Goal: Contribute content: Contribute content

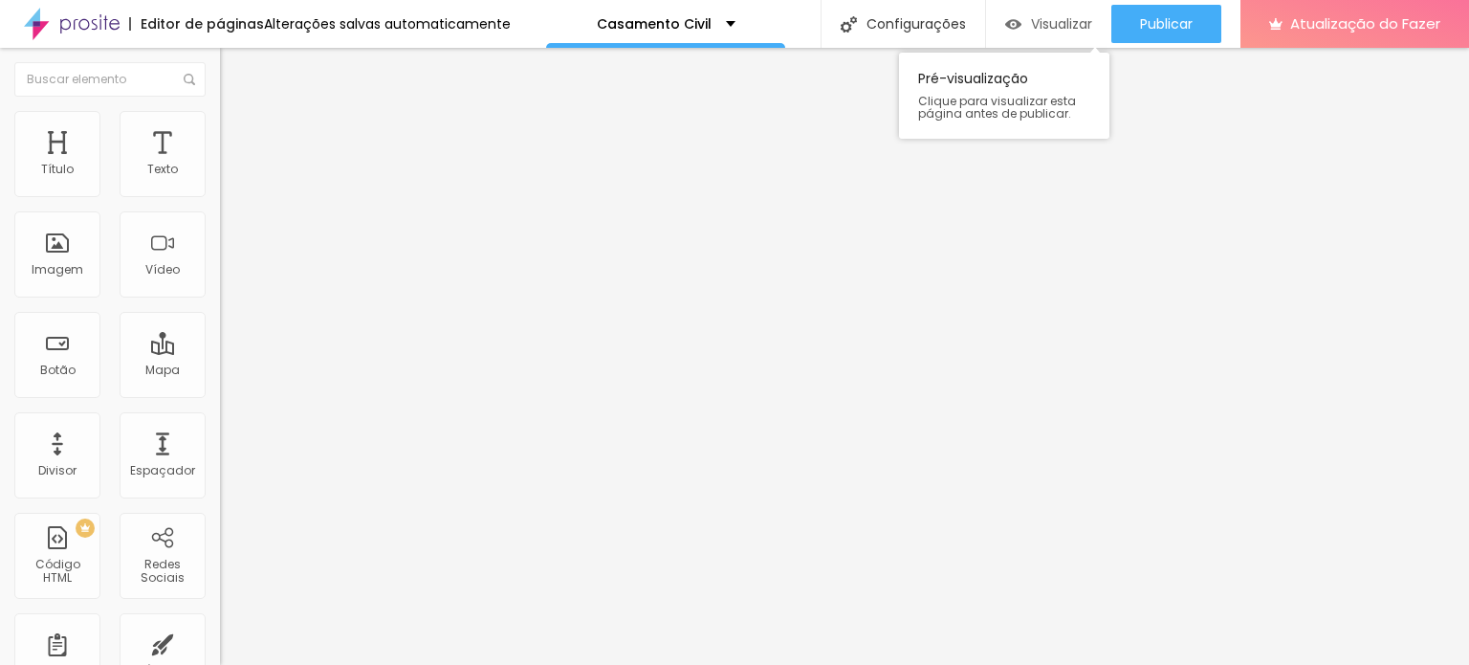
click at [1058, 31] on font "Visualizar" at bounding box center [1061, 23] width 61 height 19
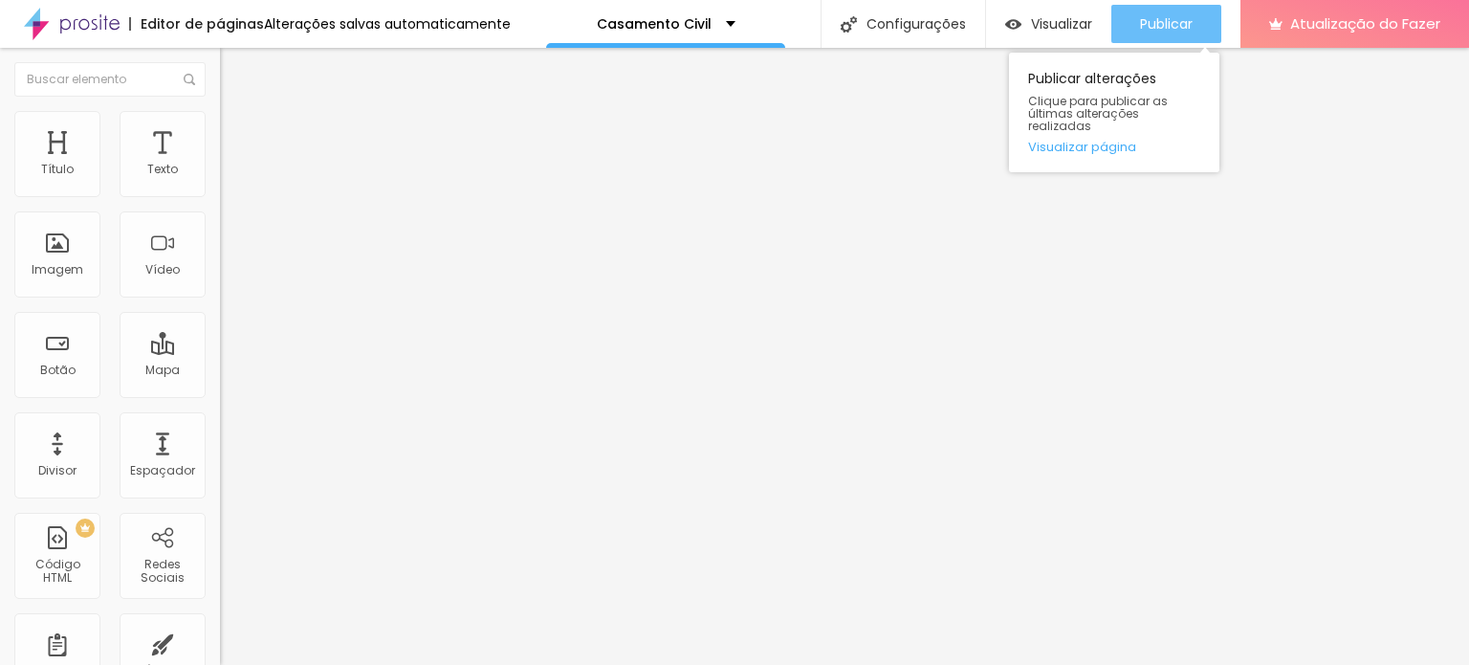
click at [1152, 15] on font "Publicar" at bounding box center [1166, 23] width 53 height 19
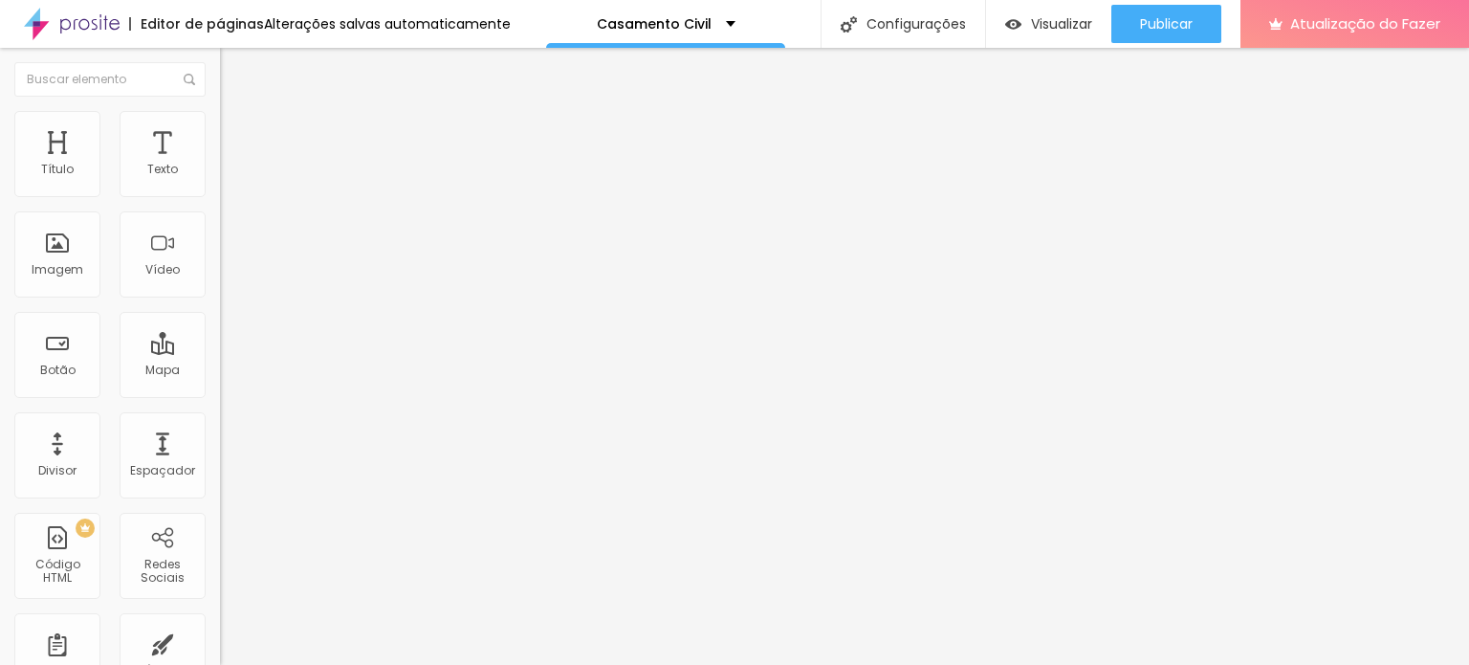
click at [220, 184] on button "button" at bounding box center [233, 174] width 27 height 20
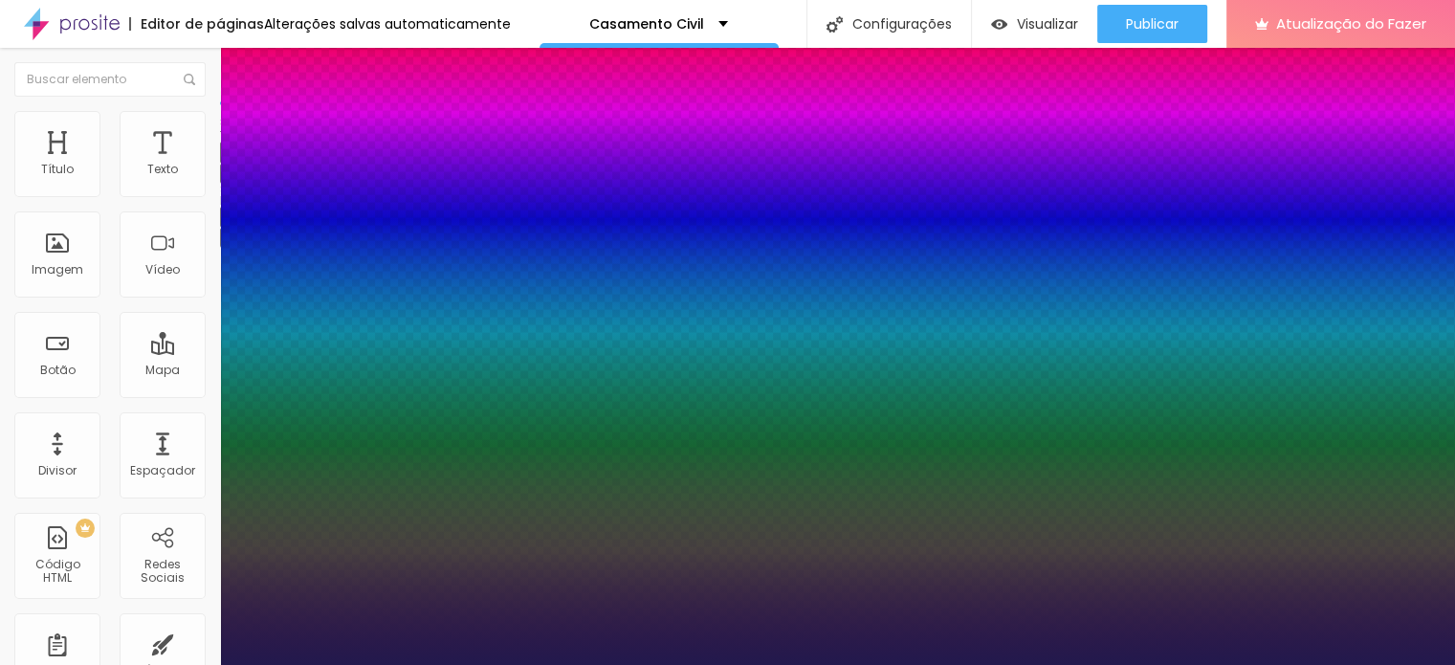
type input "1"
type input "31"
type input "1"
type input "29"
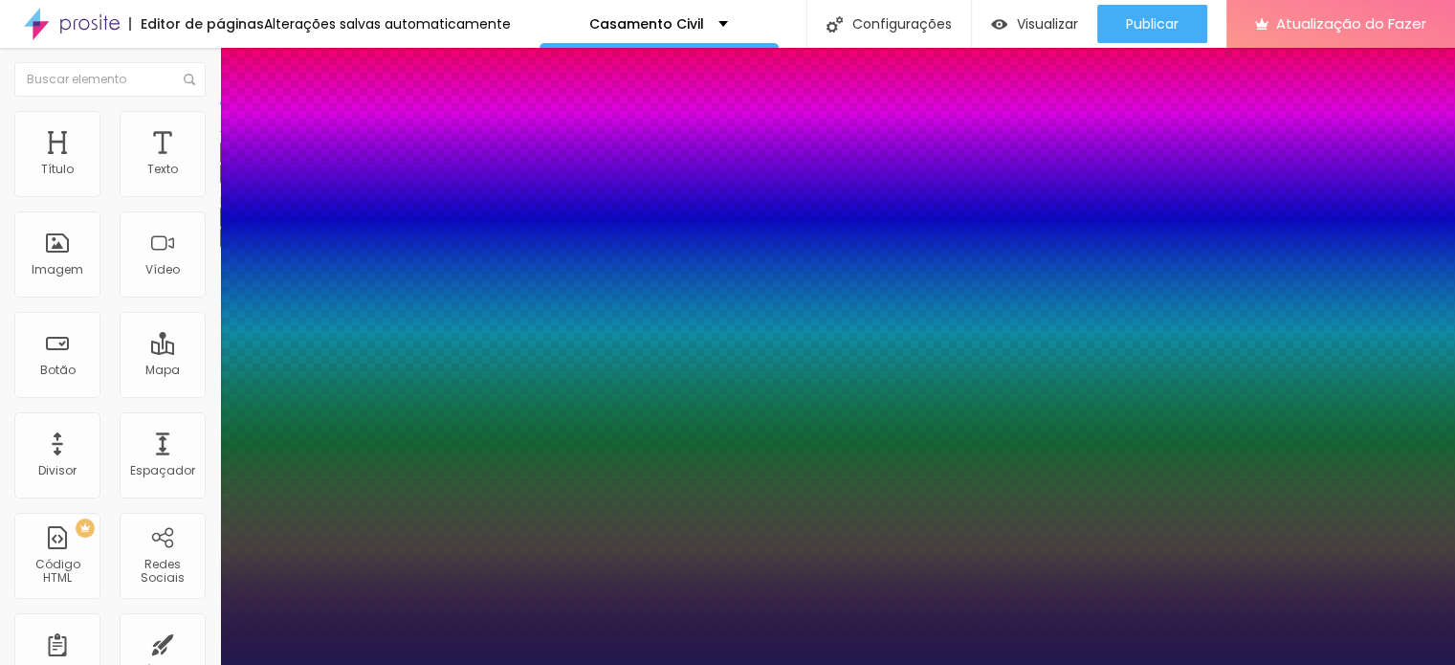
type input "29"
type input "1"
type input "26"
type input "1"
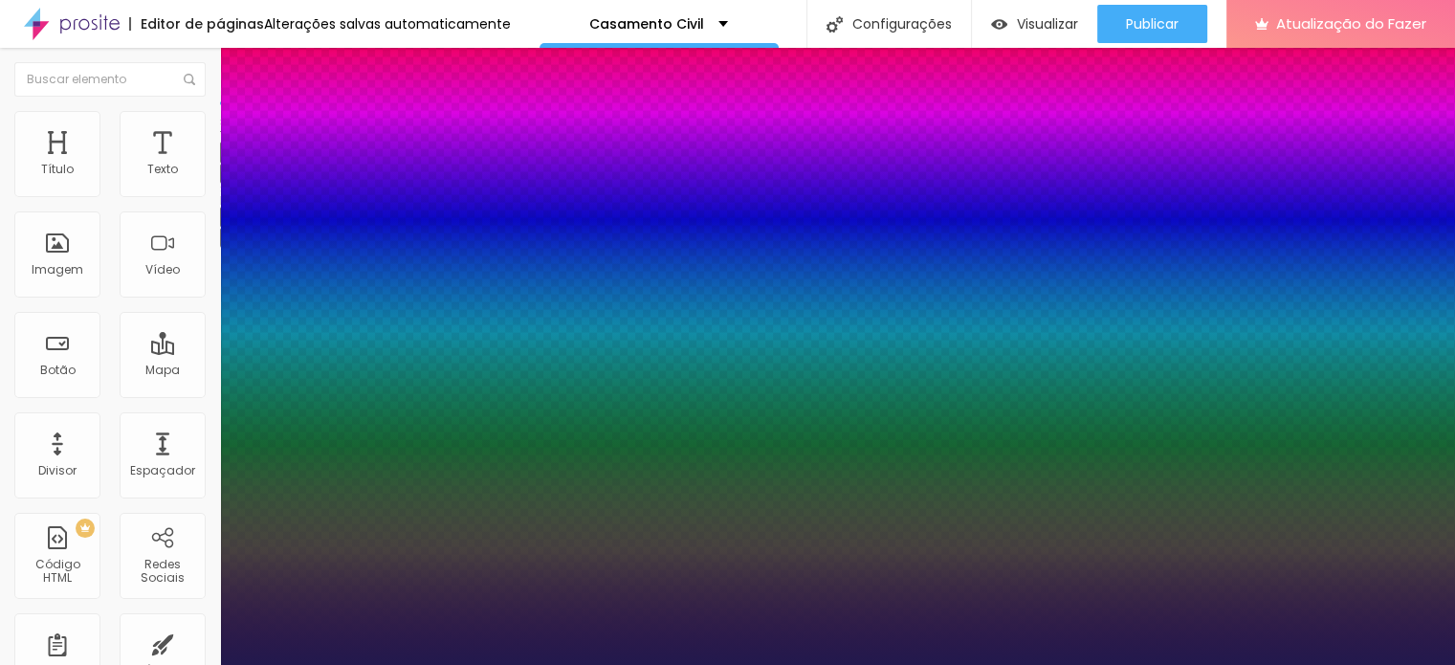
type input "25"
type input "1"
type input "24"
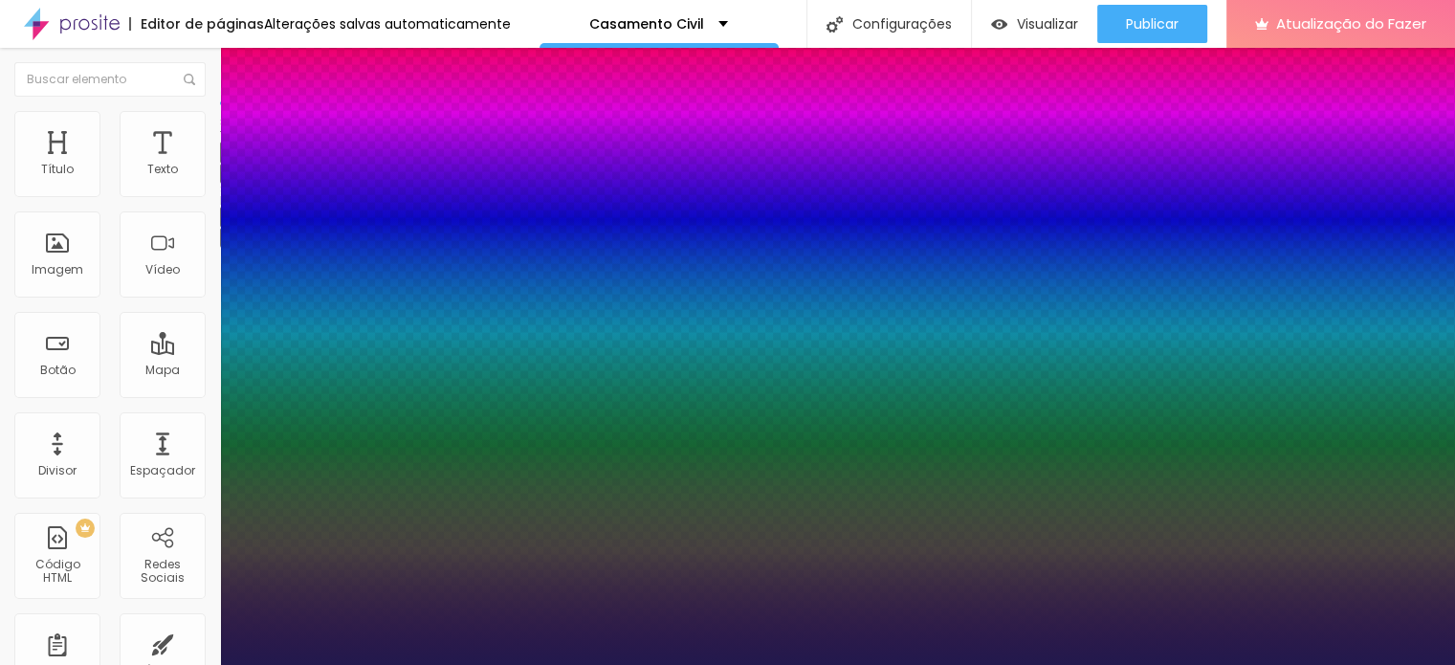
type input "1"
type input "23"
type input "1"
type input "21"
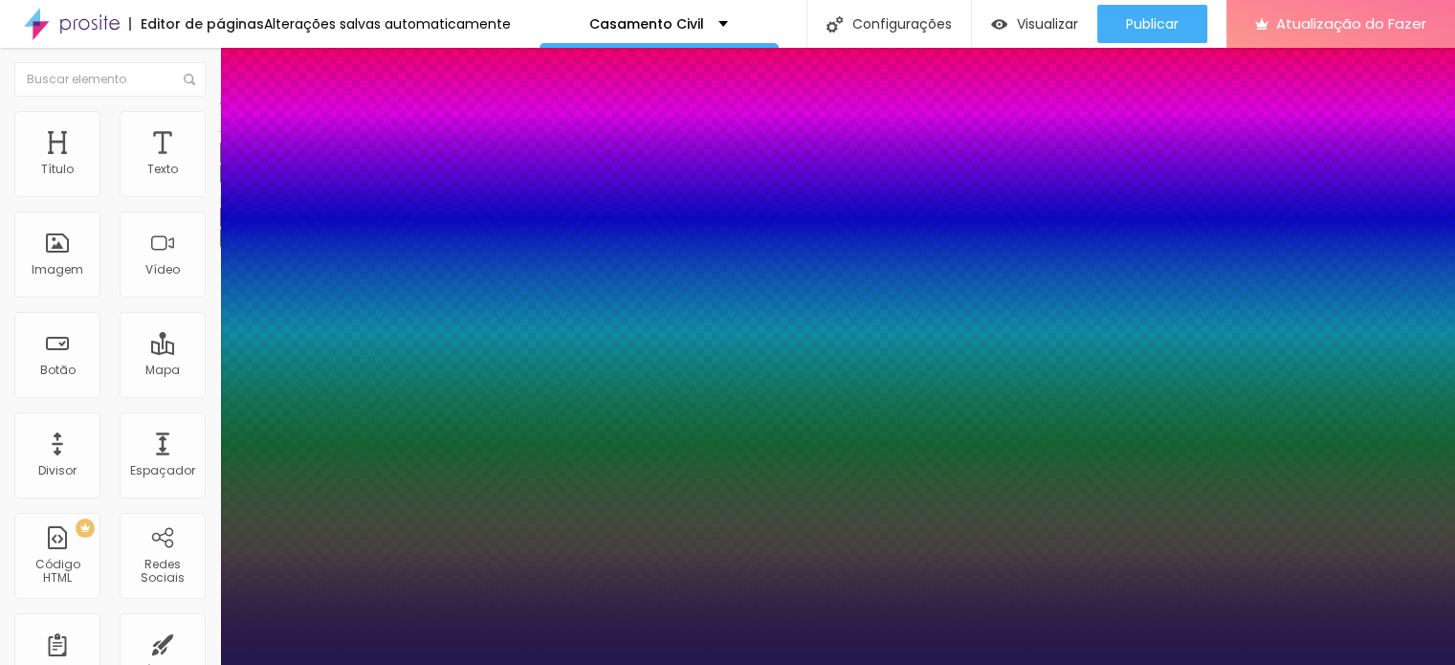
type input "21"
type input "1"
type input "20"
type input "1"
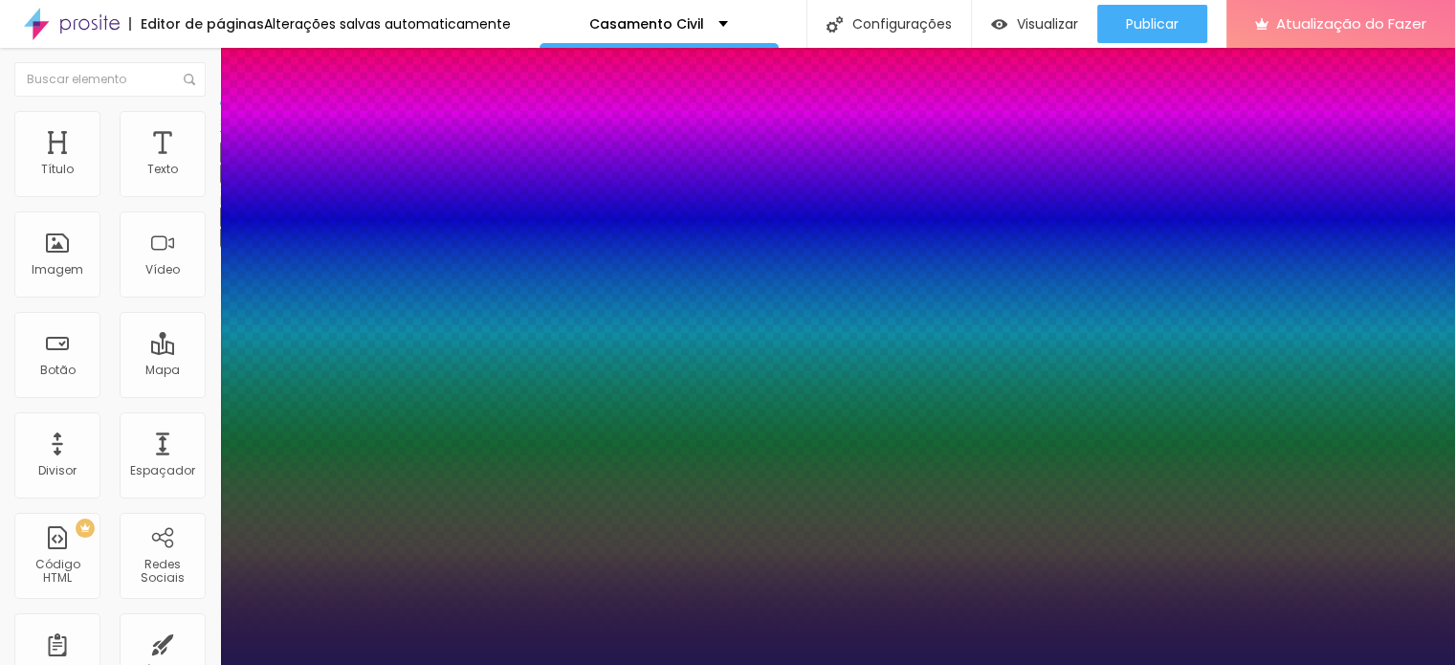
type input "19"
type input "1"
type input "18"
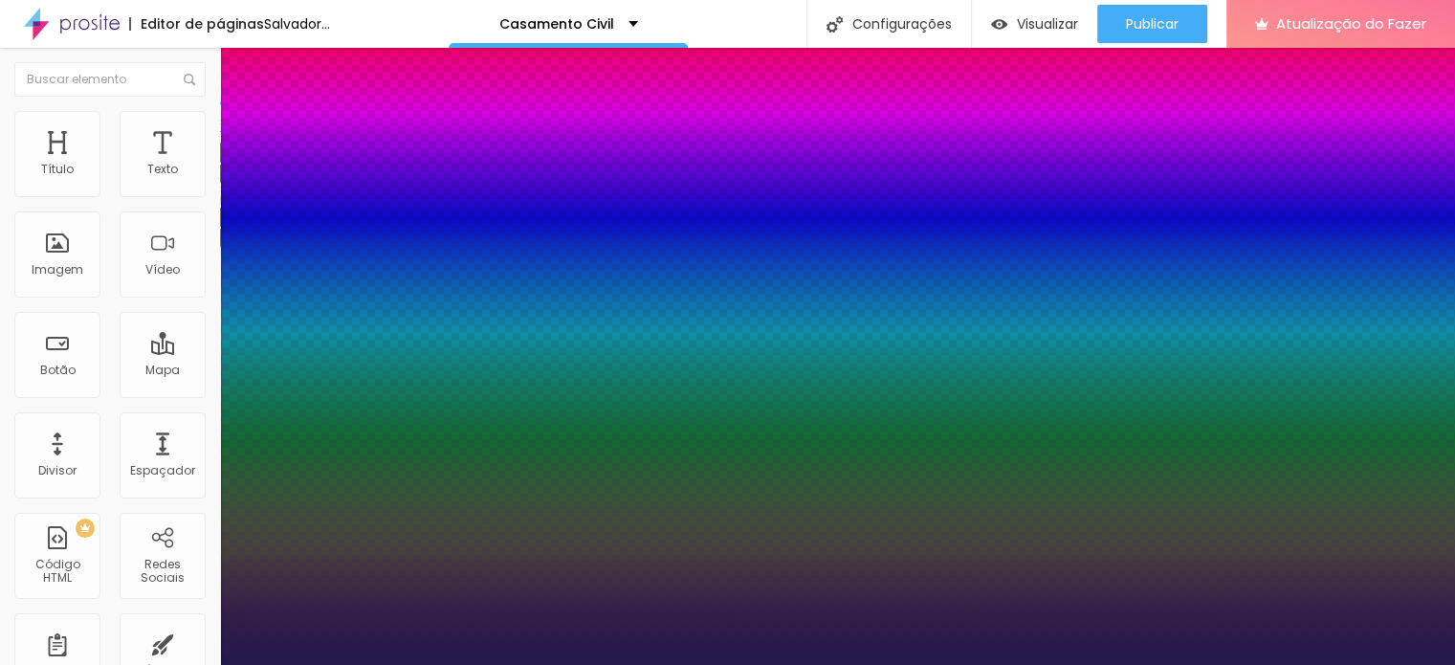
type input "1"
drag, startPoint x: 283, startPoint y: 326, endPoint x: 262, endPoint y: 323, distance: 21.2
type input "18"
click at [888, 664] on div at bounding box center [727, 665] width 1455 height 0
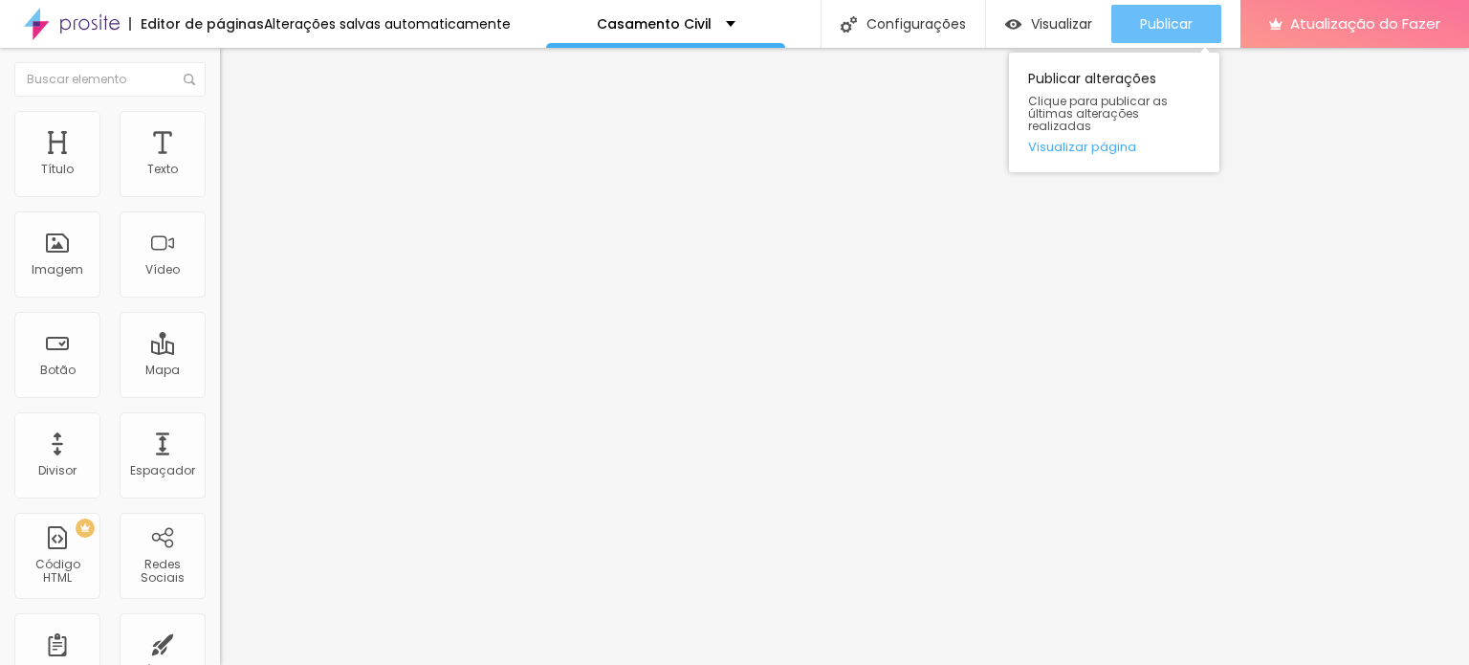
click at [1175, 33] on div "Publicar" at bounding box center [1166, 24] width 53 height 38
click at [1194, 30] on button "Publicar" at bounding box center [1166, 24] width 110 height 38
click at [1179, 25] on font "Publicar" at bounding box center [1166, 23] width 53 height 19
click at [1112, 138] on font "Visualizar página" at bounding box center [1082, 147] width 108 height 18
click at [1148, 19] on font "Publicar" at bounding box center [1166, 23] width 53 height 19
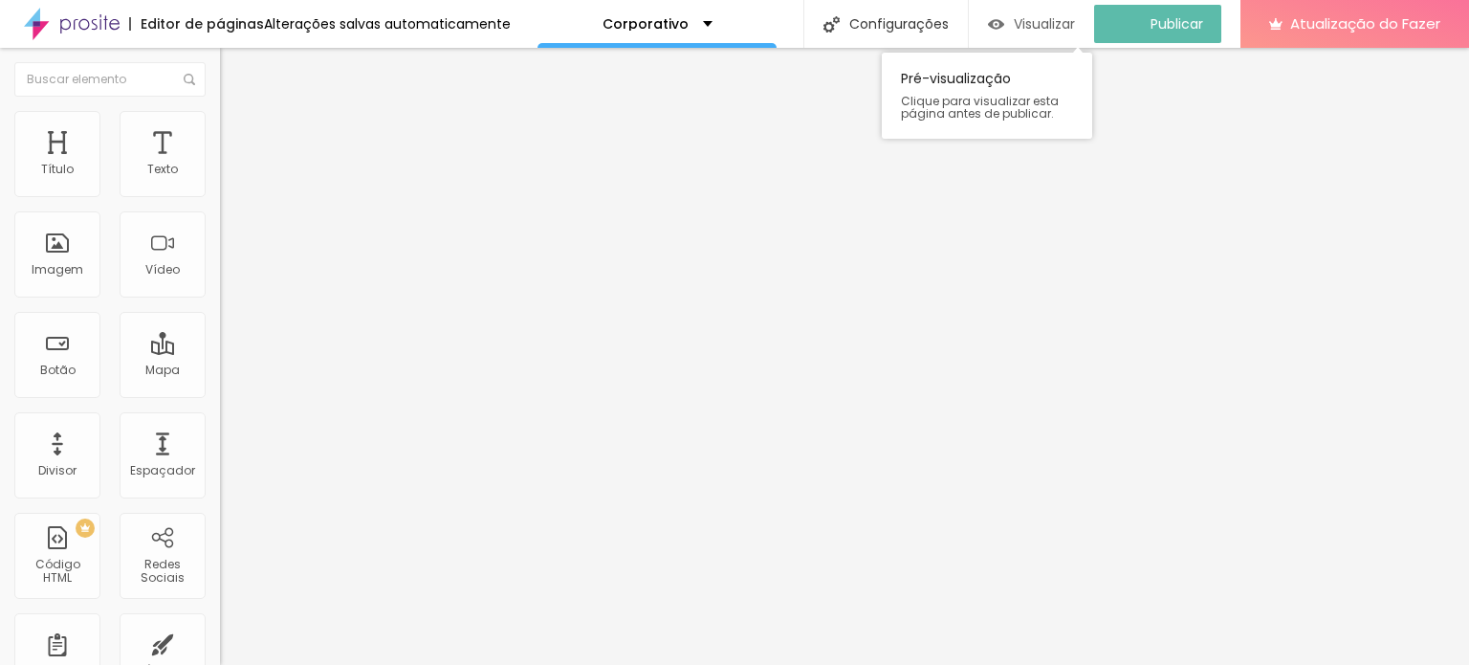
click at [1075, 29] on font "Visualizar" at bounding box center [1044, 23] width 61 height 19
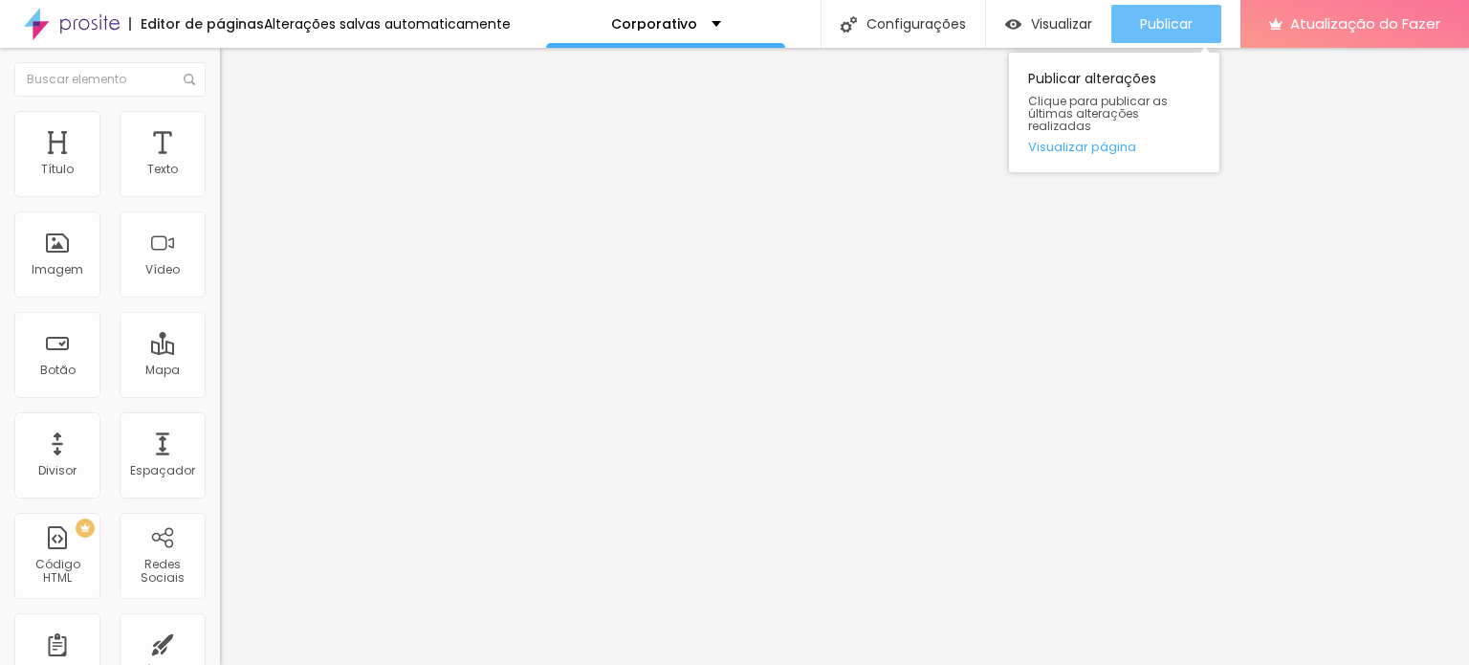
click at [1178, 31] on font "Publicar" at bounding box center [1166, 23] width 53 height 19
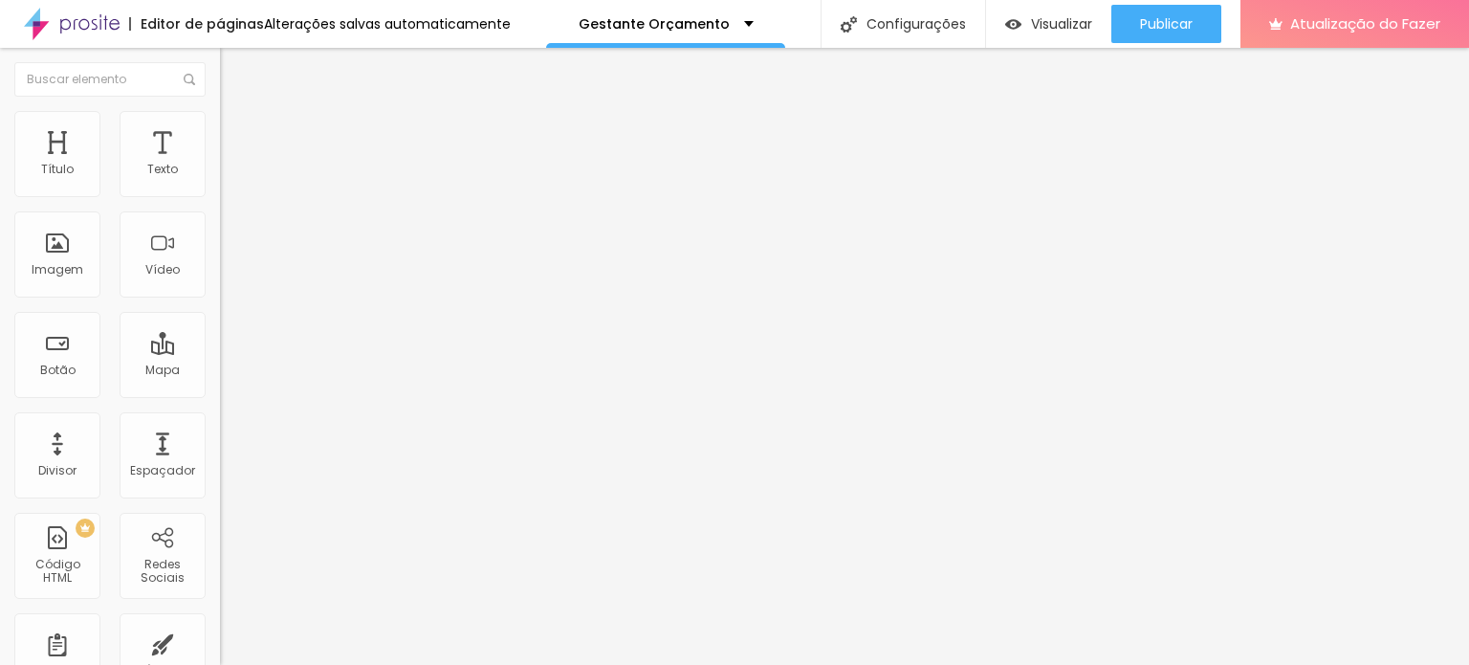
click at [220, 184] on button "button" at bounding box center [233, 174] width 27 height 20
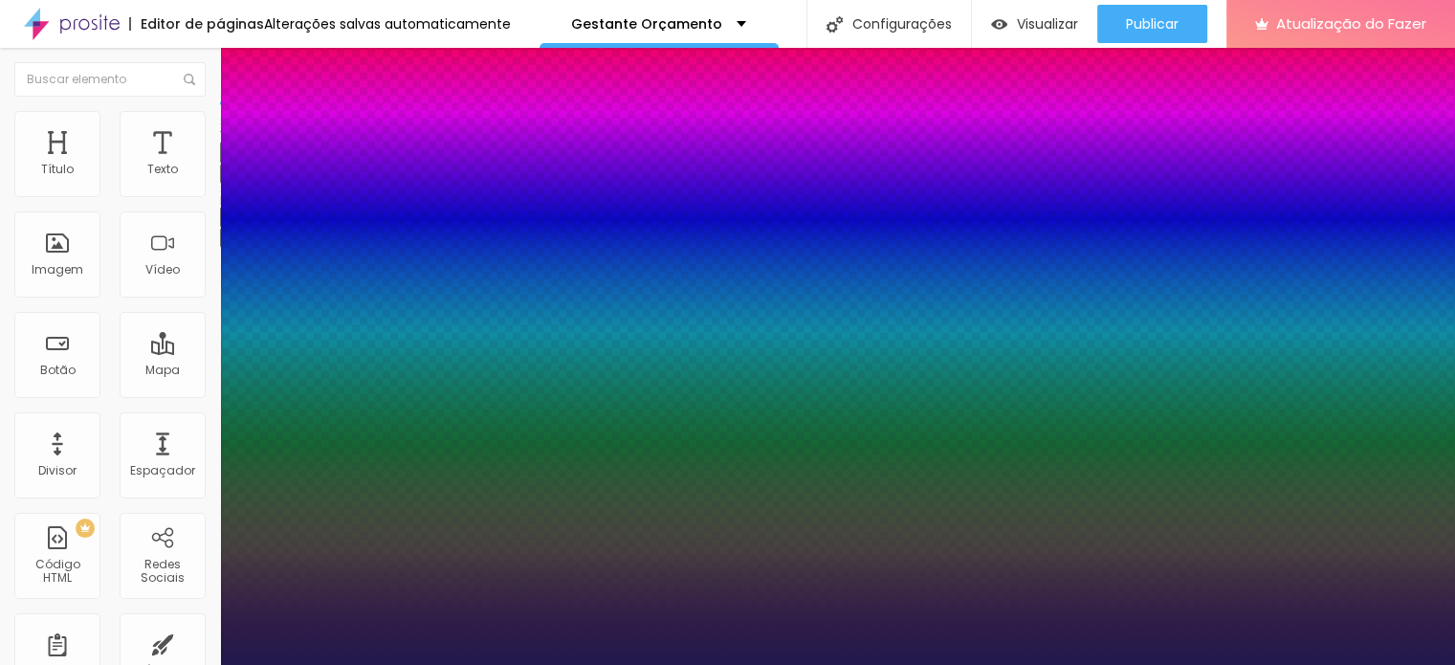
type input "1"
type input "31"
type input "1"
type input "23"
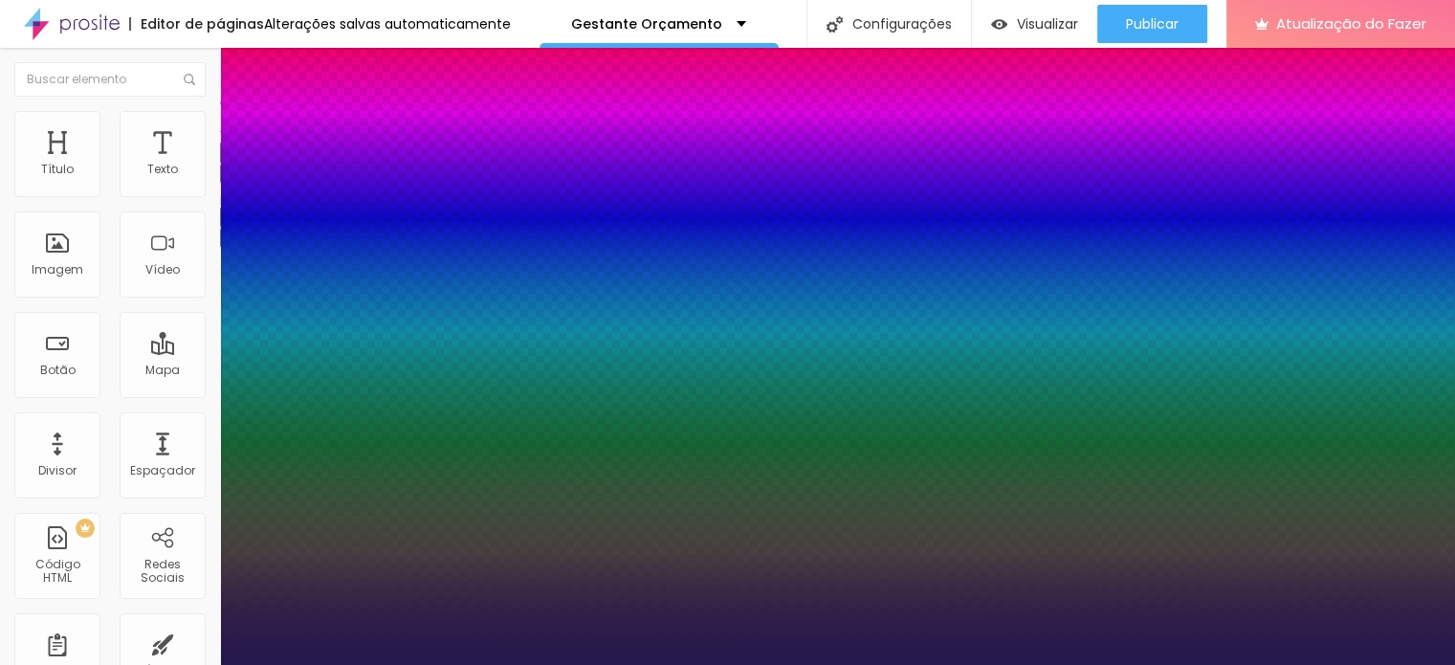
type input "23"
type input "1"
type input "21"
type input "1"
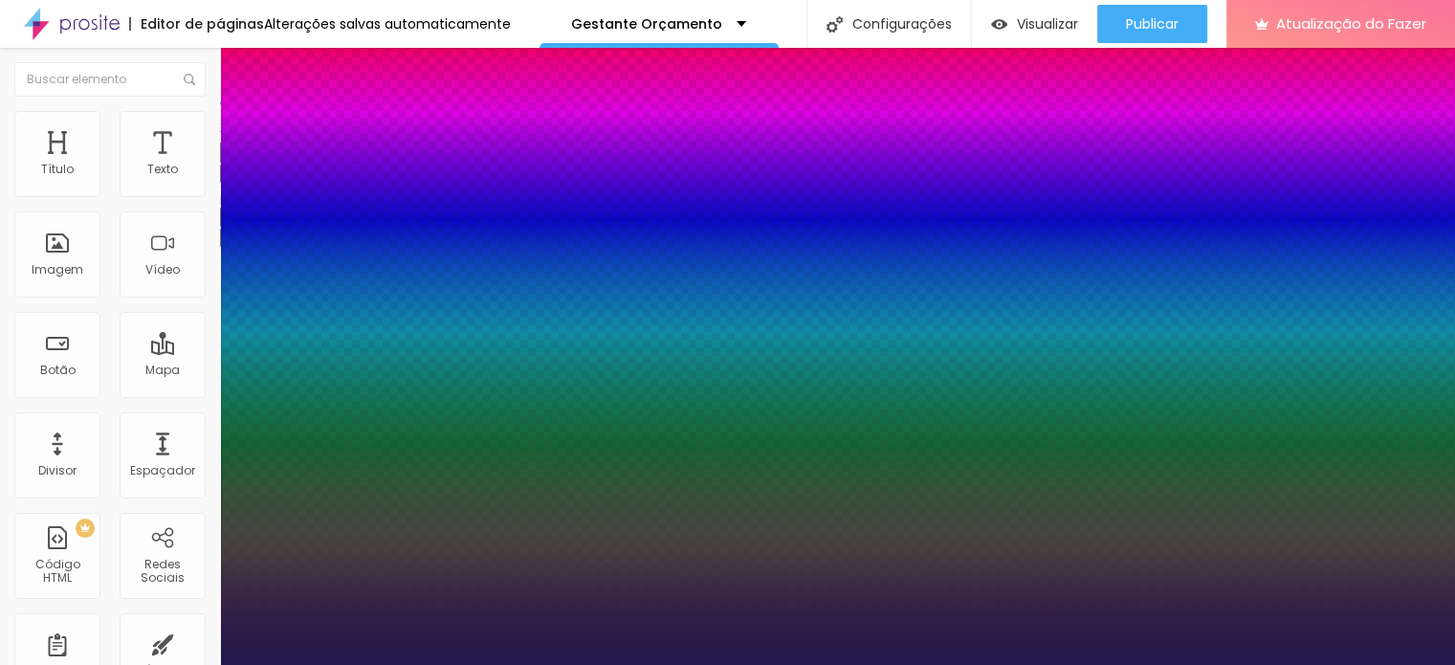
type input "20"
type input "1"
type input "19"
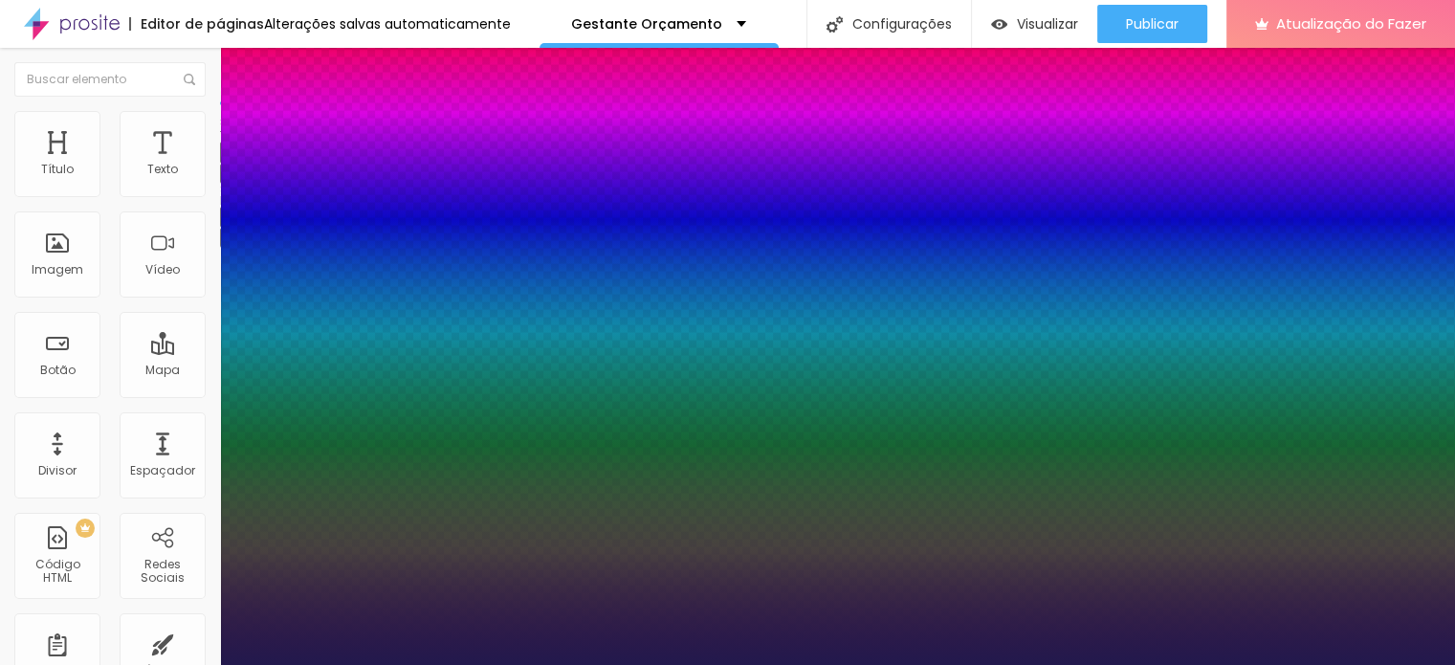
type input "1"
type input "17"
type input "1"
type input "16"
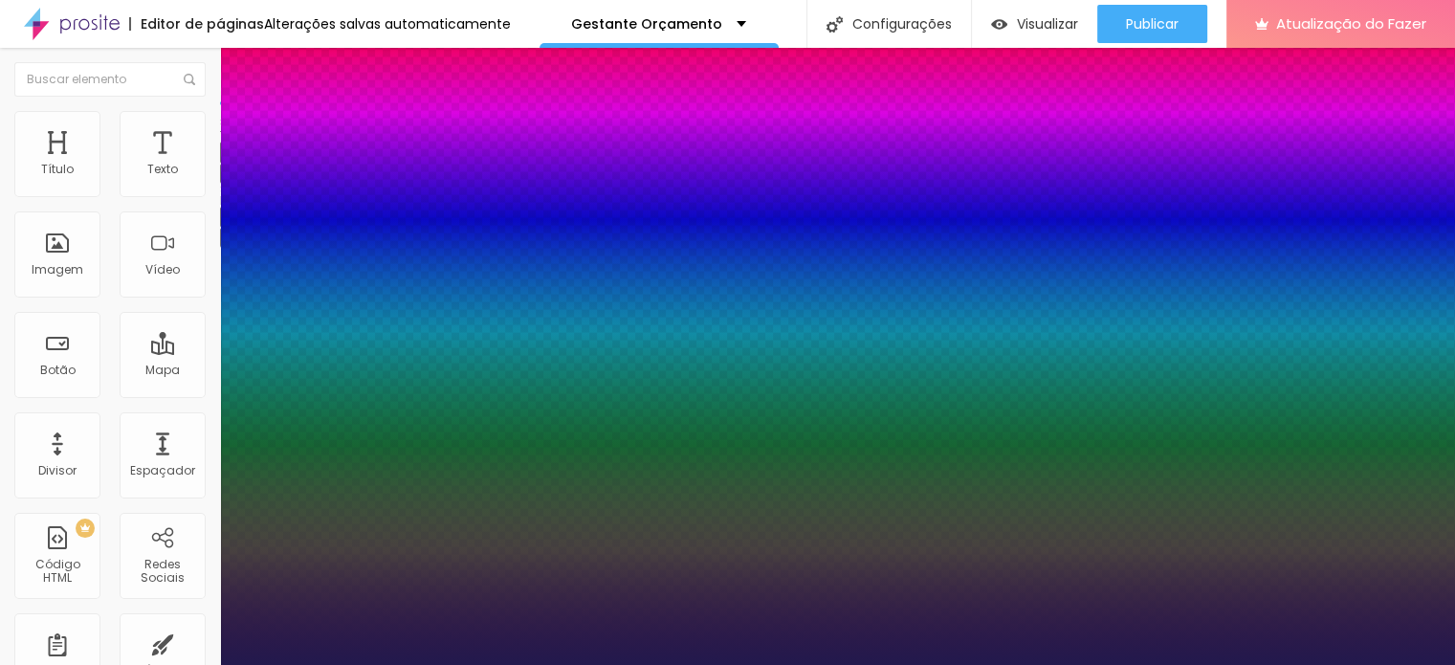
type input "16"
type input "1"
drag, startPoint x: 282, startPoint y: 326, endPoint x: 259, endPoint y: 325, distance: 23.0
type input "16"
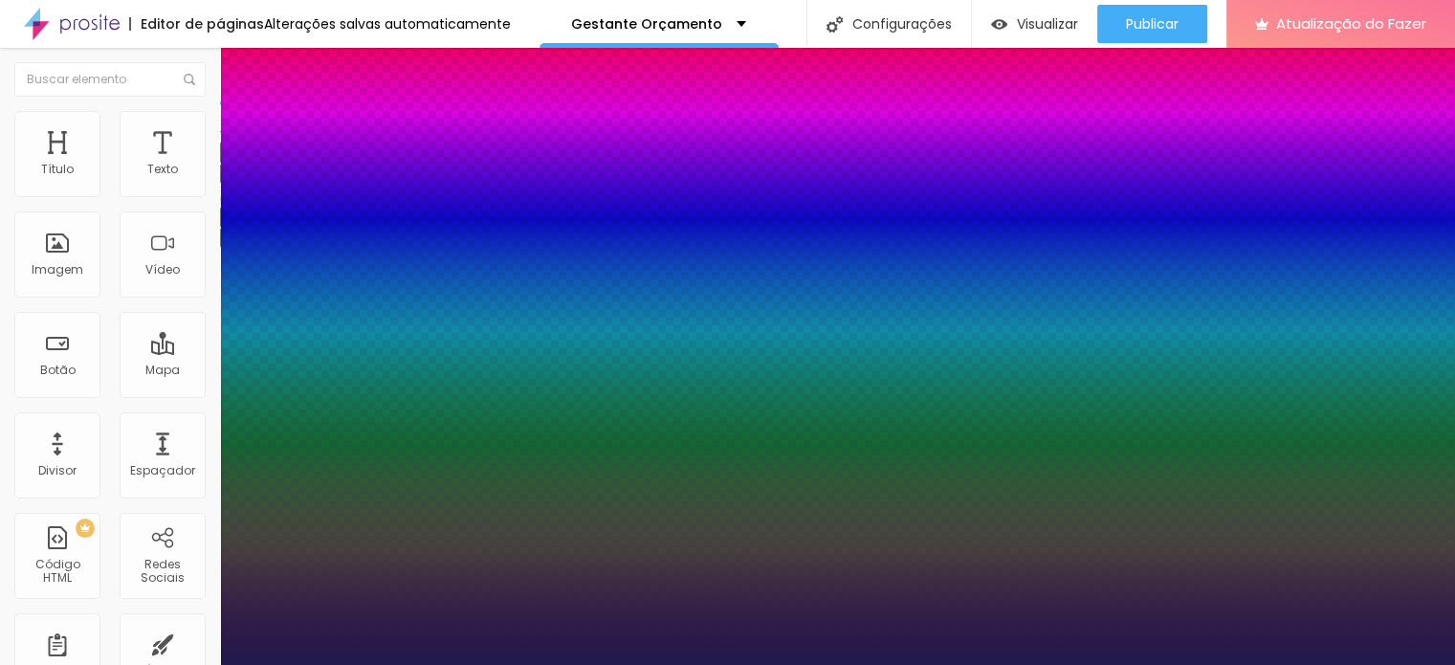
click at [791, 664] on div at bounding box center [727, 665] width 1455 height 0
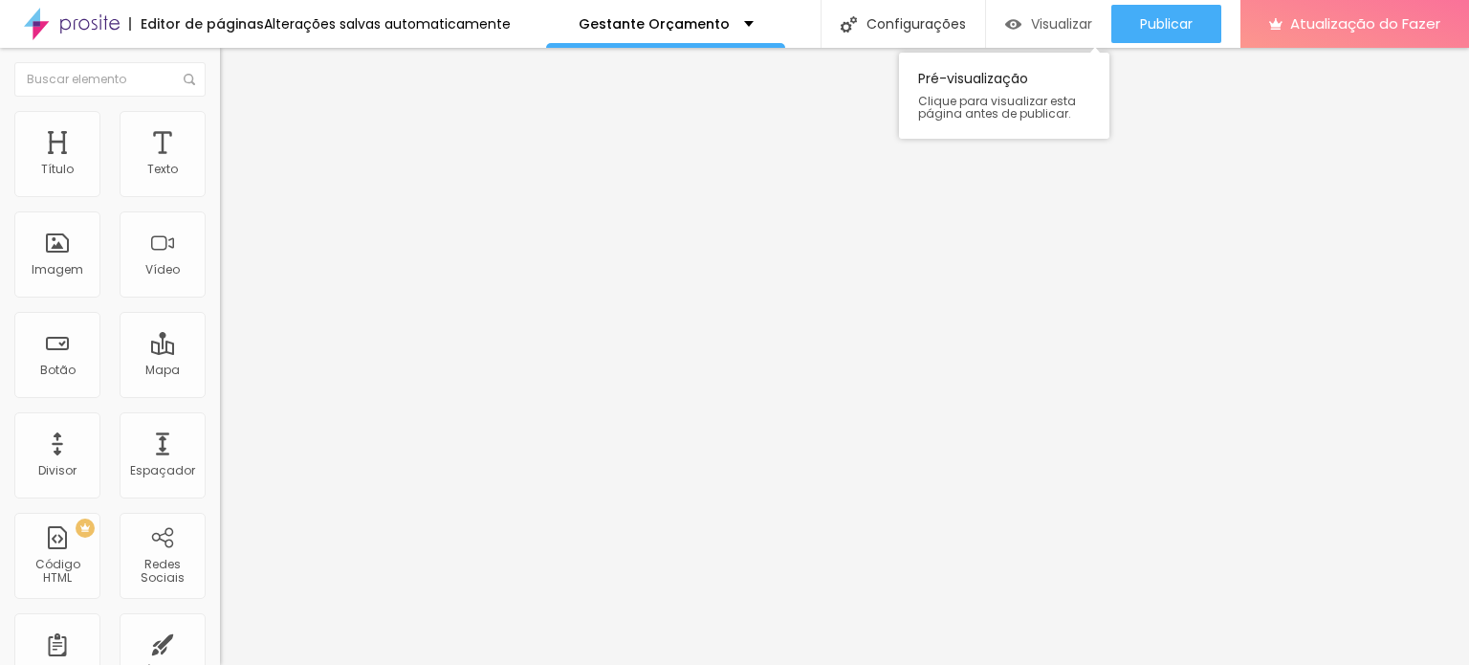
click at [1055, 26] on font "Visualizar" at bounding box center [1061, 23] width 61 height 19
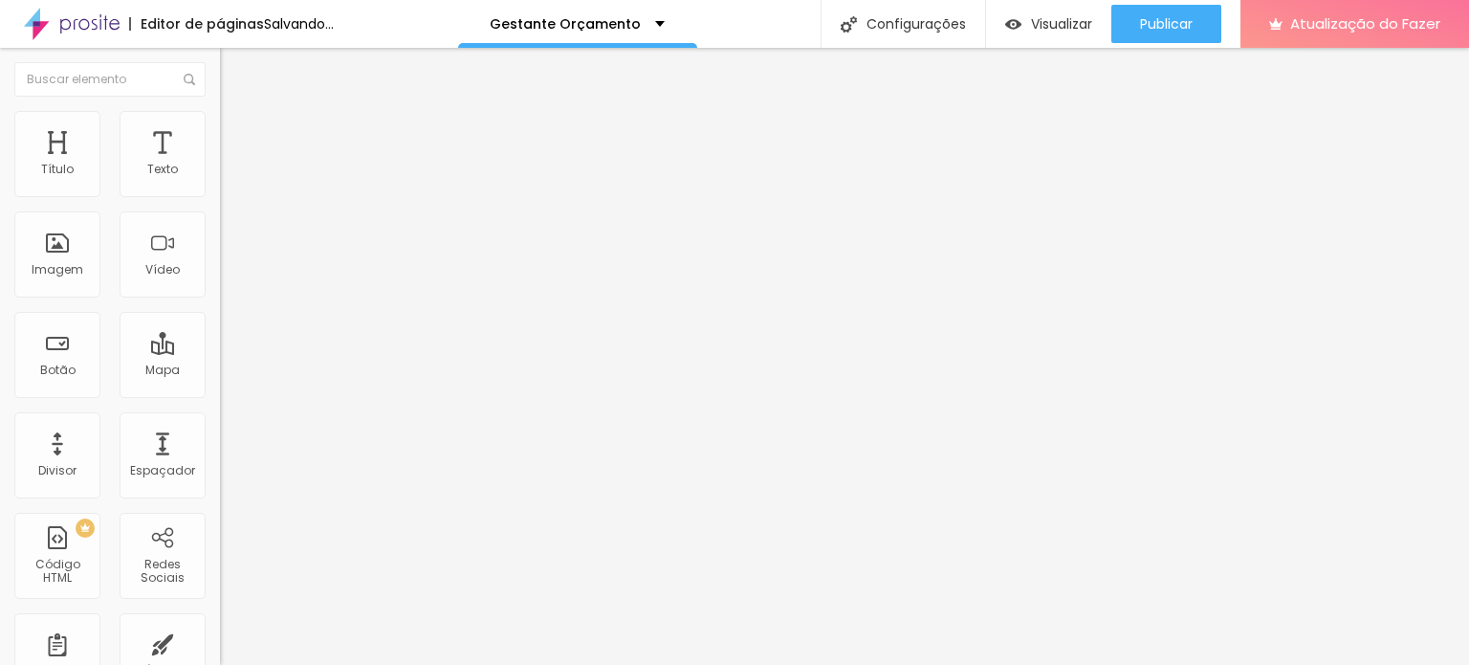
click at [220, 392] on input "https://leonardodiasde.alboompro.com/portfolio/gestante/1278507-ensaio-gestante…" at bounding box center [335, 382] width 230 height 19
paste input "gallery/111541-gestantes"
type input "https://leonardodiasde.alboompro.com/gallery/111541-gestantes"
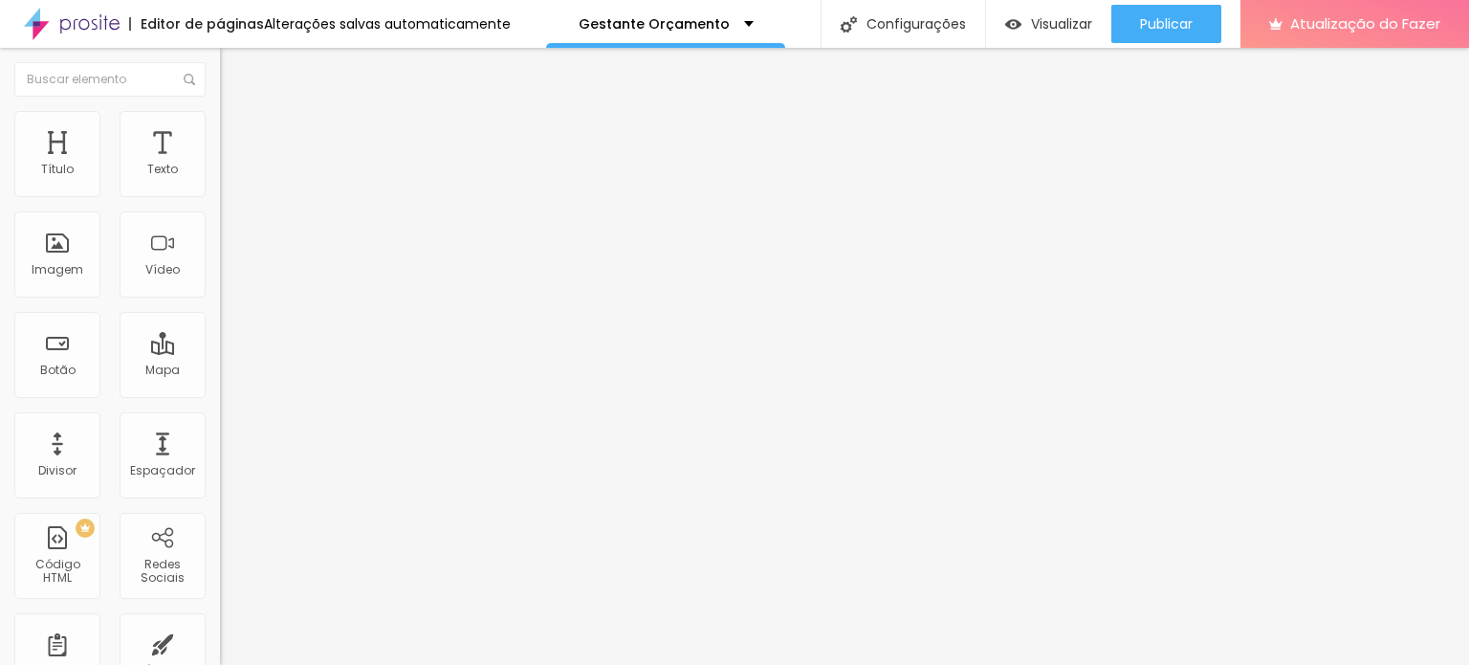
scroll to position [0, 0]
click at [220, 437] on div "Trocar imagem Descrição da imagem (Alt) Alinhamento Proporção 1:1 Quadrado Cine…" at bounding box center [330, 293] width 220 height 288
click at [231, 165] on font "Trocar imagem" at bounding box center [277, 156] width 93 height 16
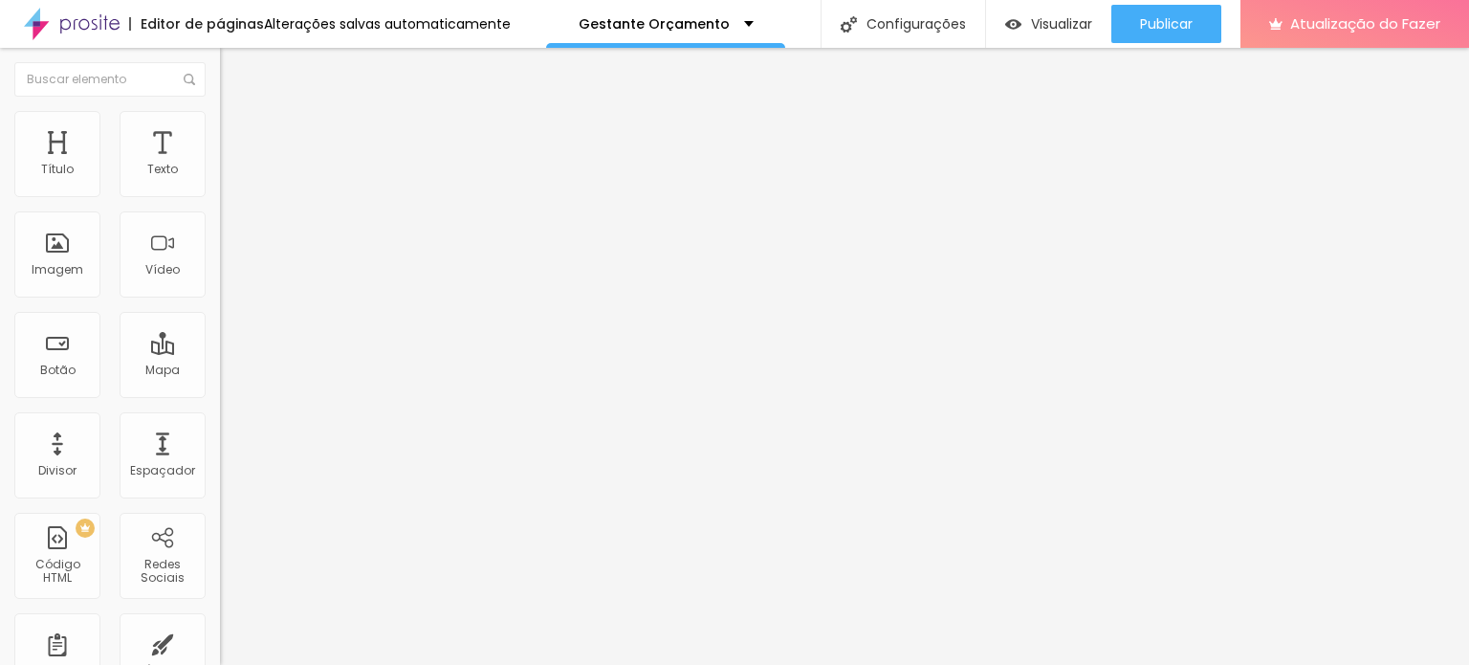
click at [220, 299] on font "1:1 Quadrado" at bounding box center [258, 291] width 76 height 16
click at [220, 352] on font "Original" at bounding box center [243, 344] width 46 height 16
click at [231, 165] on font "Trocar imagem" at bounding box center [277, 156] width 93 height 16
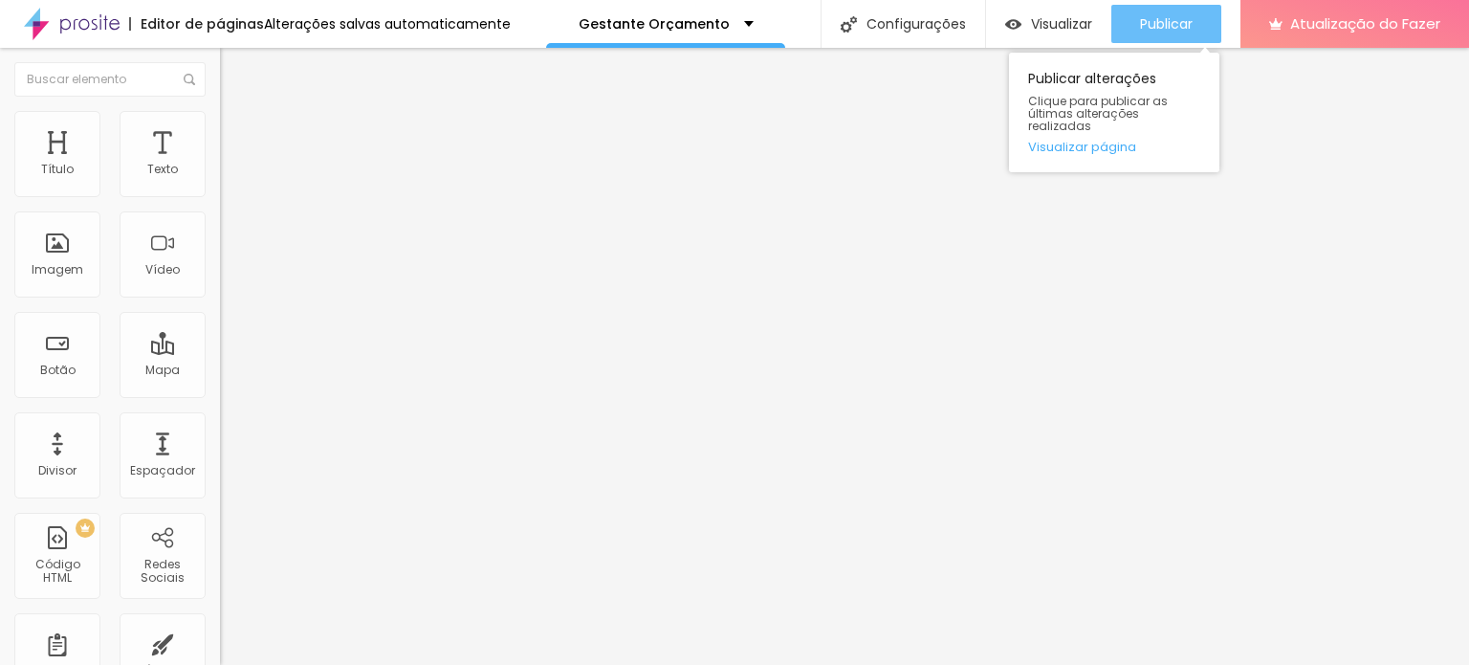
click at [1172, 32] on font "Publicar" at bounding box center [1166, 23] width 53 height 19
click at [1152, 28] on font "Publicar" at bounding box center [1166, 23] width 53 height 19
click at [1180, 32] on font "Publicar" at bounding box center [1166, 23] width 53 height 19
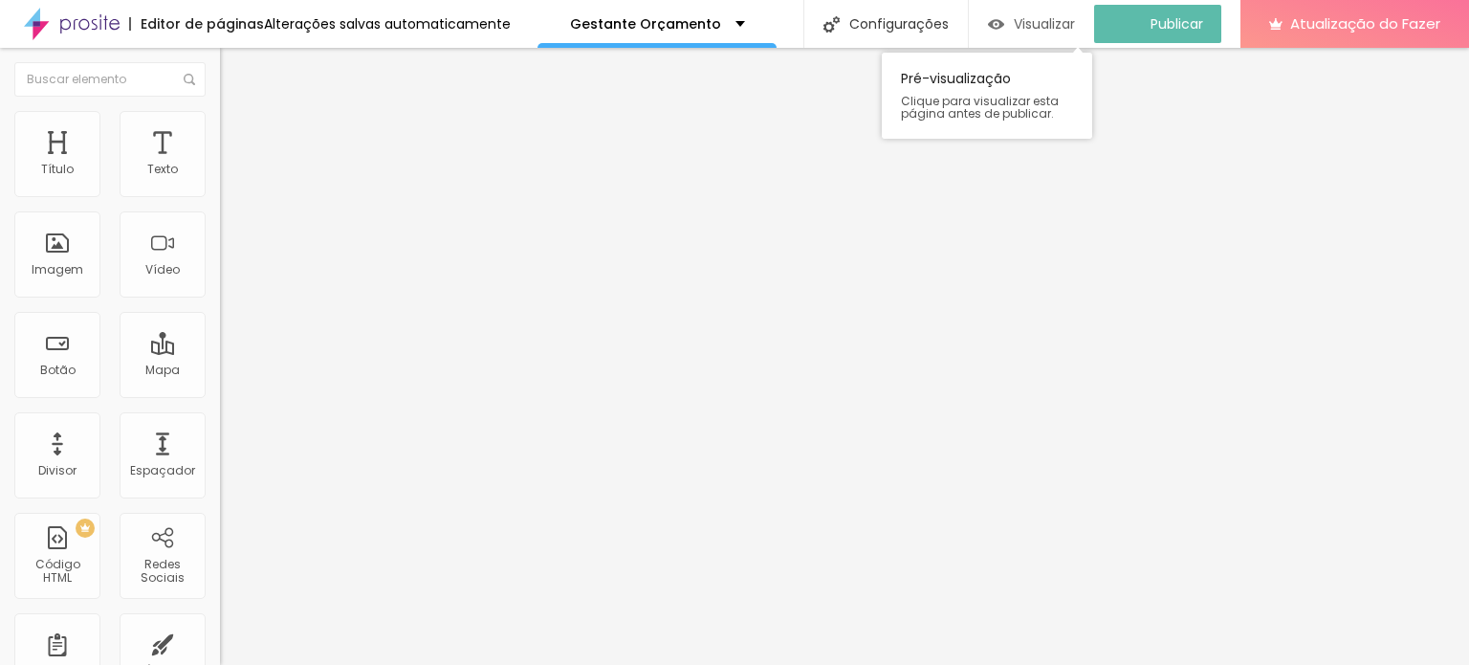
click at [1051, 29] on font "Visualizar" at bounding box center [1044, 23] width 61 height 19
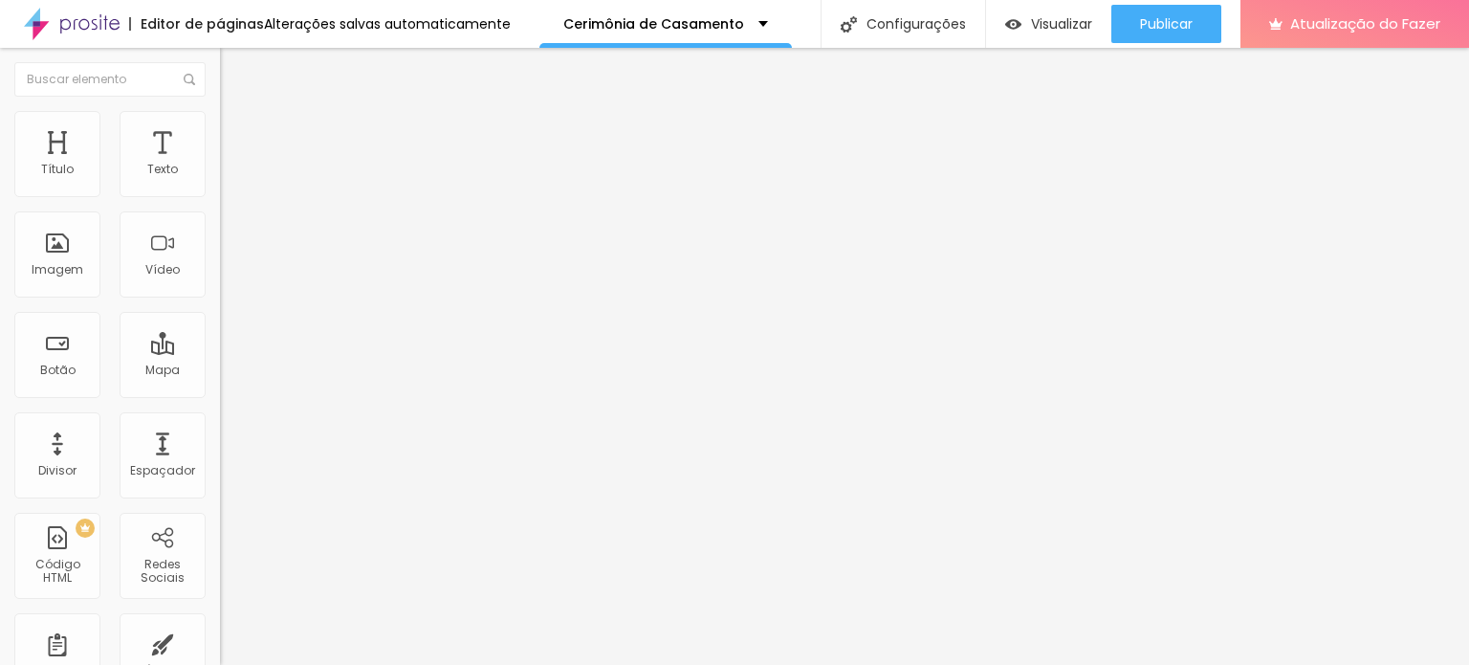
click at [220, 184] on button "button" at bounding box center [233, 174] width 27 height 20
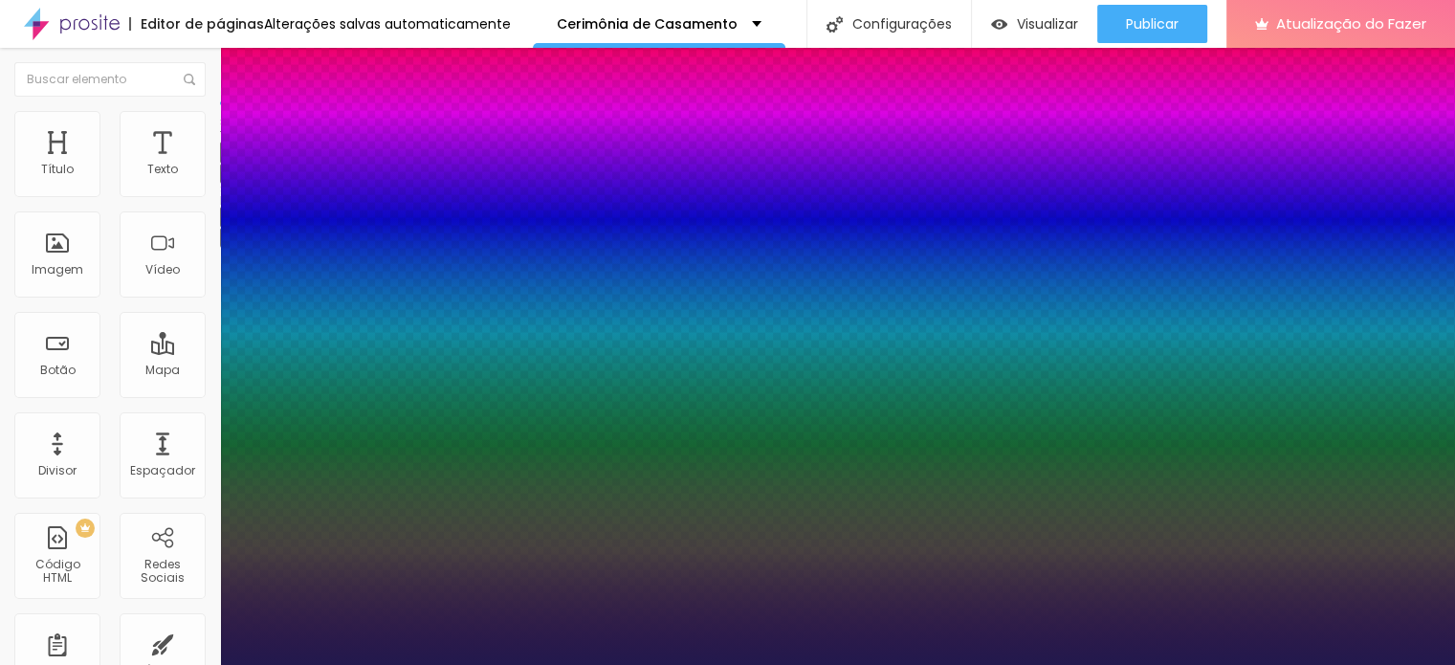
type input "1"
type input "24"
type input "1"
type input "21"
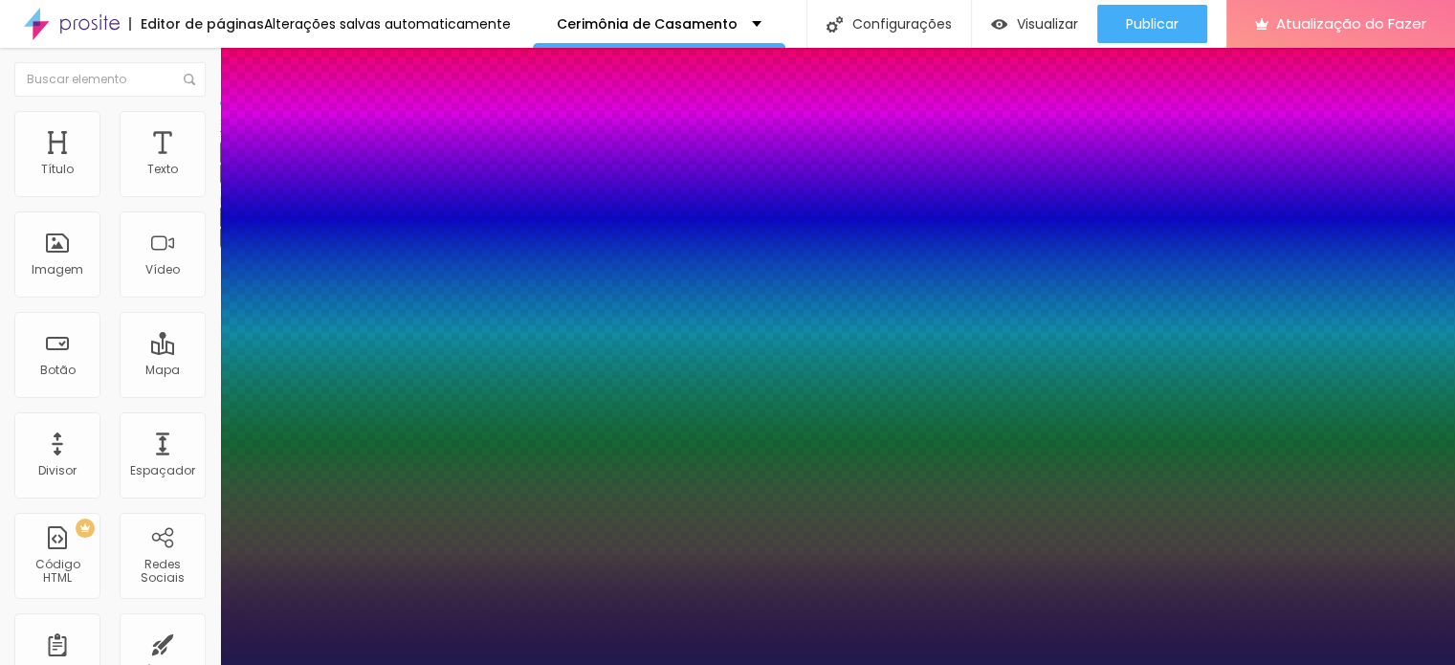
type input "21"
type input "1"
type input "20"
type input "1"
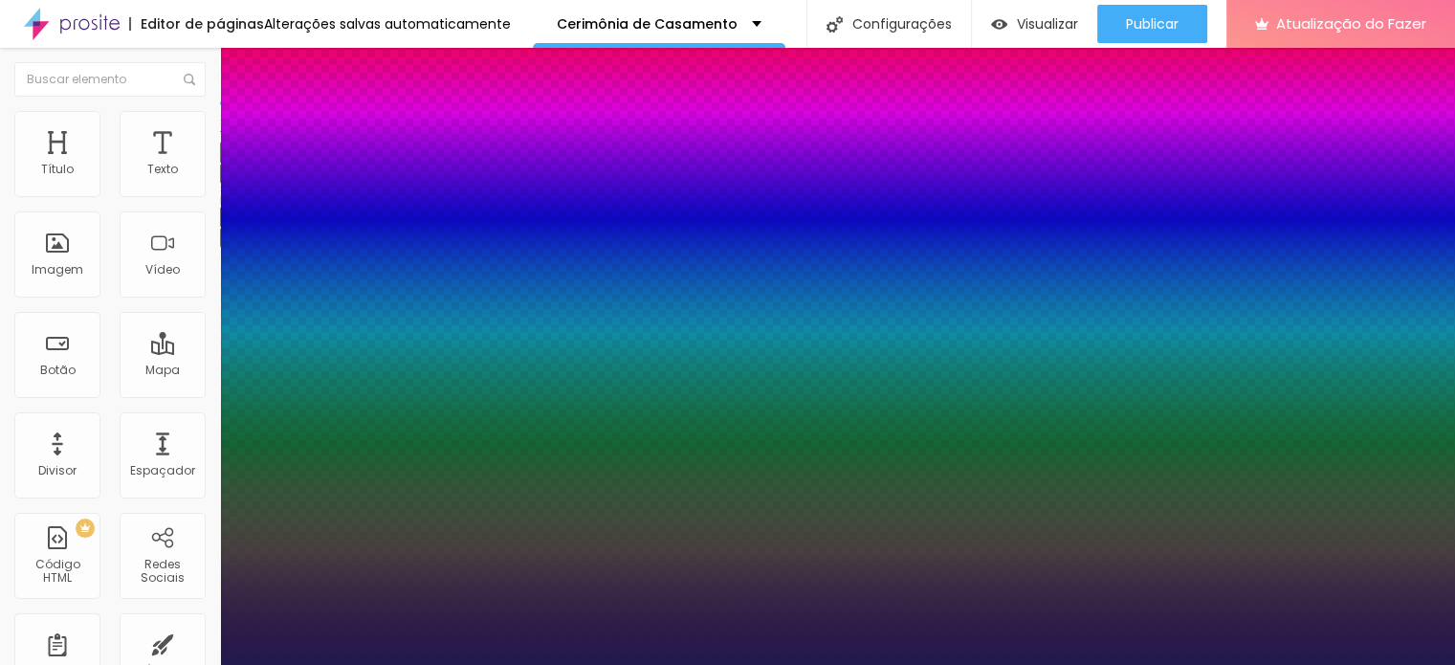
type input "19"
type input "1"
type input "18"
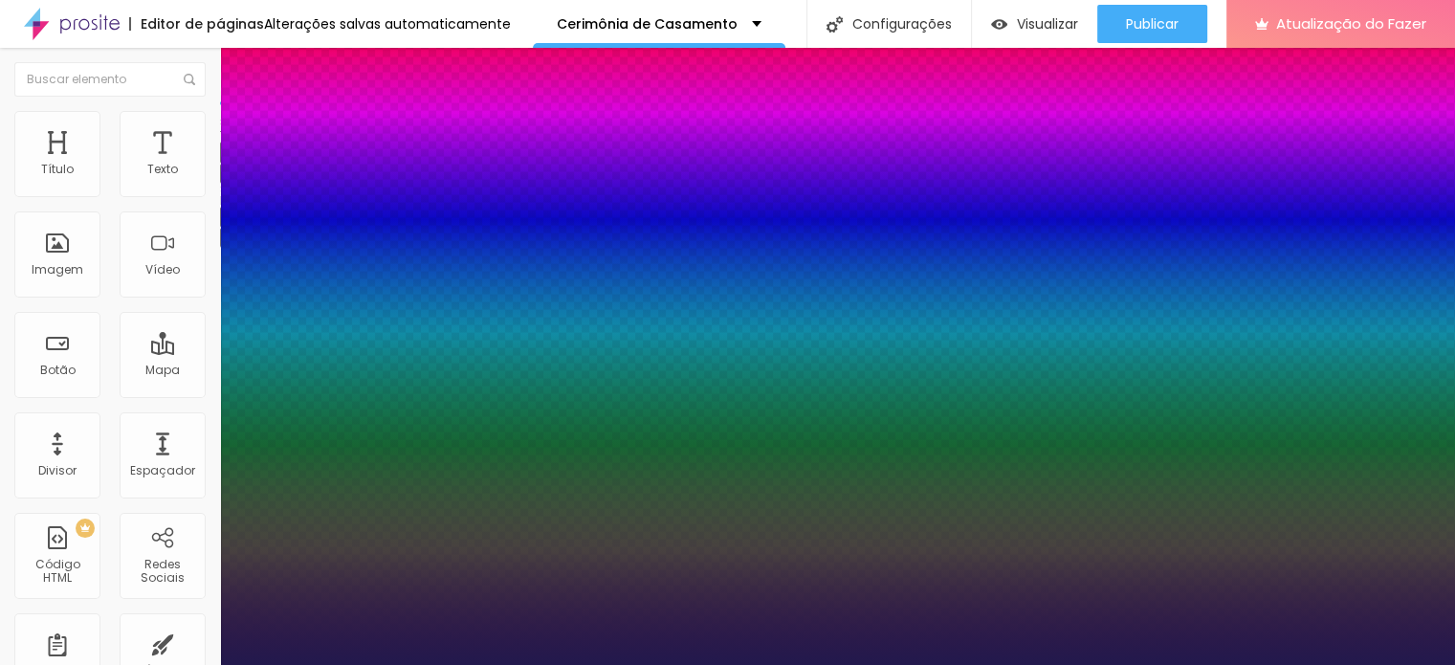
type input "1"
drag, startPoint x: 273, startPoint y: 327, endPoint x: 261, endPoint y: 325, distance: 11.6
type input "18"
type input "1"
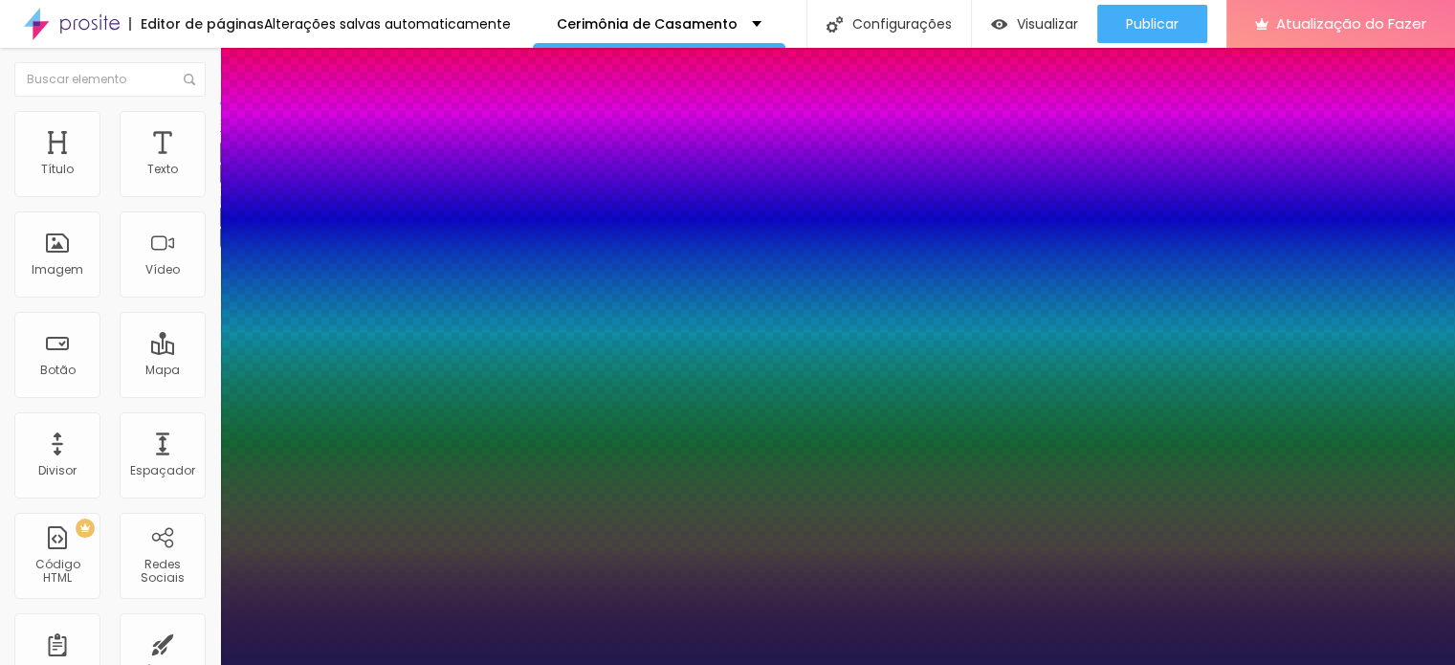
type input "1.9"
type input "1"
type input "1.5"
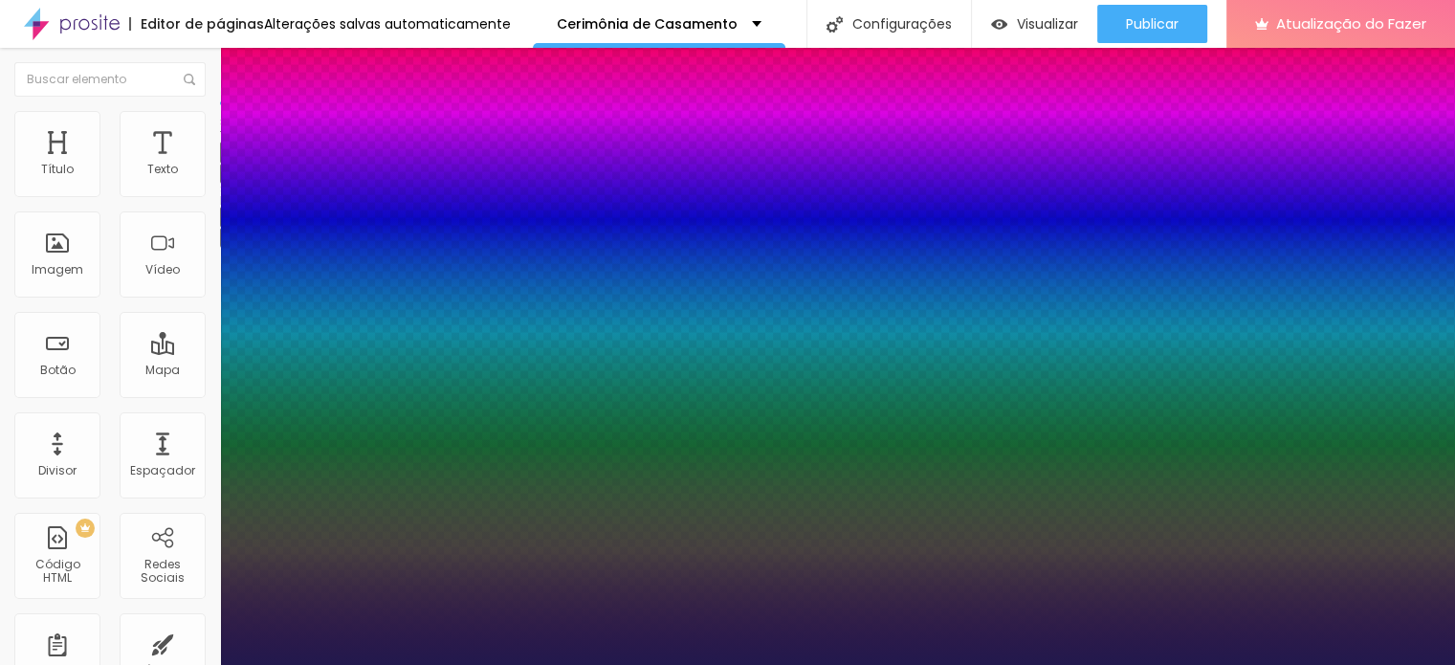
type input "1"
type input "1.4"
type input "1"
type input "1.2"
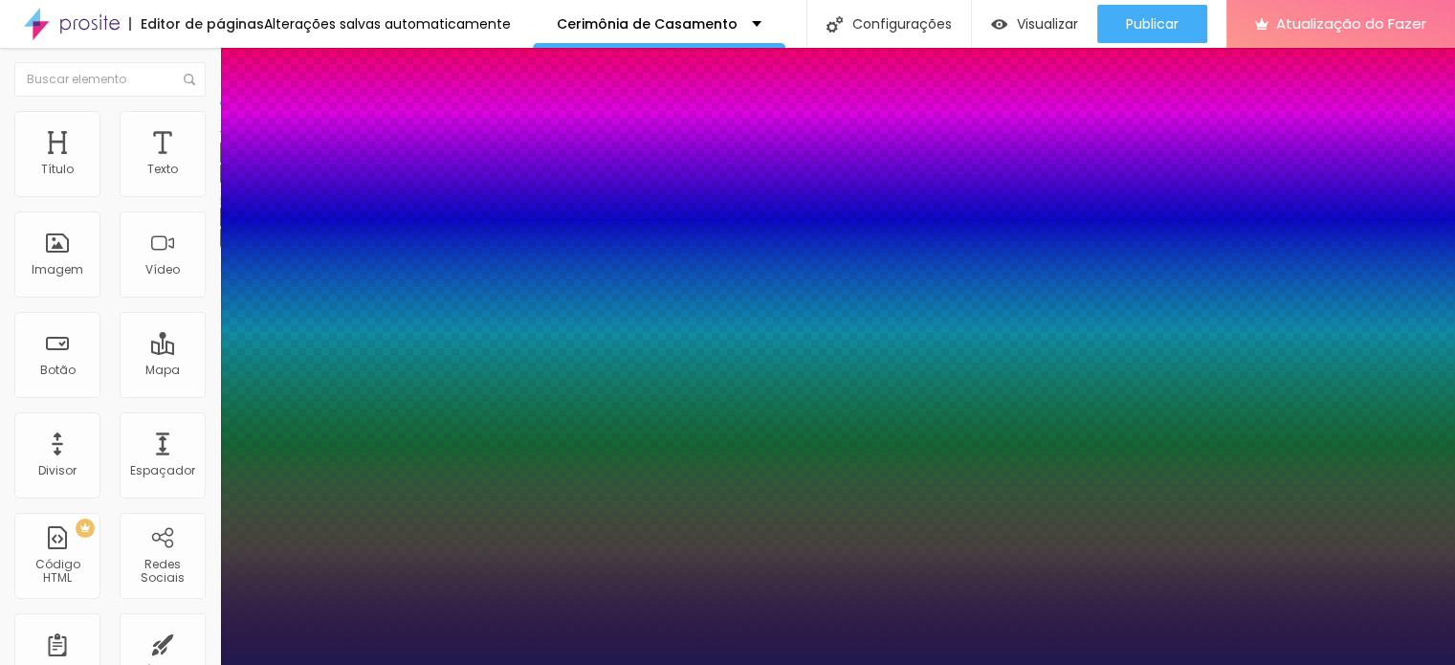
type input "1.2"
type input "1"
type input "1.1"
type input "1"
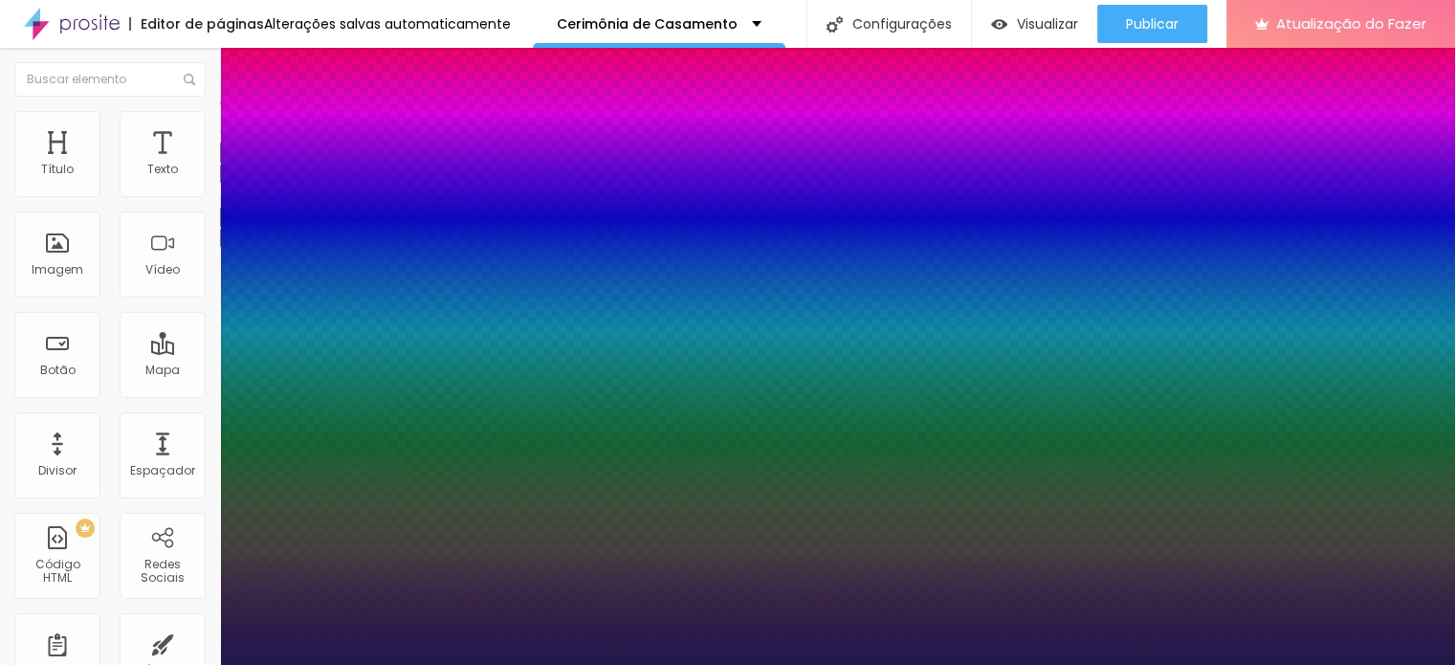
type input "1"
type input "0.9"
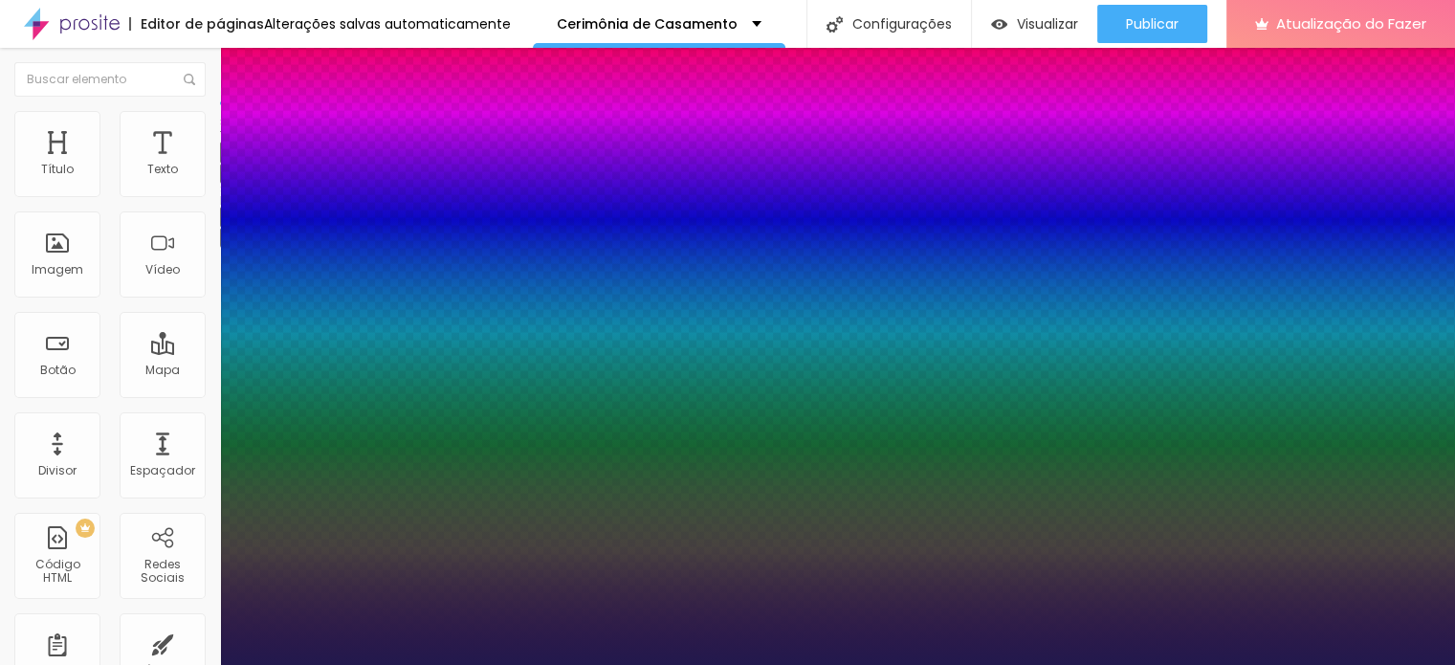
type input "1"
type input "0.8"
type input "1"
type input "0.7"
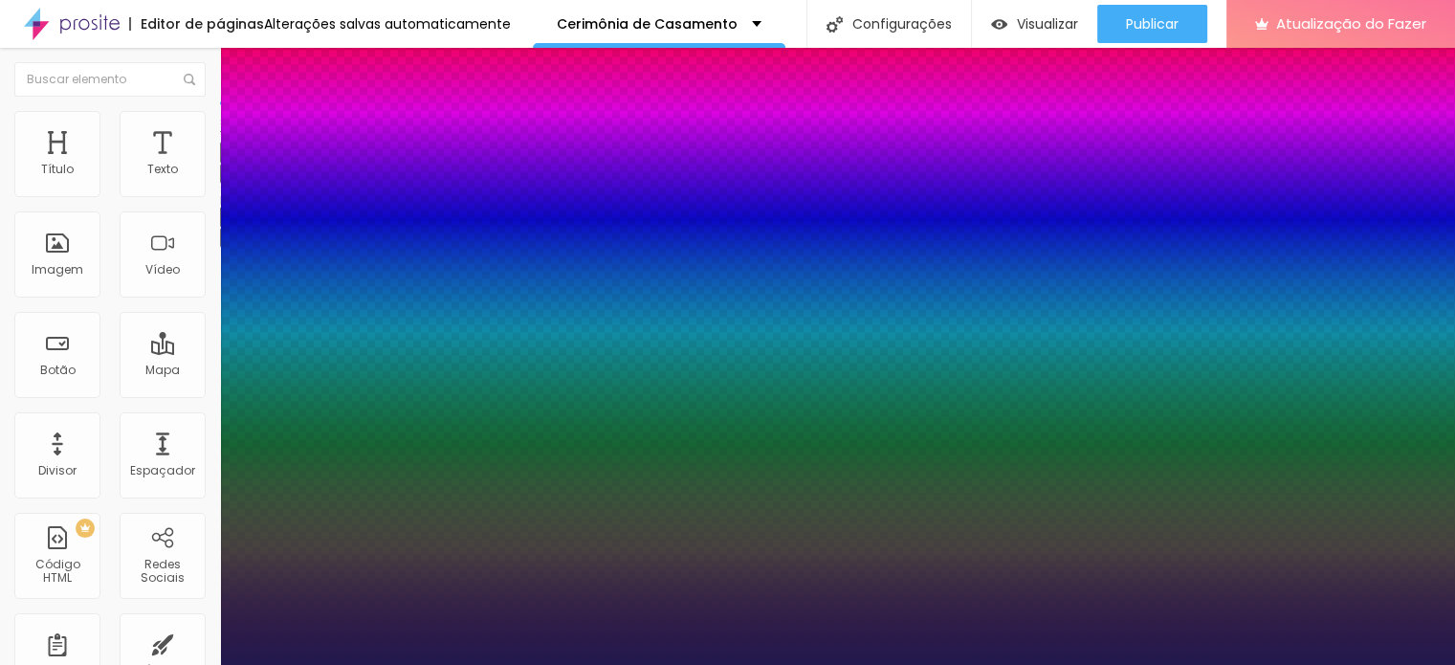
type input "0.7"
type input "1"
type input "0.6"
type input "1"
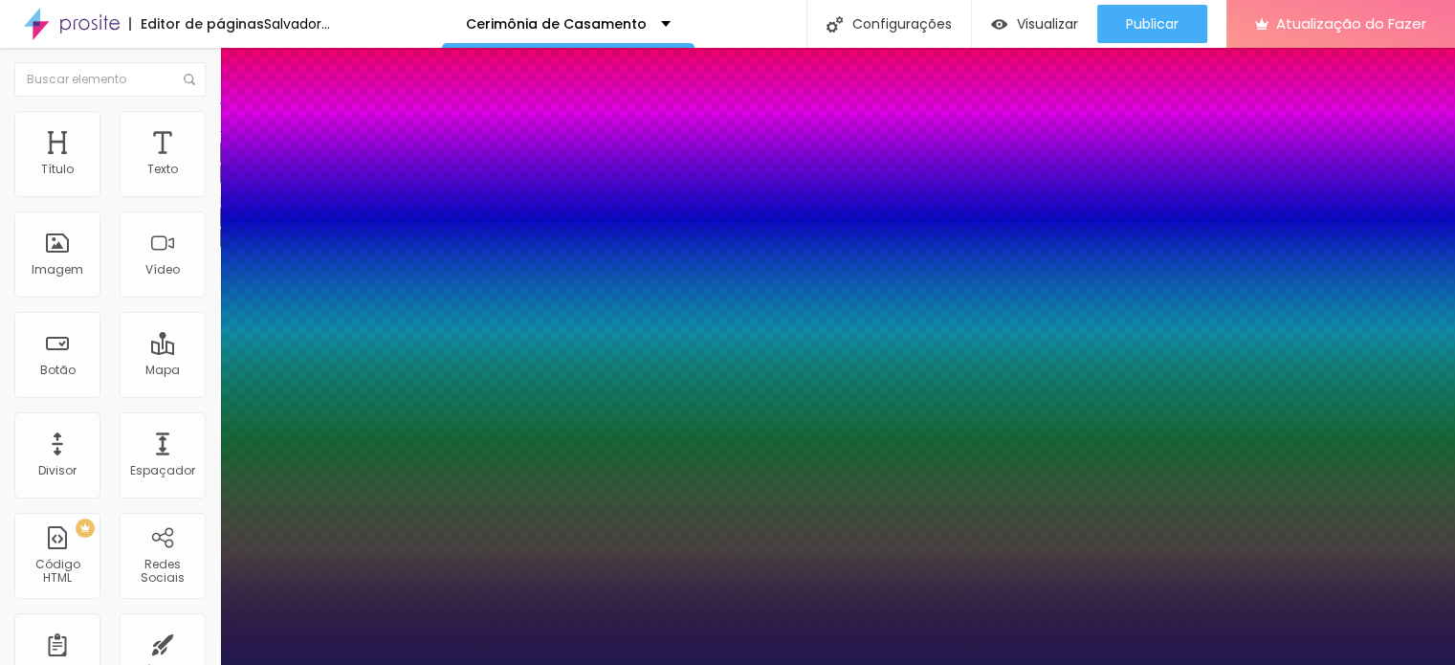
type input "0.7"
type input "1"
type input "0.8"
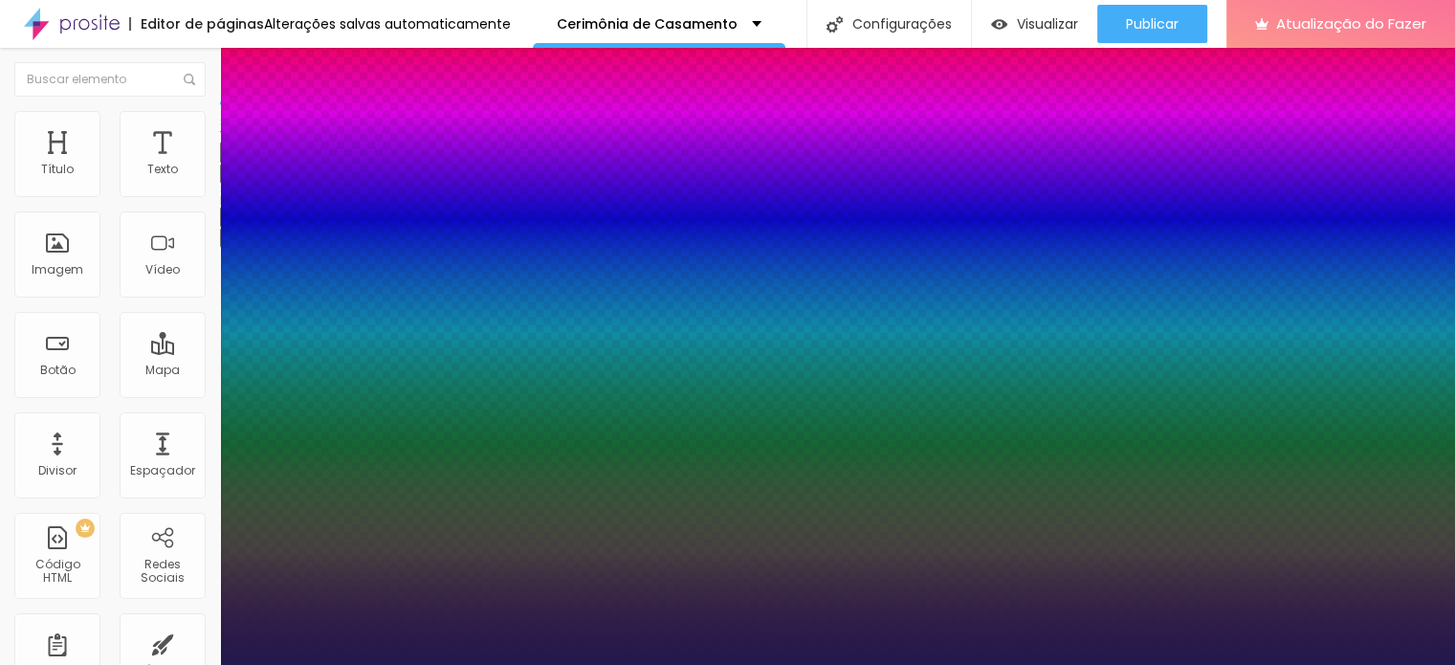
type input "1"
type input "0.9"
type input "1"
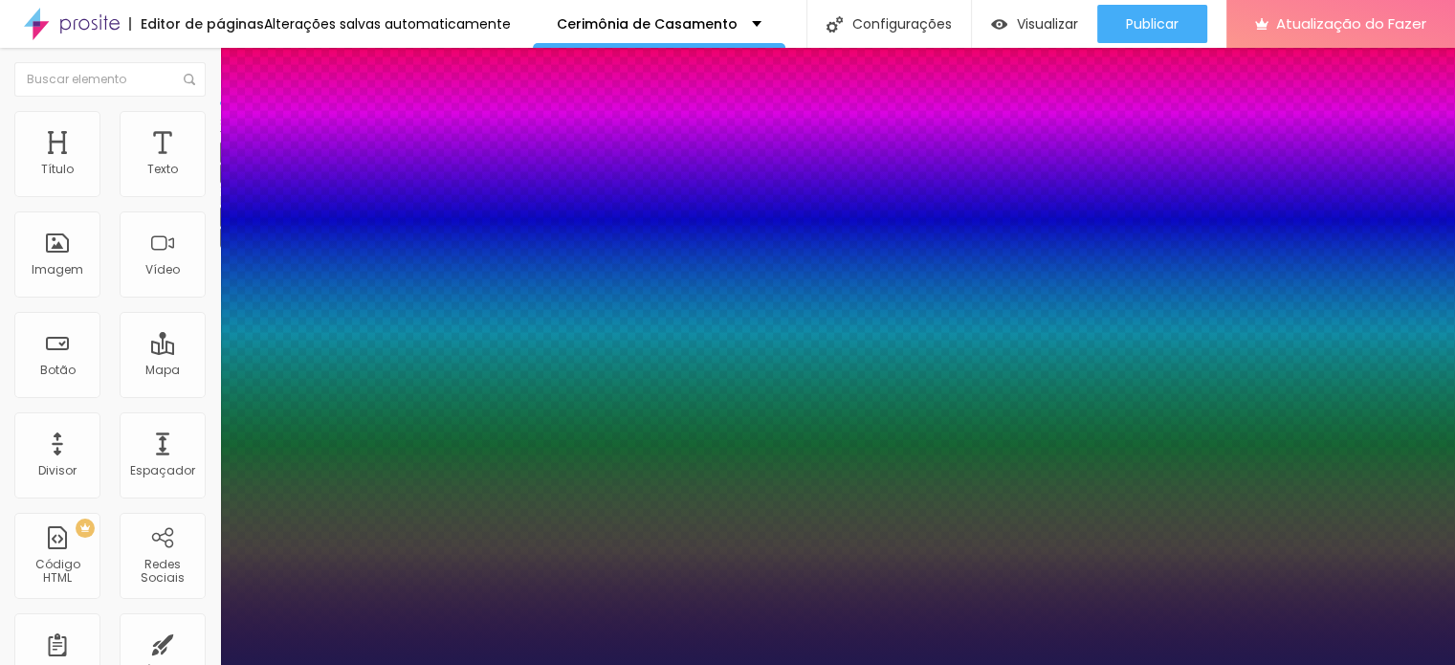
type input "1"
drag, startPoint x: 386, startPoint y: 451, endPoint x: 295, endPoint y: 466, distance: 92.9
type input "1"
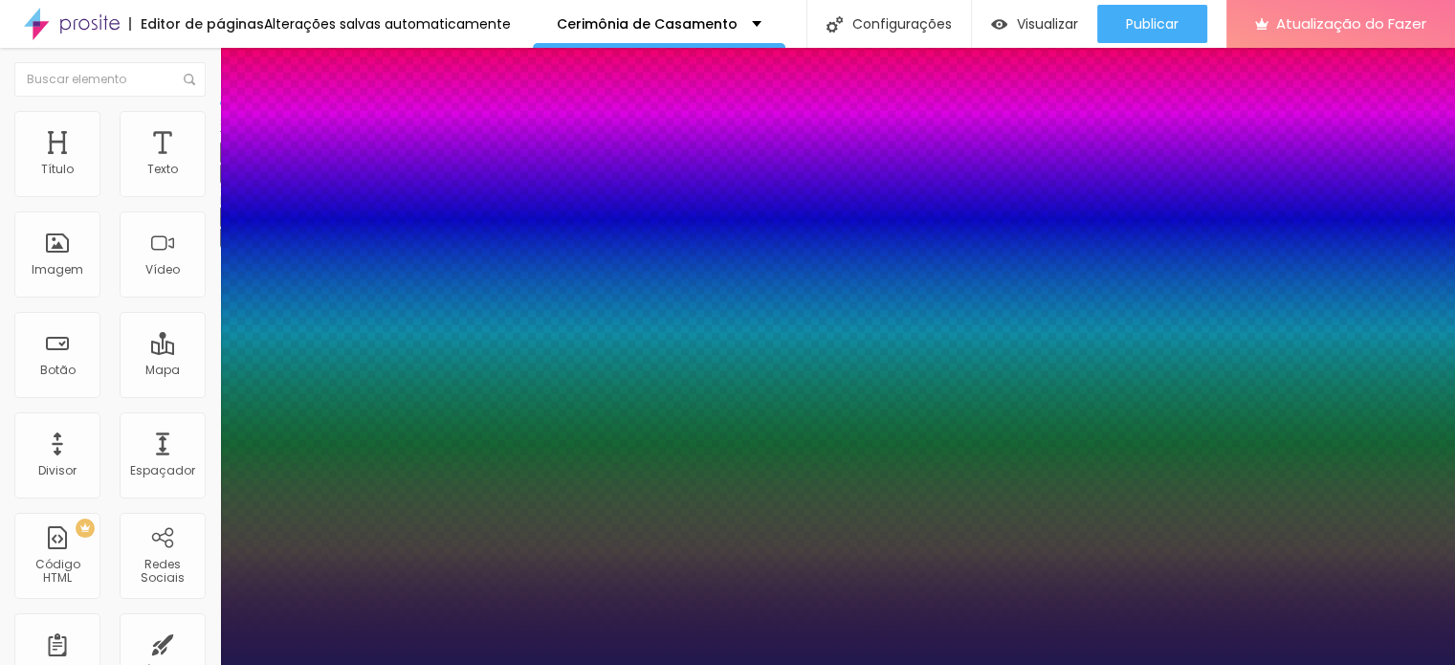
type input "1"
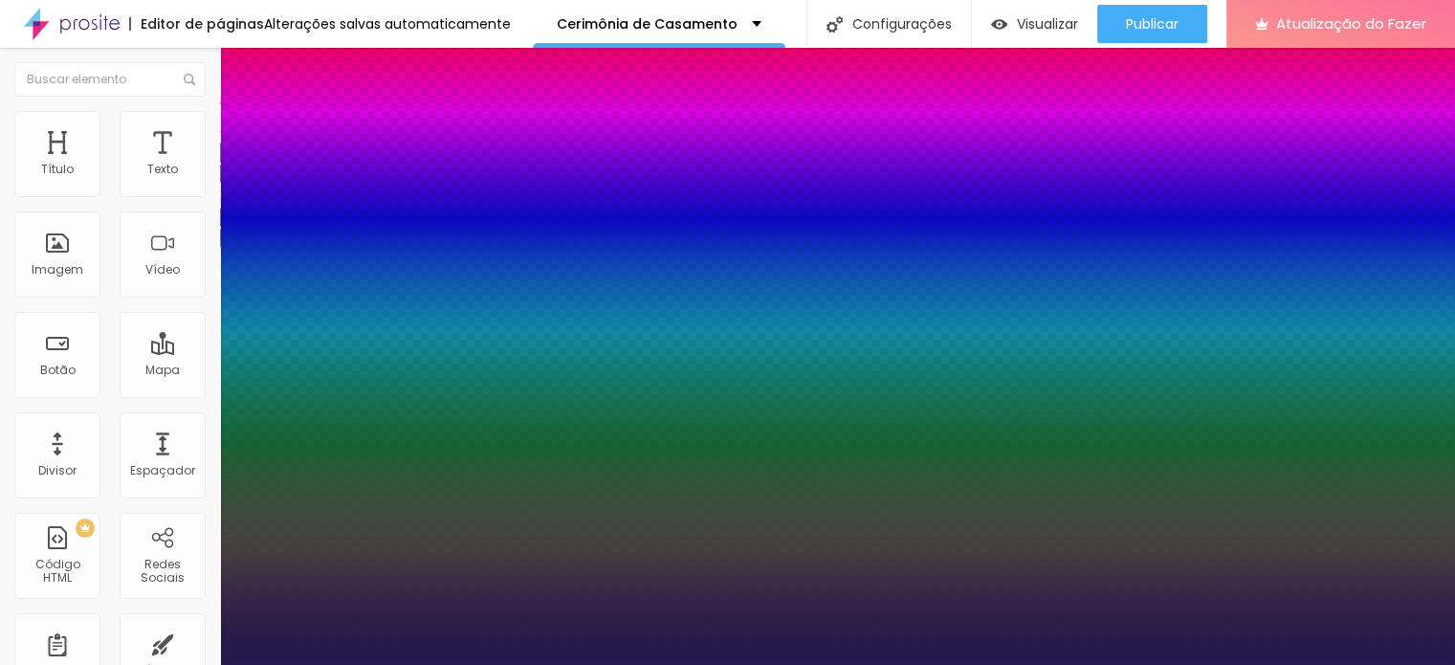
click at [934, 664] on div at bounding box center [727, 665] width 1455 height 0
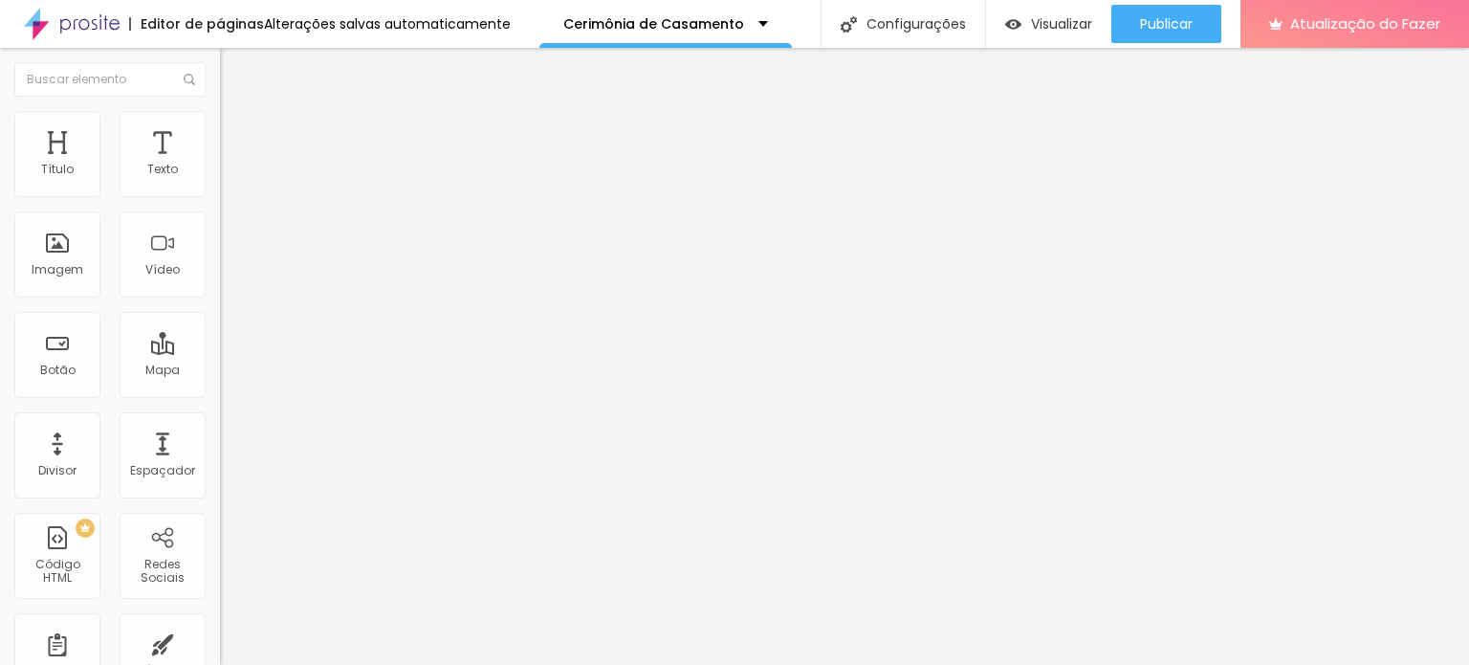
click at [220, 299] on font "Original" at bounding box center [243, 291] width 46 height 16
click at [220, 334] on span "Quadrado" at bounding box center [251, 326] width 62 height 16
click at [220, 352] on span "Original" at bounding box center [243, 344] width 46 height 16
click at [231, 165] on font "Adicionar imagem" at bounding box center [287, 156] width 112 height 16
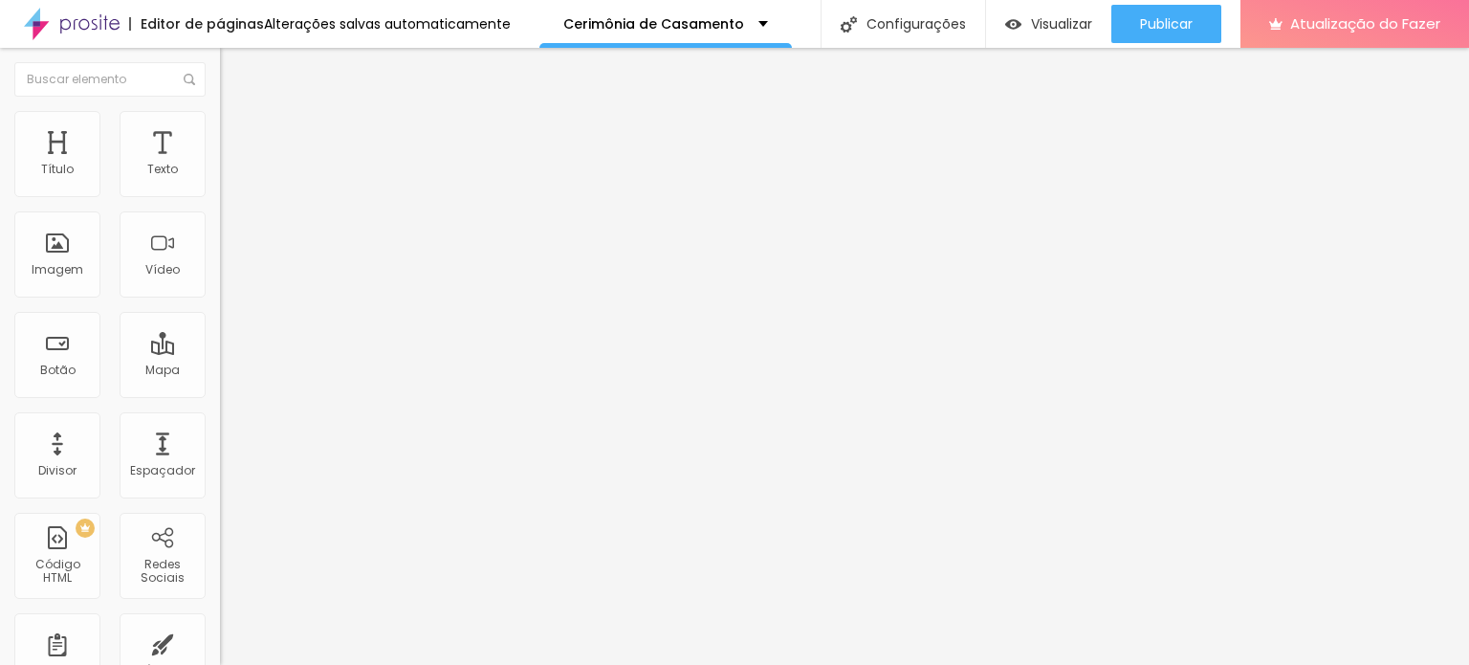
click at [220, 383] on input at bounding box center [350, 392] width 260 height 19
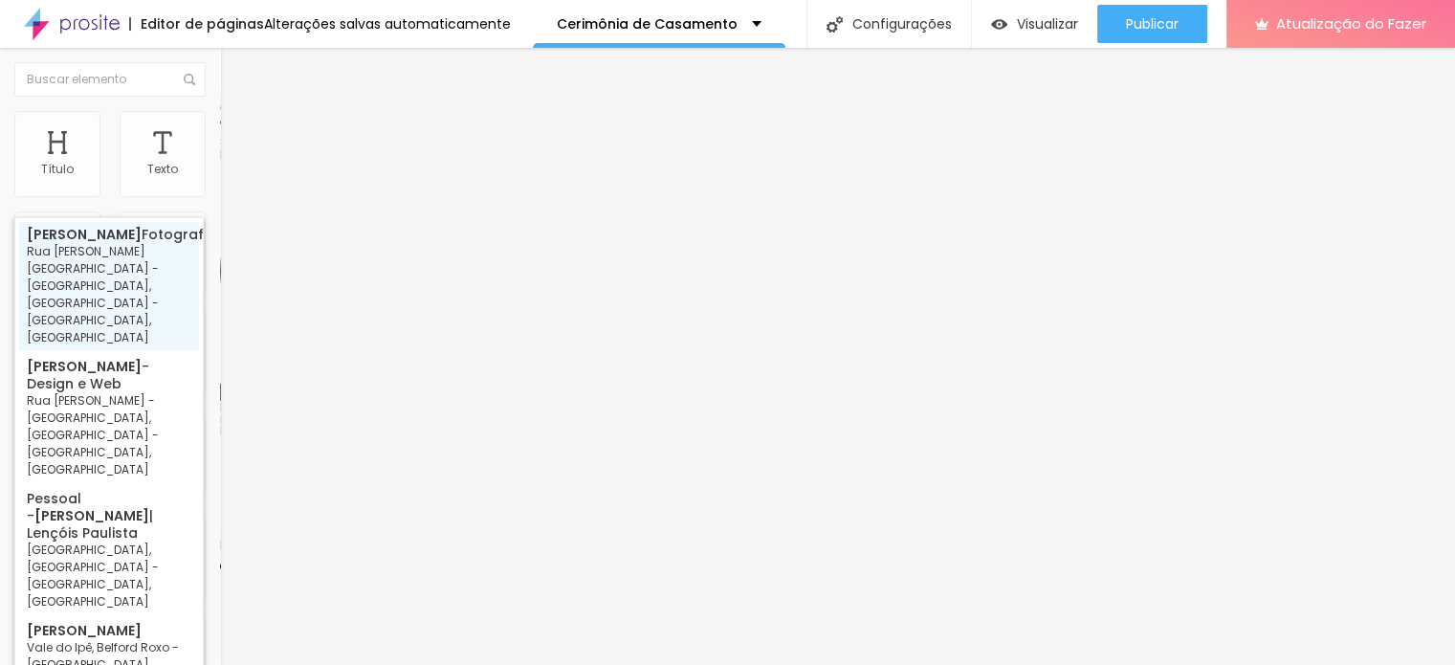
type input "Leonardo de Souza Fotografia - Rua Manoel Antônio da Silva - Jardim Nossa Senho…"
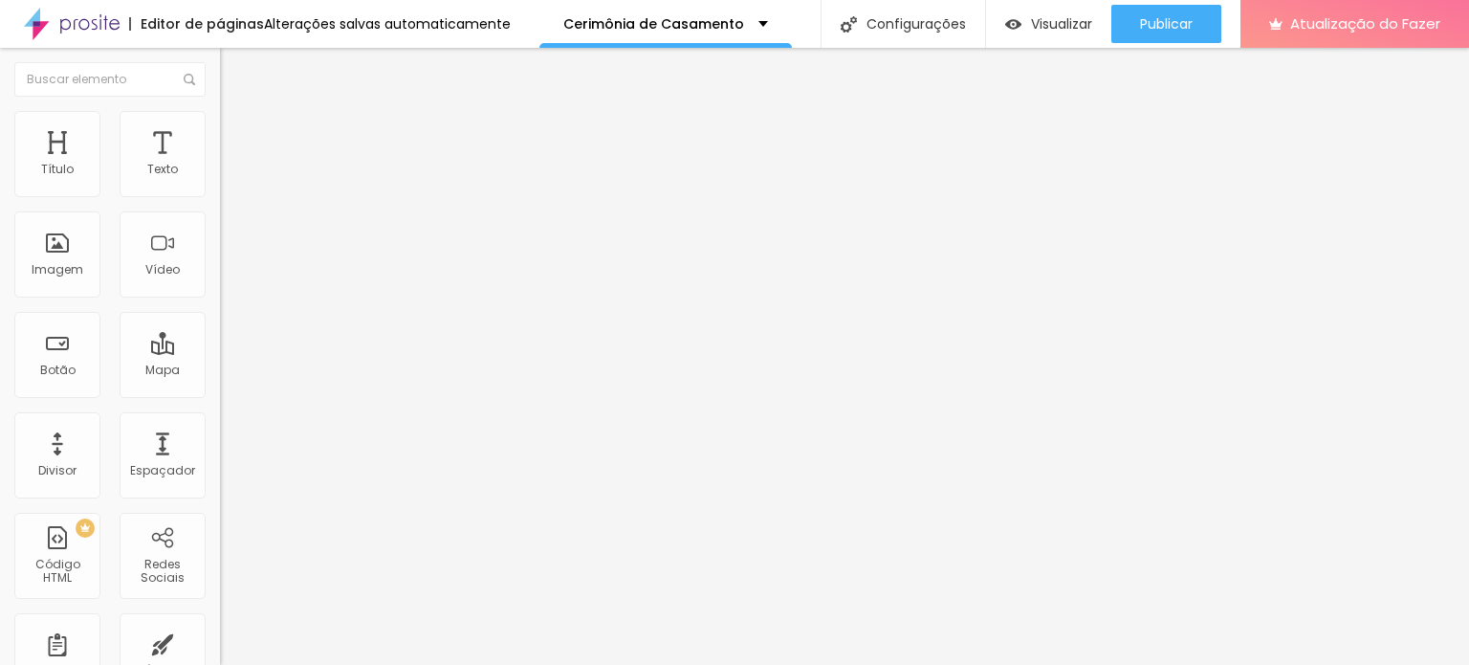
click at [220, 467] on img at bounding box center [225, 472] width 10 height 10
click at [220, 467] on div at bounding box center [330, 467] width 220 height 0
click at [220, 497] on img at bounding box center [225, 502] width 10 height 10
click at [220, 497] on div at bounding box center [330, 497] width 220 height 0
click at [220, 497] on img at bounding box center [225, 502] width 10 height 10
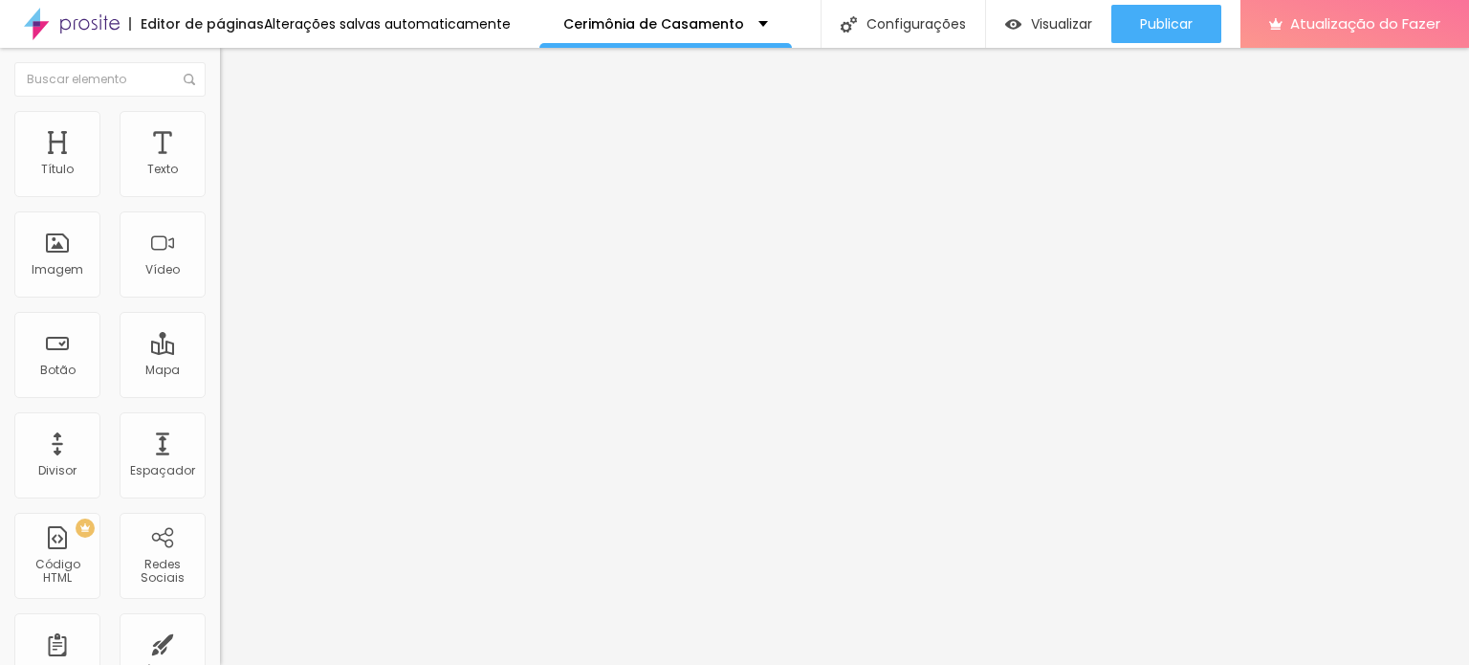
click at [220, 539] on div at bounding box center [330, 544] width 220 height 11
click at [220, 539] on div at bounding box center [330, 539] width 220 height 0
click at [220, 570] on img at bounding box center [225, 575] width 10 height 10
click at [220, 570] on div at bounding box center [330, 570] width 220 height 0
click at [220, 570] on img at bounding box center [225, 575] width 10 height 10
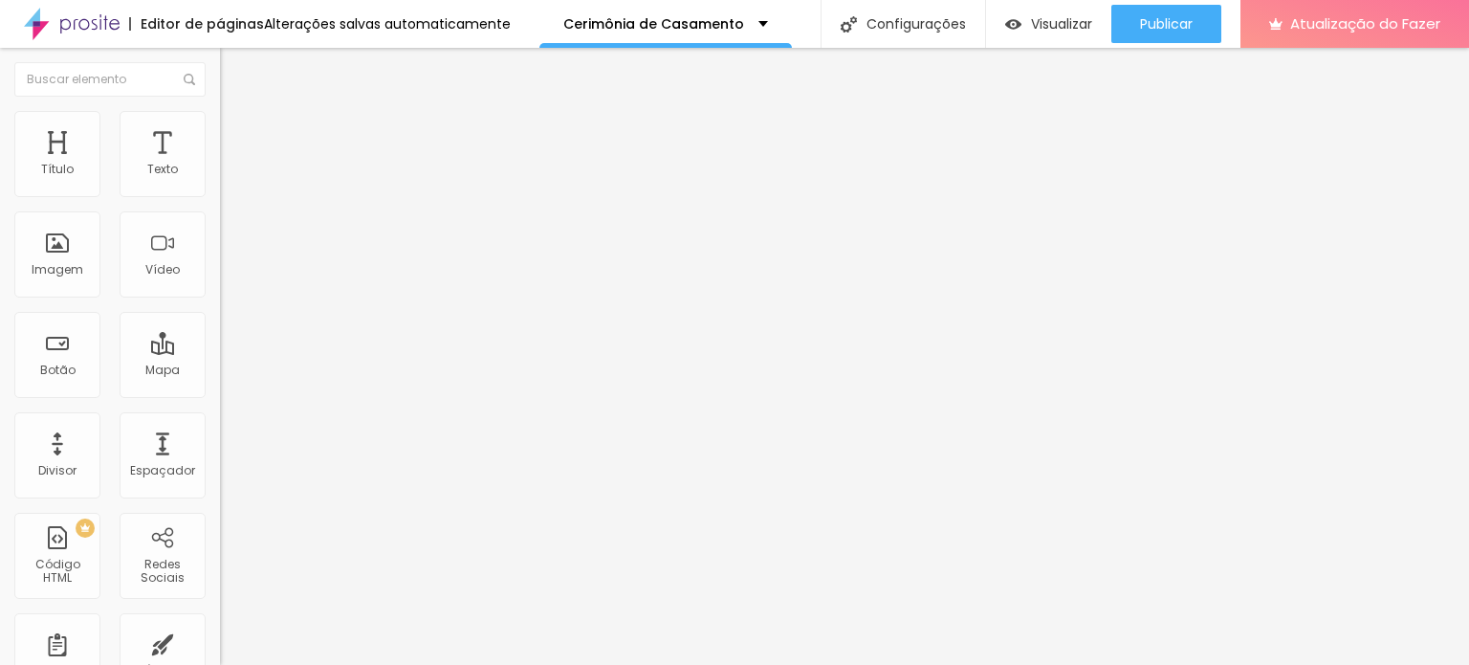
click at [220, 570] on div at bounding box center [330, 570] width 220 height 0
click at [220, 601] on img at bounding box center [225, 606] width 10 height 10
click at [220, 601] on div at bounding box center [330, 601] width 220 height 0
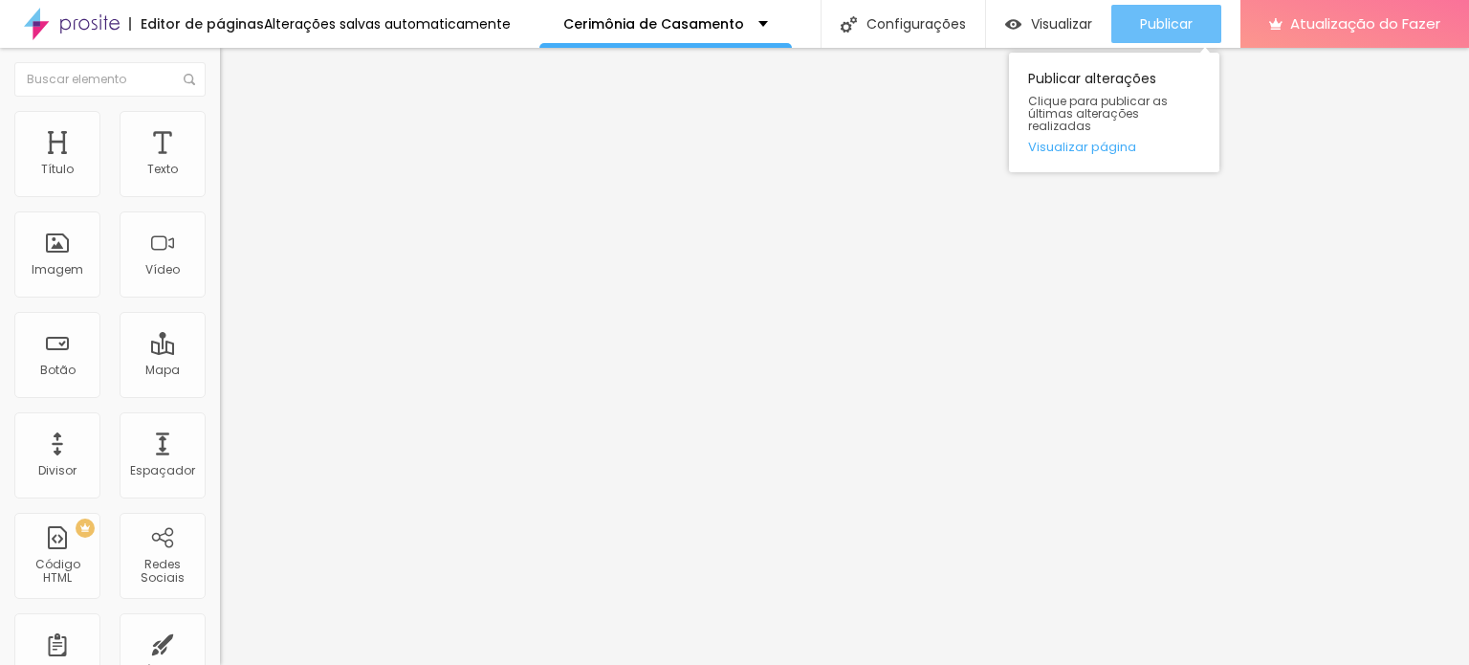
drag, startPoint x: 1122, startPoint y: 26, endPoint x: 1137, endPoint y: 31, distance: 16.0
click at [1122, 26] on button "Publicar" at bounding box center [1166, 24] width 110 height 38
click at [1180, 20] on font "Publicar" at bounding box center [1166, 23] width 53 height 19
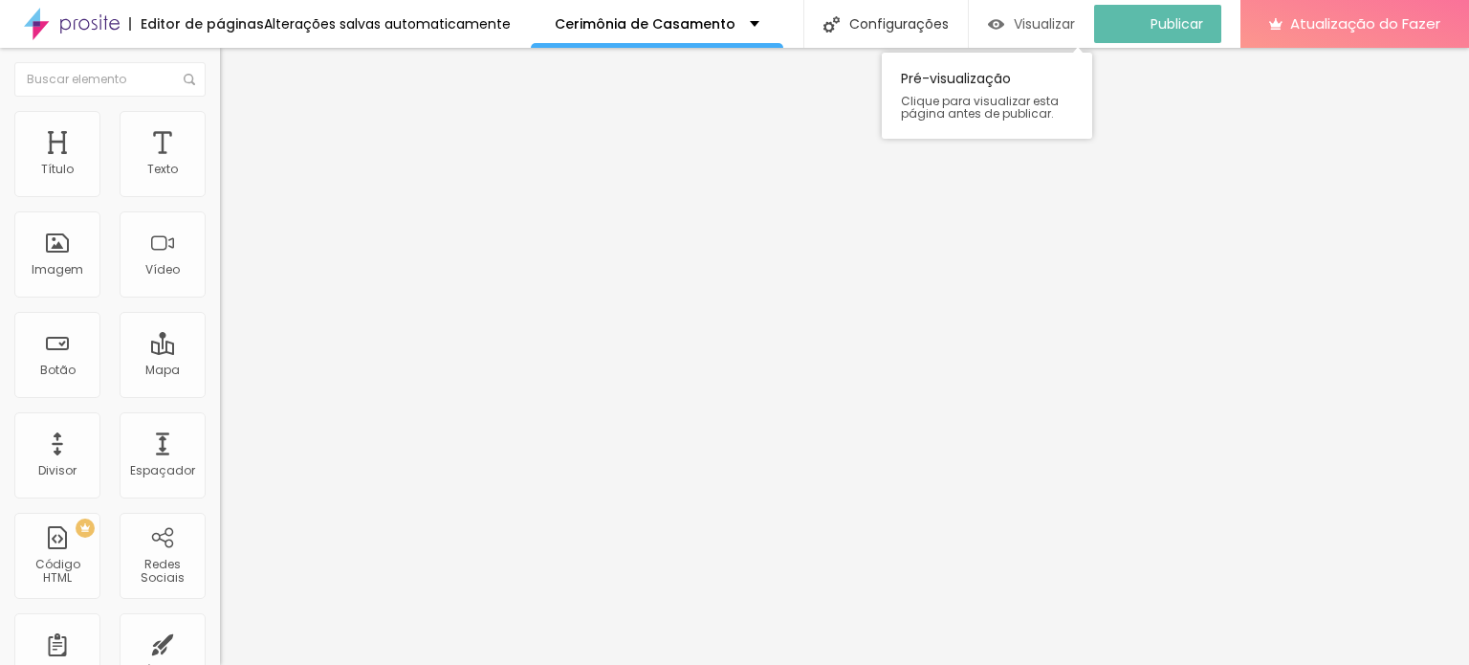
click at [1052, 26] on font "Visualizar" at bounding box center [1044, 23] width 61 height 19
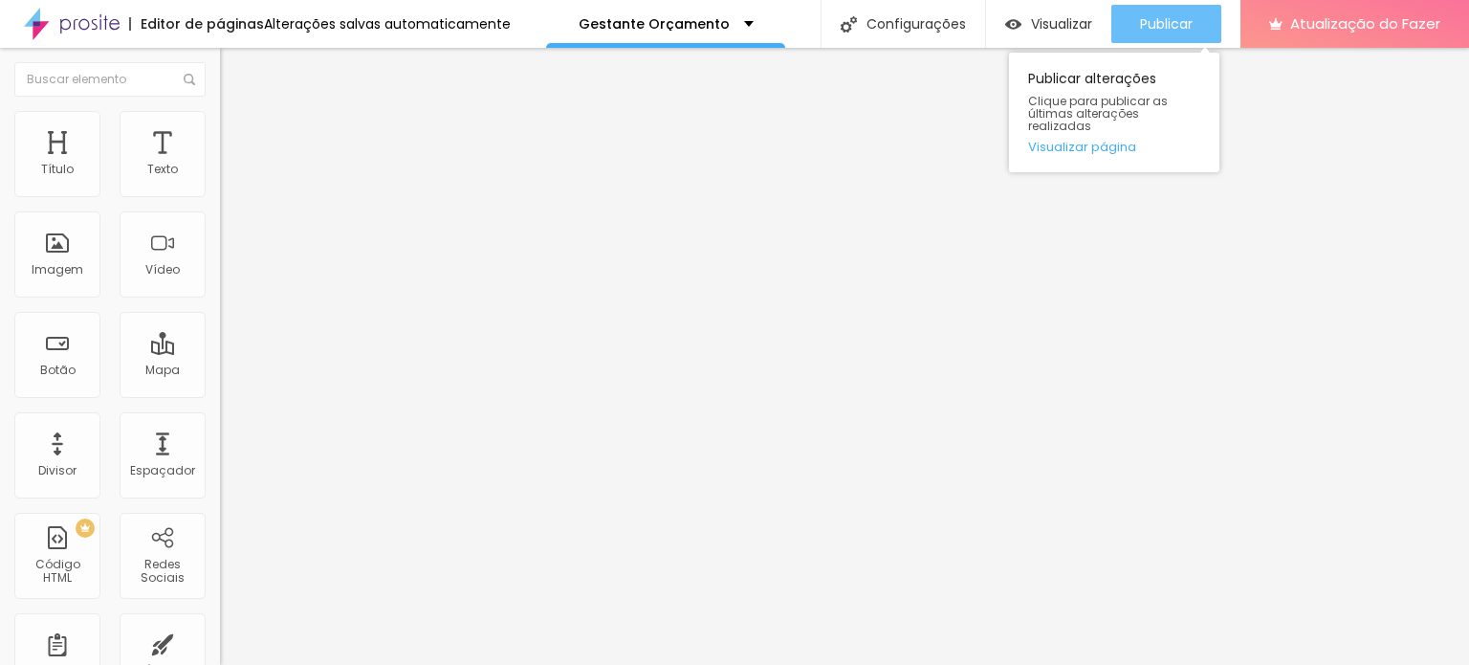
click at [1154, 28] on font "Publicar" at bounding box center [1166, 23] width 53 height 19
click at [1109, 141] on font "Visualizar página" at bounding box center [1082, 147] width 108 height 18
click at [1161, 26] on font "Publicar" at bounding box center [1166, 23] width 53 height 19
click at [1152, 18] on font "Publicar" at bounding box center [1166, 23] width 53 height 19
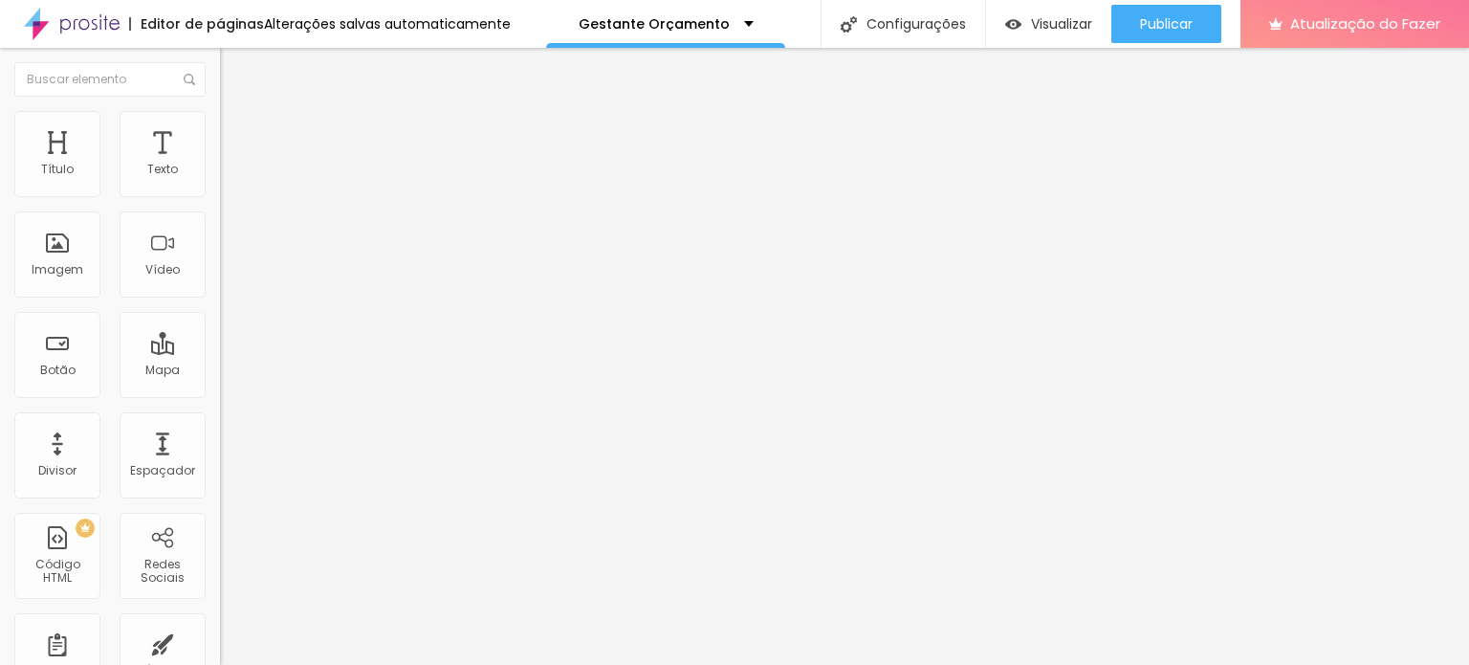
click at [234, 70] on img "button" at bounding box center [241, 69] width 15 height 15
click at [220, 56] on button "Editar nulo" at bounding box center [330, 70] width 220 height 44
click at [220, 497] on img at bounding box center [225, 502] width 10 height 10
click at [220, 383] on input at bounding box center [350, 392] width 260 height 19
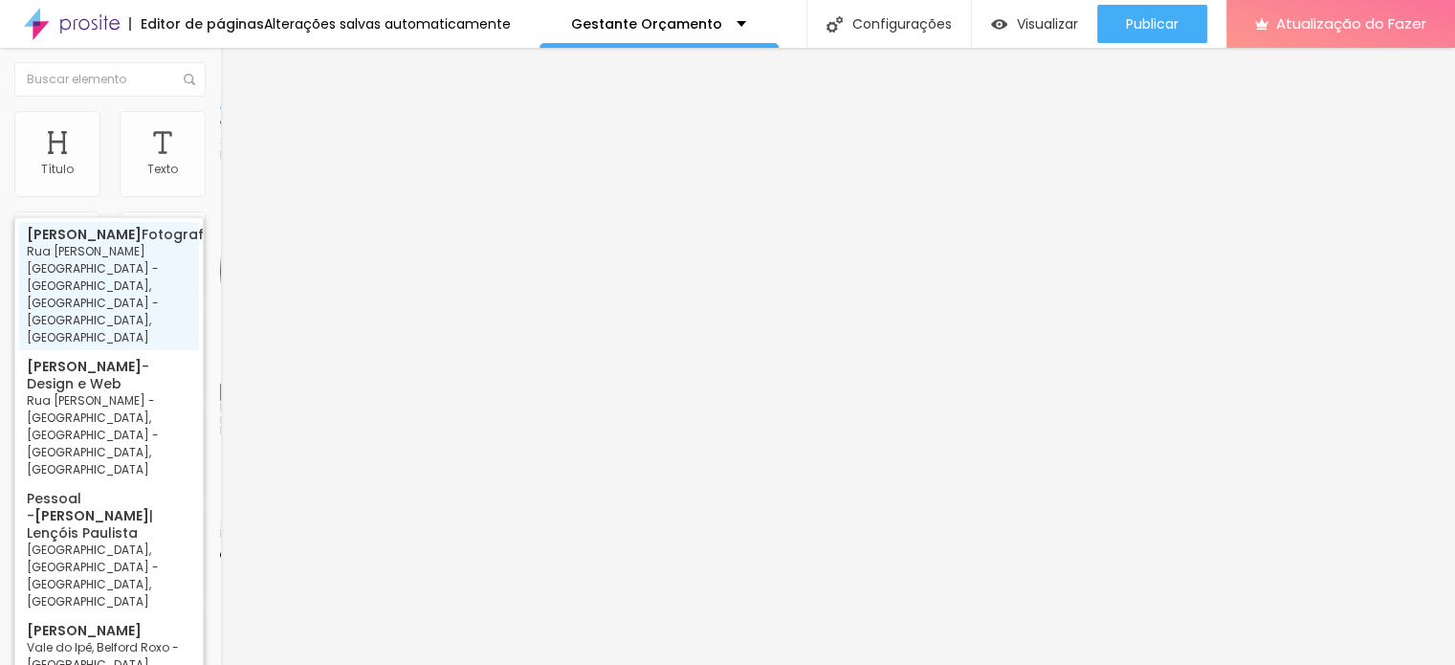
type input "Leonardo de Souza Fotografia - Rua Manoel Antônio da Silva - Jardim Nossa Senho…"
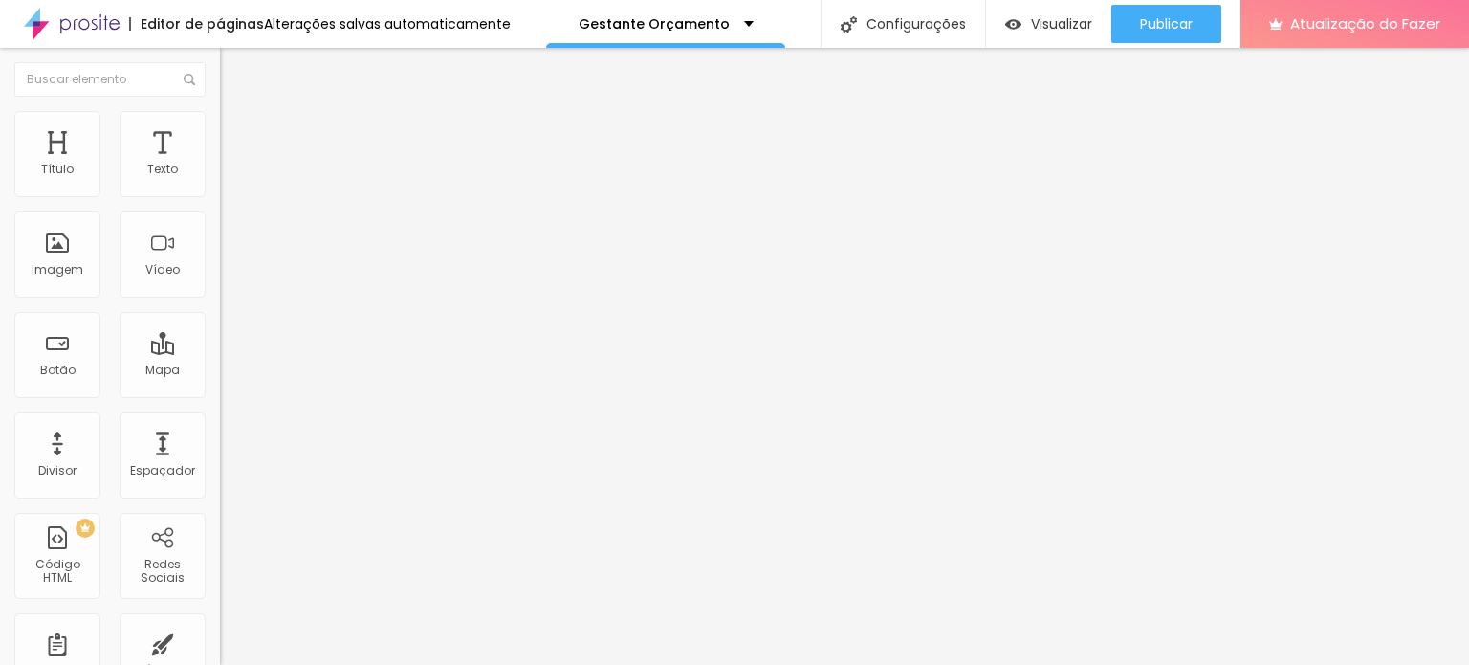
click at [220, 497] on div at bounding box center [330, 497] width 220 height 0
click at [220, 497] on img at bounding box center [225, 502] width 10 height 10
click at [220, 497] on div at bounding box center [330, 497] width 220 height 0
click at [220, 497] on img at bounding box center [225, 502] width 10 height 10
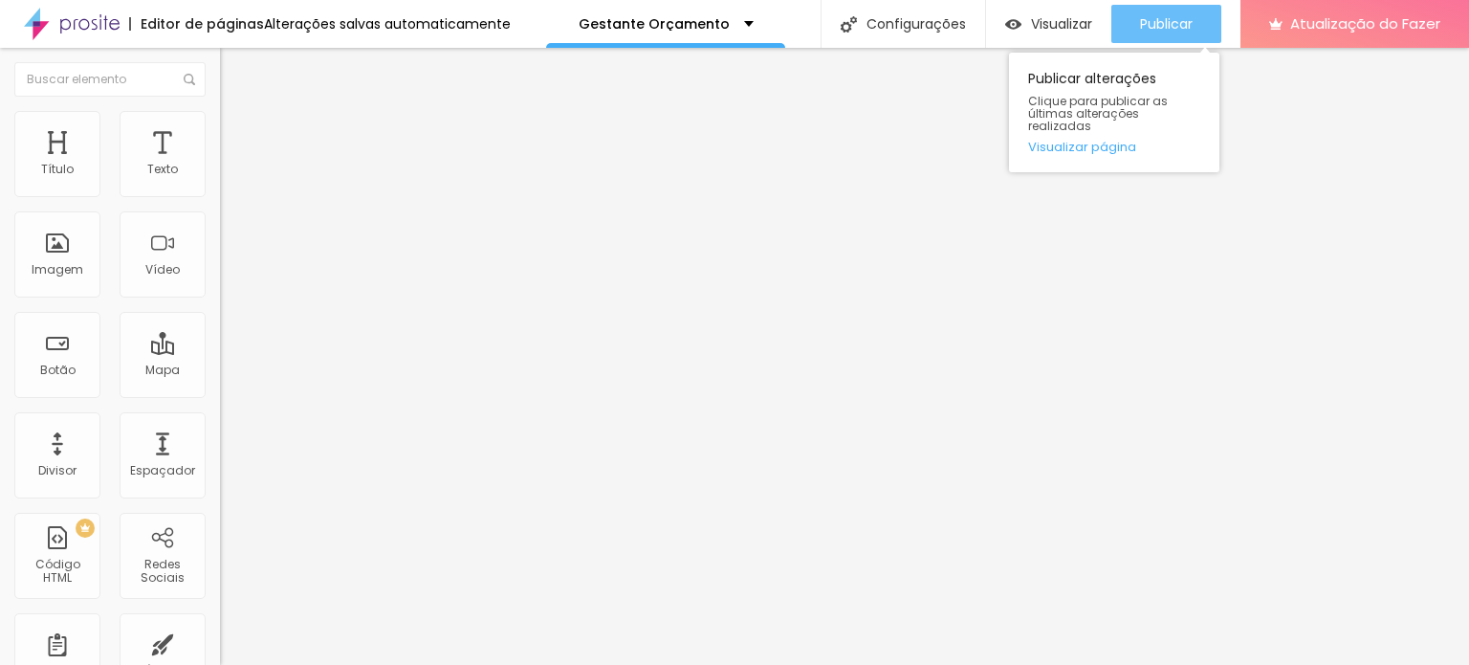
click at [1153, 33] on div "Publicar" at bounding box center [1166, 24] width 53 height 38
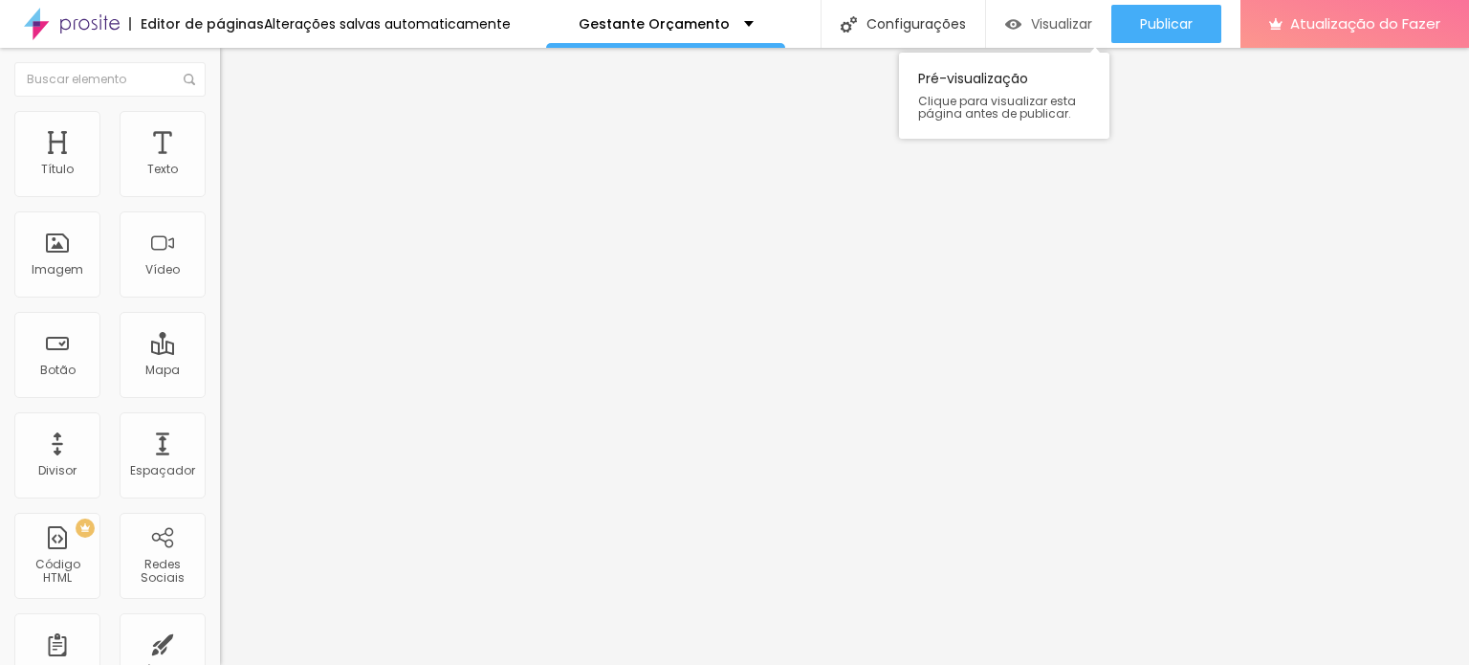
click at [1052, 24] on font "Visualizar" at bounding box center [1061, 23] width 61 height 19
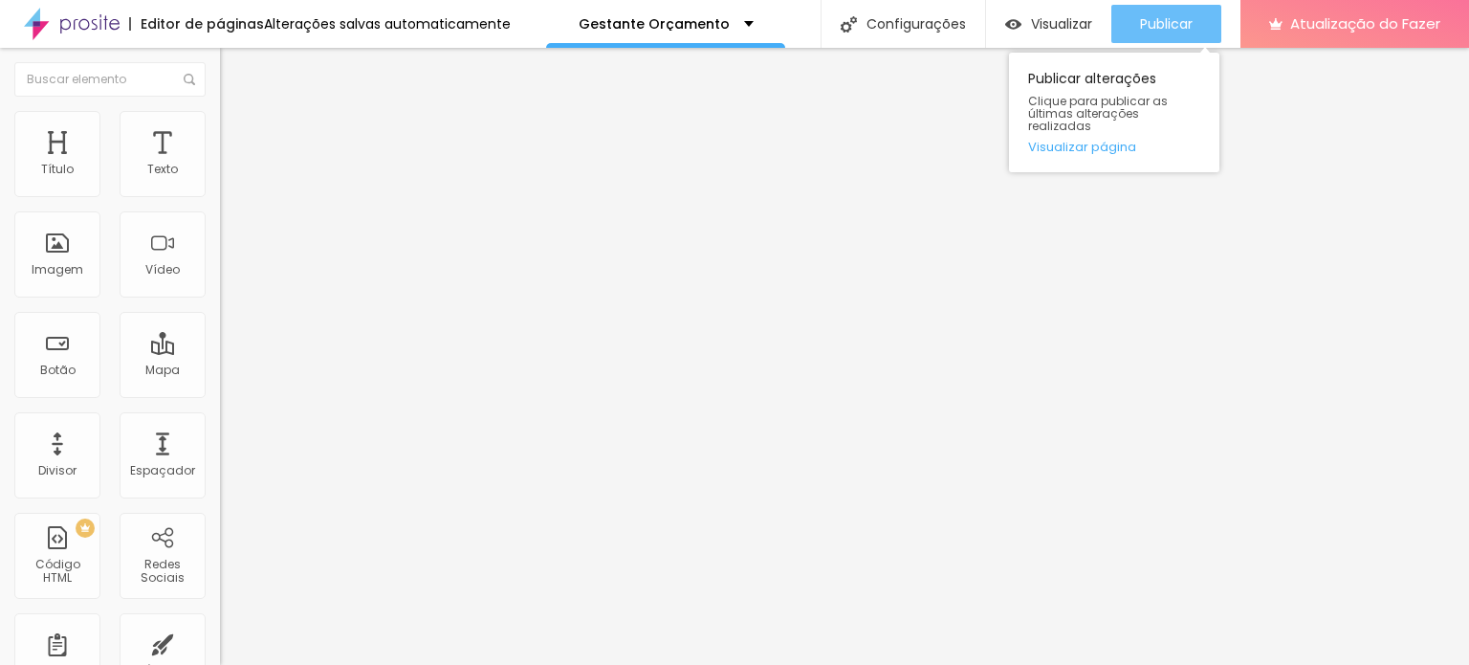
click at [1132, 23] on button "Publicar" at bounding box center [1166, 24] width 110 height 38
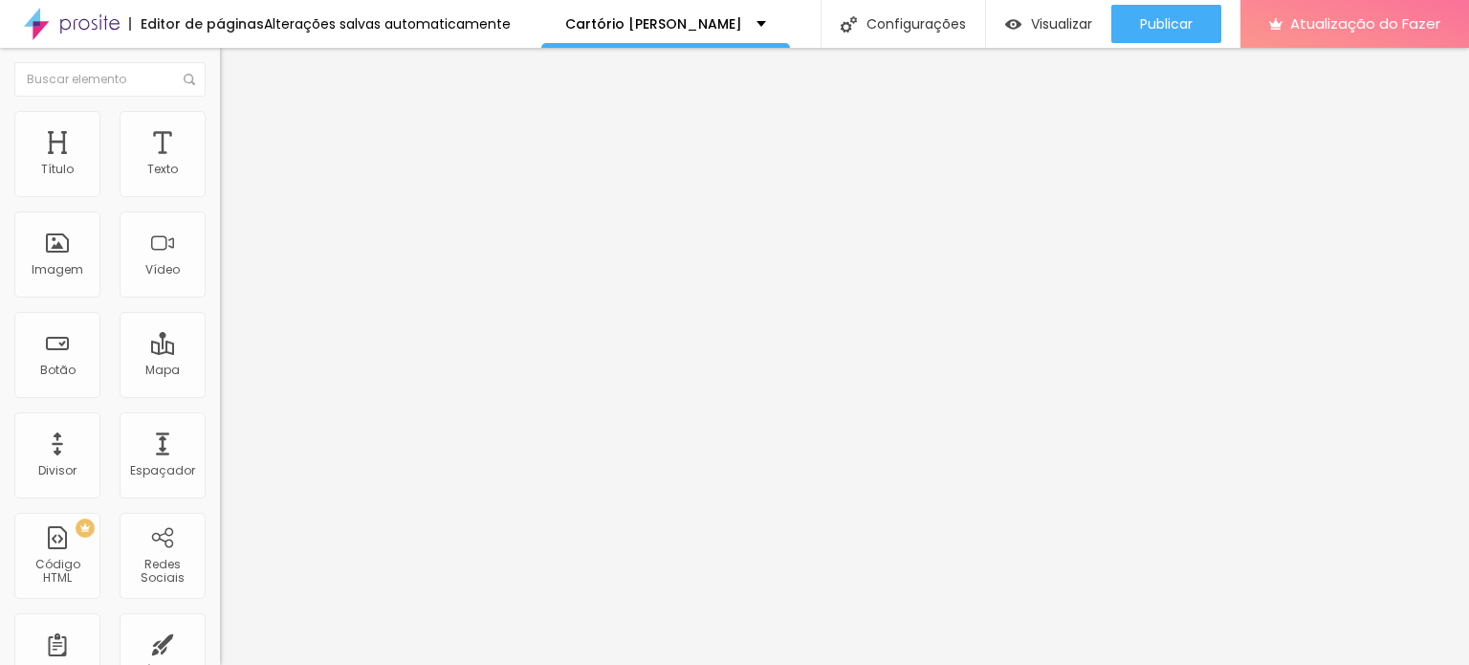
click at [228, 178] on icon "button" at bounding box center [233, 171] width 11 height 11
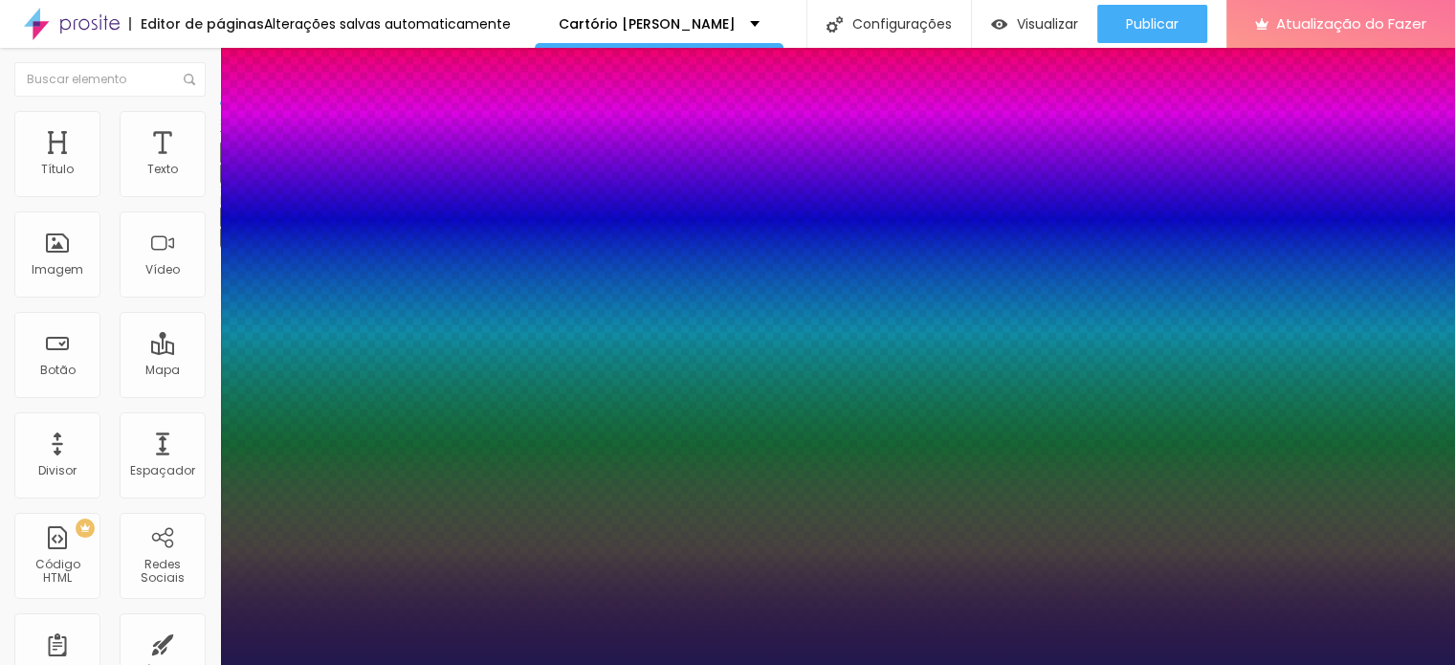
type input "1"
drag, startPoint x: 420, startPoint y: 323, endPoint x: 437, endPoint y: 323, distance: 17.2
drag, startPoint x: 415, startPoint y: 323, endPoint x: 444, endPoint y: 324, distance: 28.7
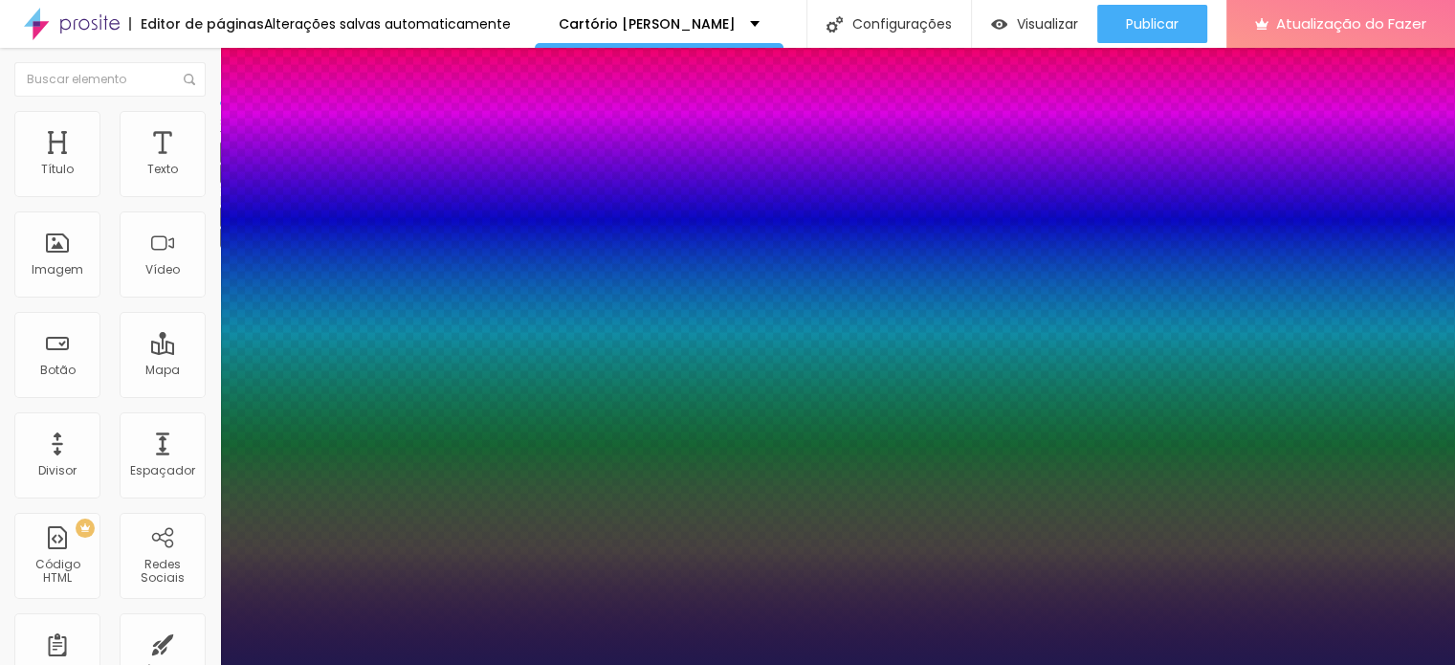
type input "8"
type input "1"
type input "18"
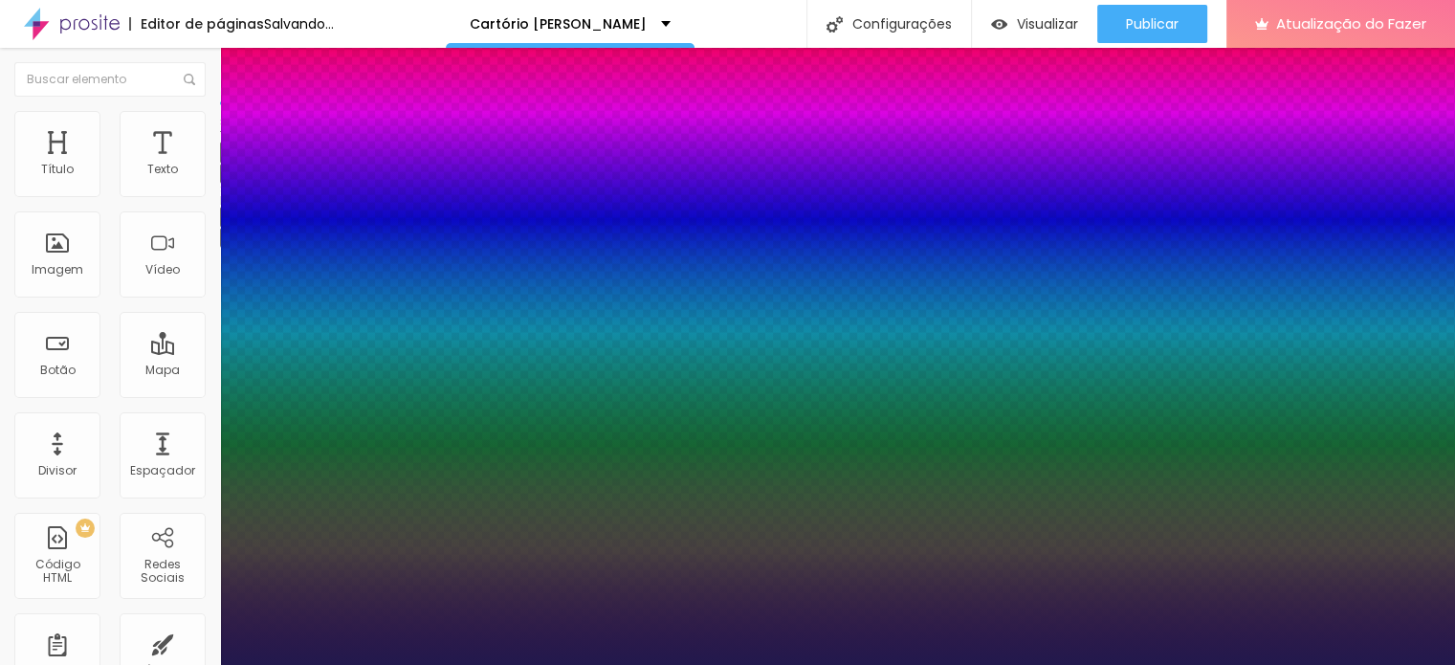
type input "1"
type input "18"
type input "1"
click at [528, 664] on div at bounding box center [727, 665] width 1455 height 0
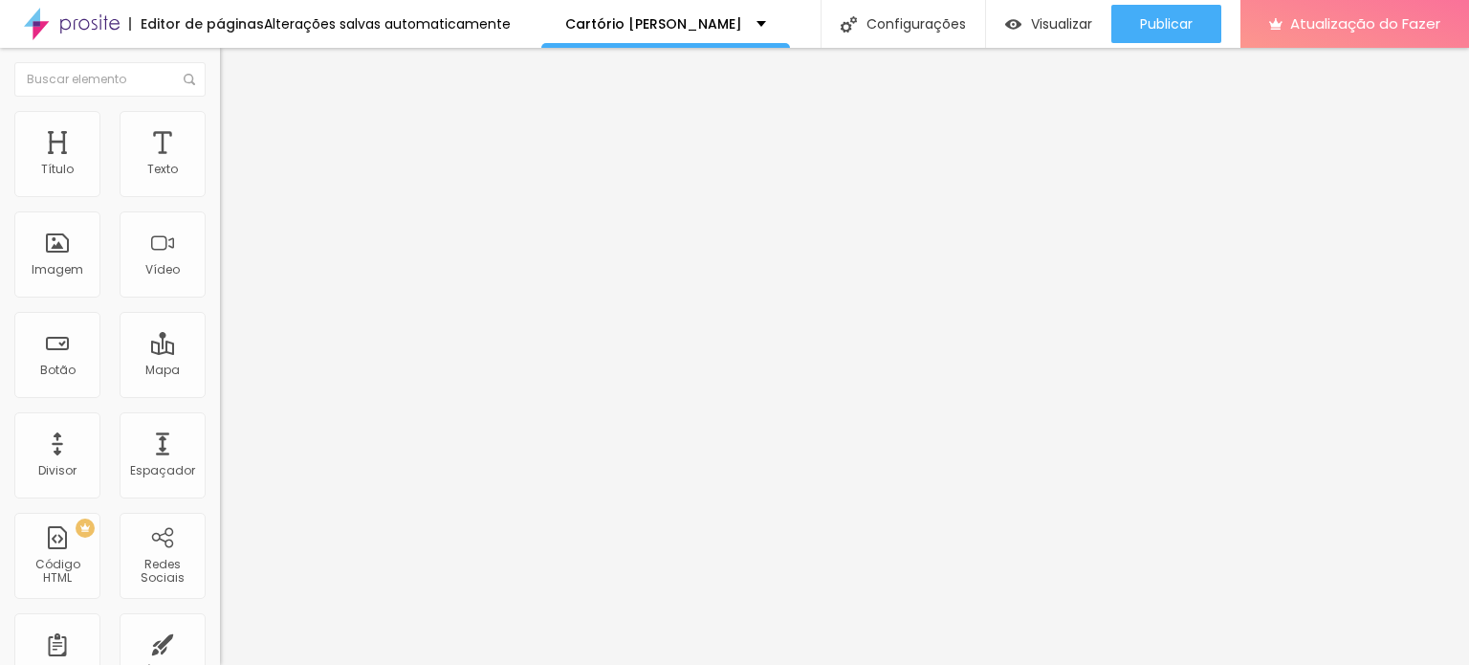
click at [235, 170] on icon "button" at bounding box center [237, 168] width 4 height 4
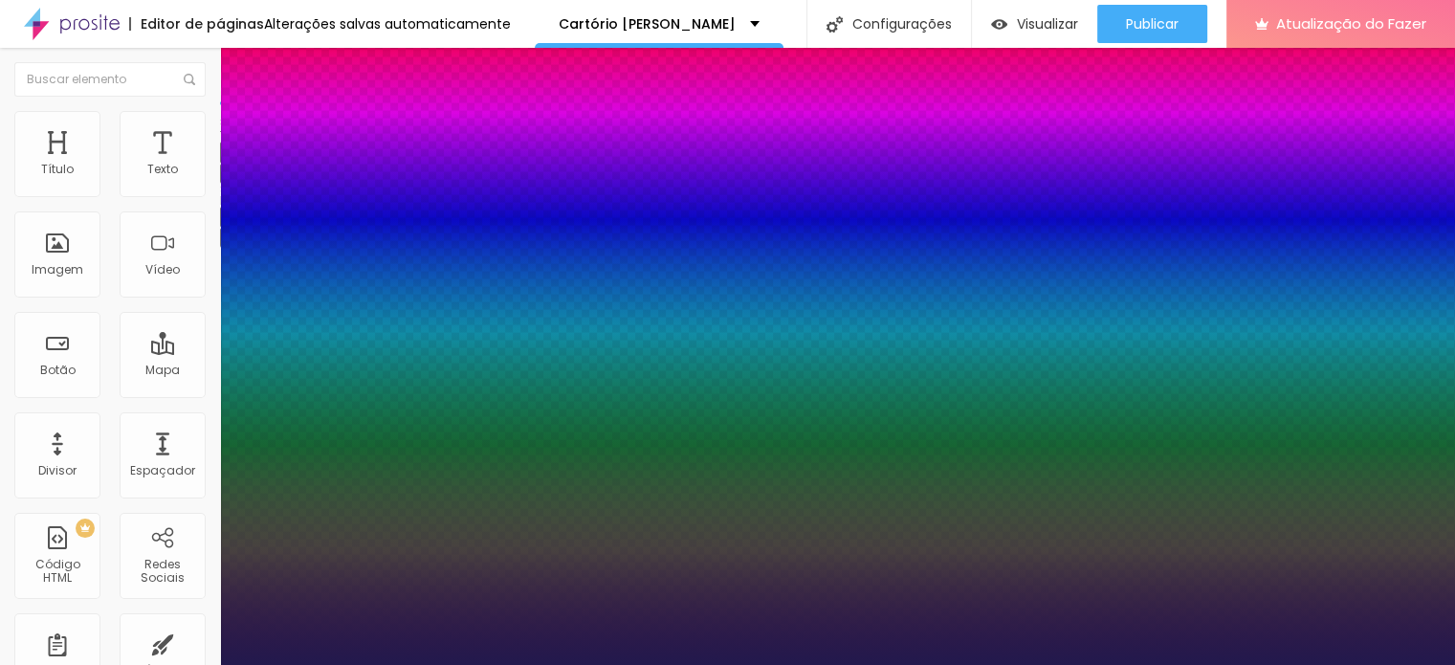
type input "1"
type input "1.8"
type input "1"
type input "1.6"
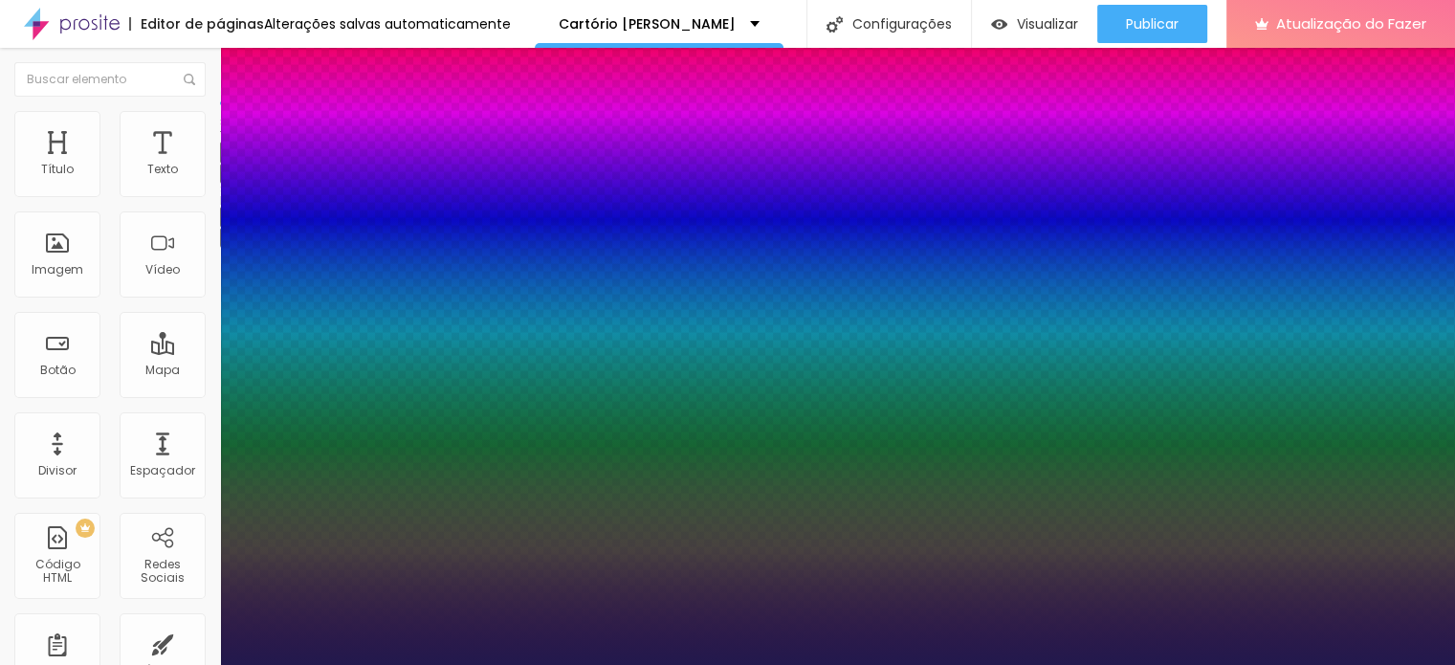
type input "1.6"
type input "1"
type input "1.5"
type input "1"
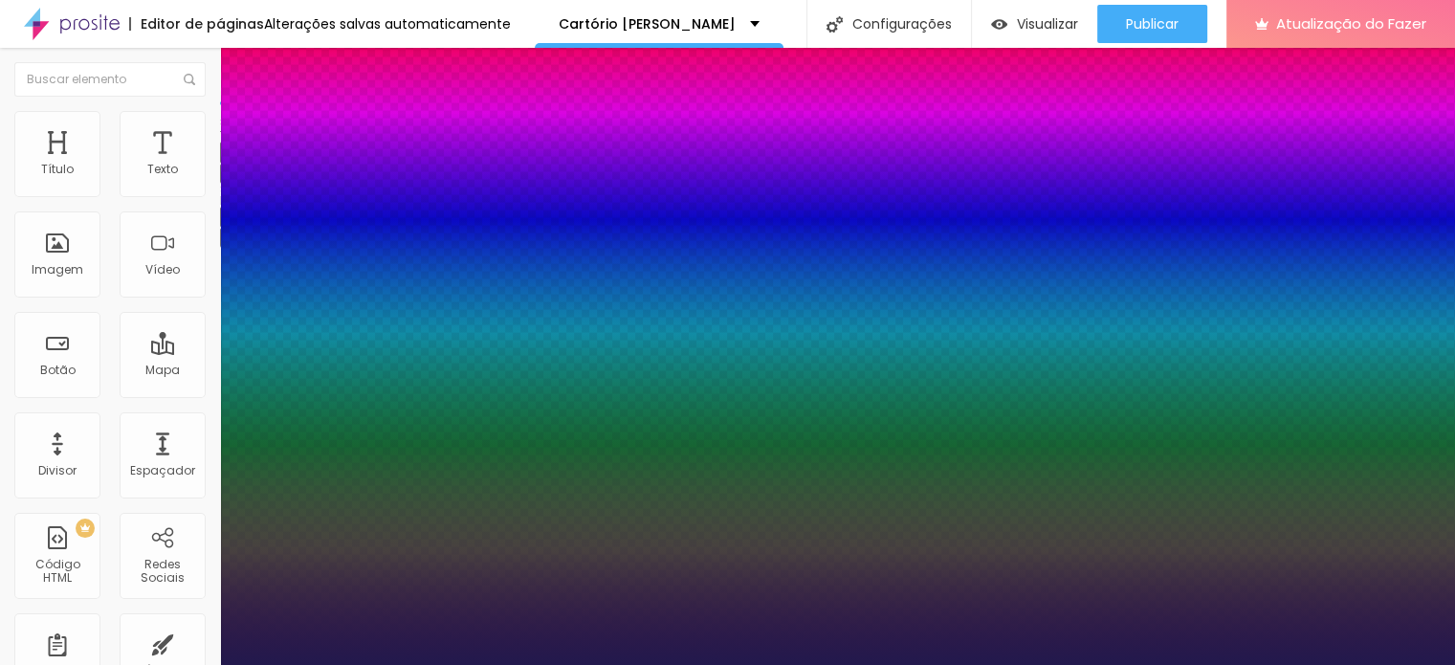
type input "1.4"
type input "1"
type input "1.3"
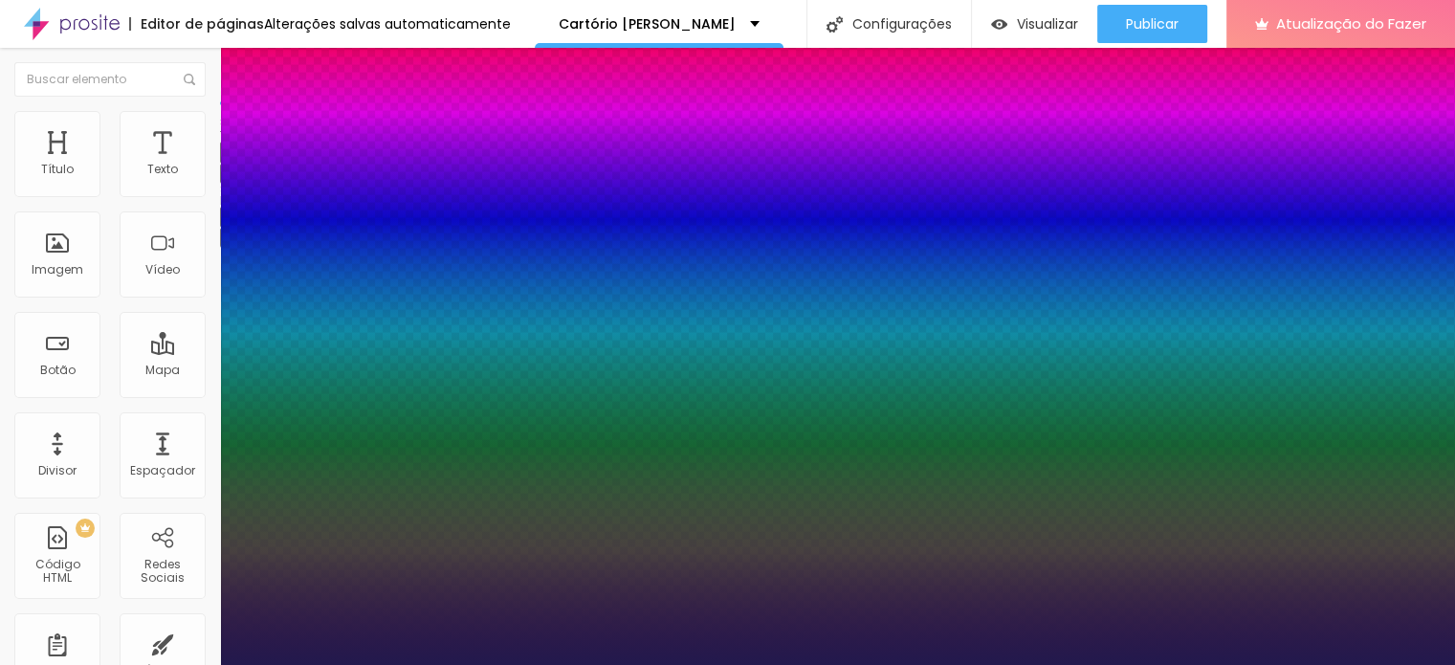
type input "1"
type input "1.2"
type input "1"
type input "1.1"
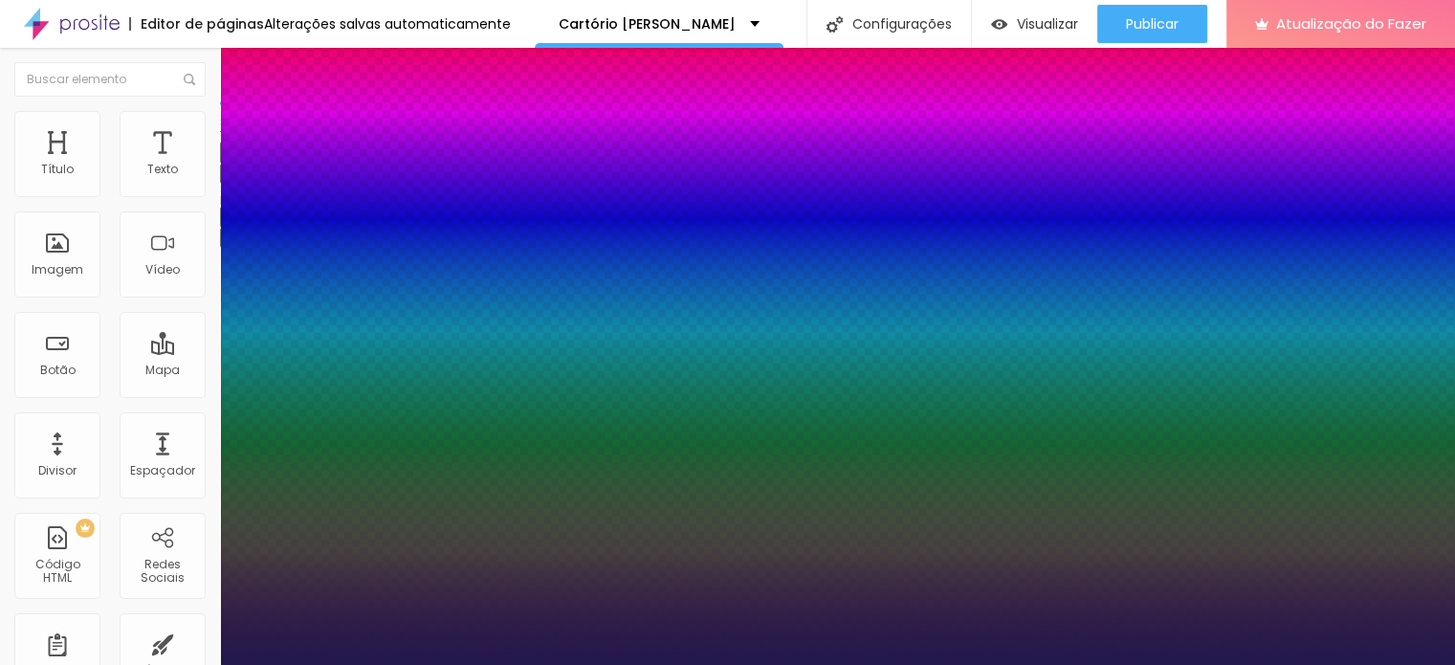
type input "1.1"
type input "1"
drag, startPoint x: 378, startPoint y: 457, endPoint x: 295, endPoint y: 457, distance: 83.2
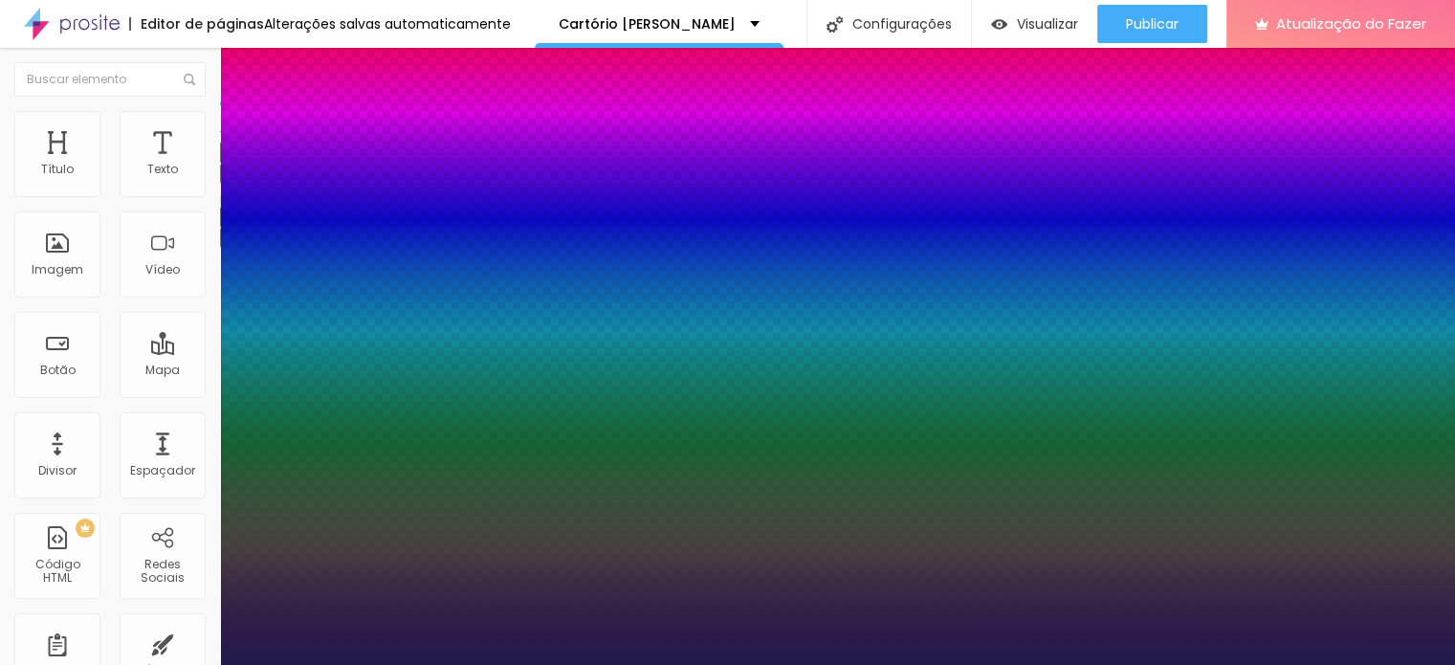
type input "1"
click at [670, 664] on div at bounding box center [727, 665] width 1455 height 0
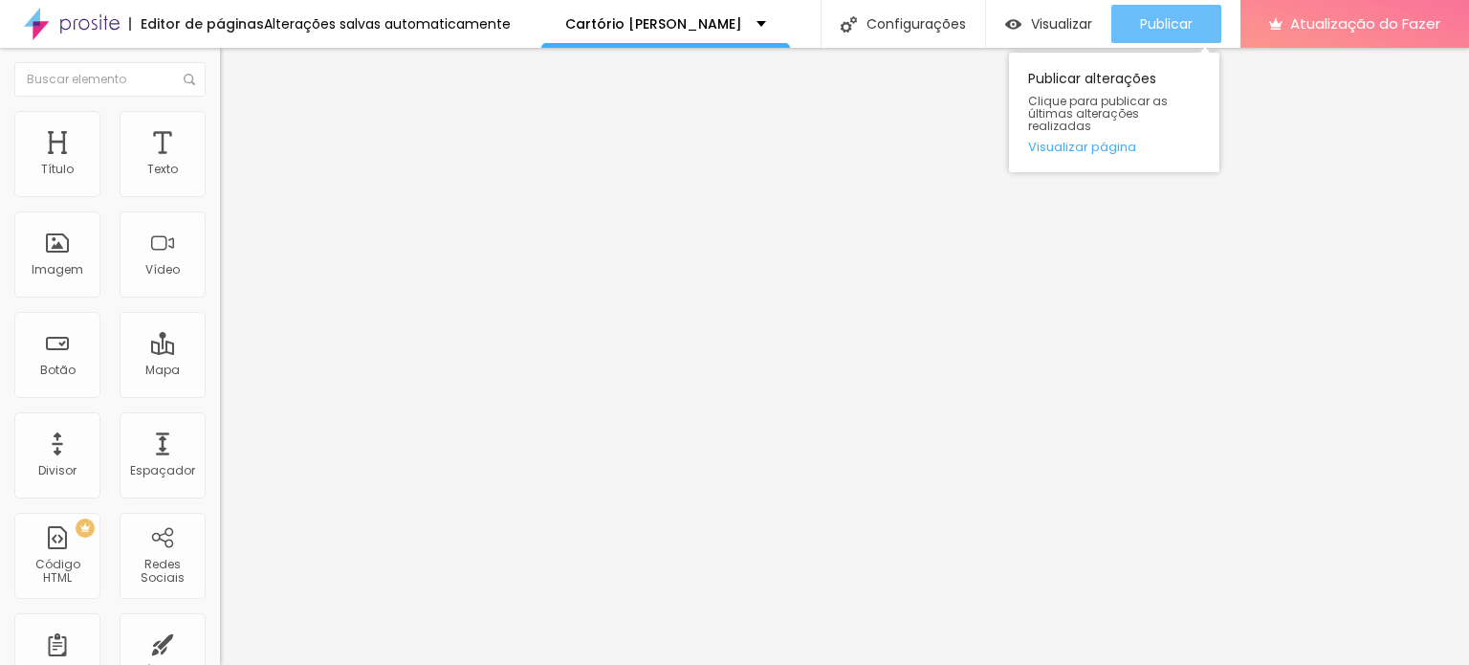
click at [1152, 26] on font "Publicar" at bounding box center [1166, 23] width 53 height 19
click at [1166, 23] on font "Publicar" at bounding box center [1166, 23] width 53 height 19
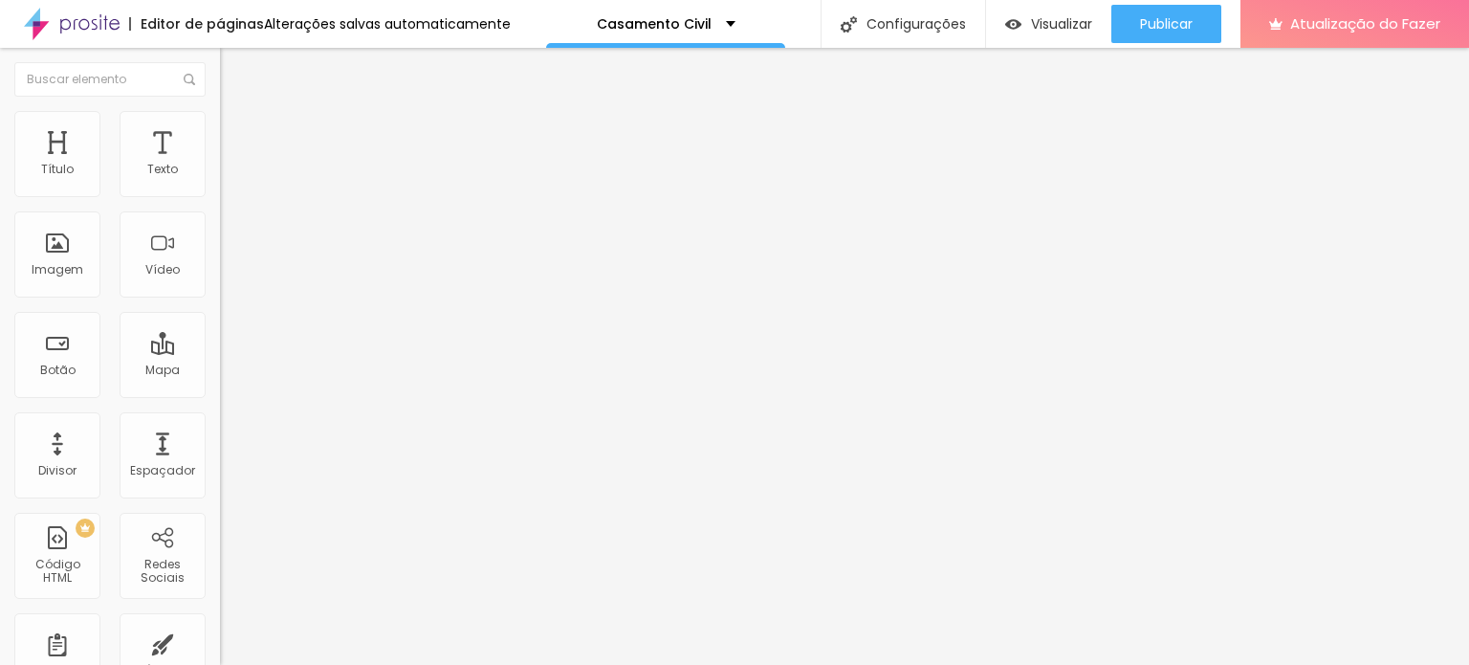
click at [220, 111] on li "Estilo" at bounding box center [330, 120] width 220 height 19
click at [220, 130] on img at bounding box center [228, 138] width 17 height 17
click at [220, 130] on li "Avançado" at bounding box center [330, 139] width 220 height 19
click at [220, 130] on img at bounding box center [228, 138] width 17 height 17
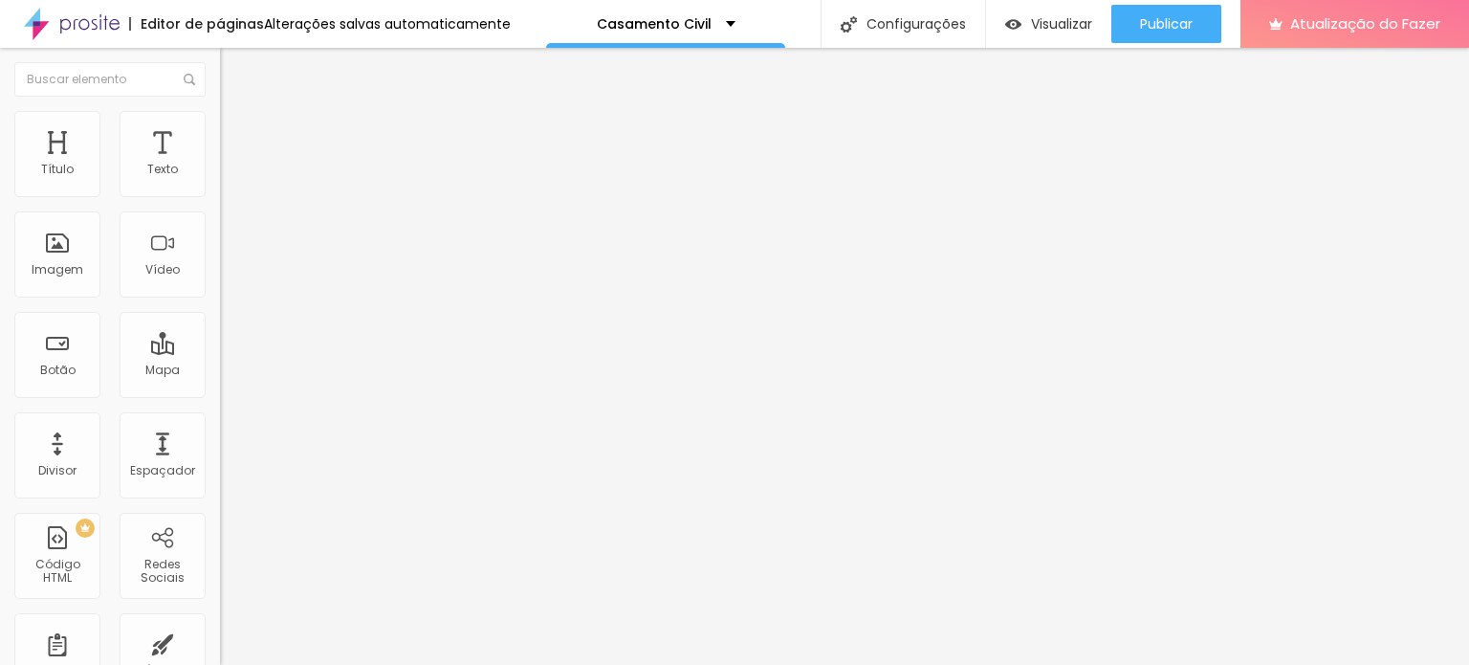
click at [220, 130] on li "Avançado" at bounding box center [330, 139] width 220 height 19
click at [220, 552] on div at bounding box center [330, 552] width 220 height 0
click at [220, 130] on li "Avançado" at bounding box center [330, 139] width 220 height 19
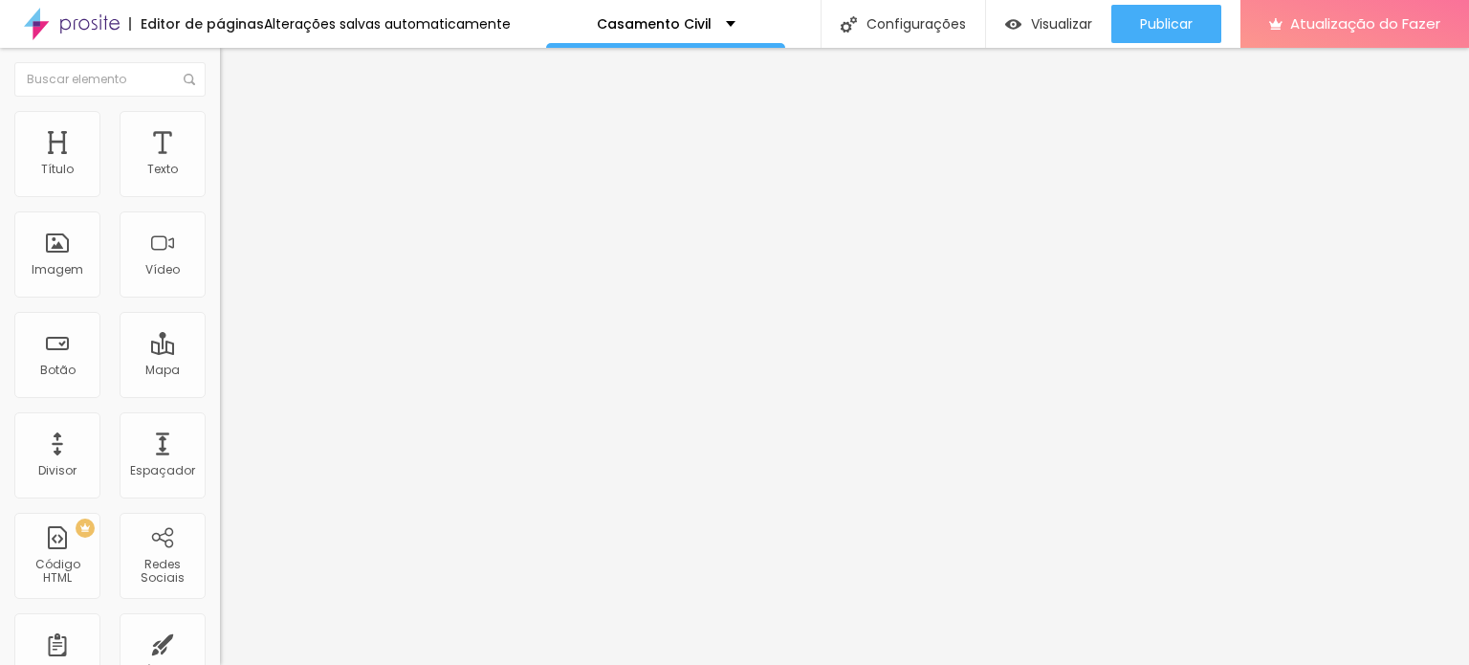
click at [220, 130] on img at bounding box center [228, 138] width 17 height 17
click at [1049, 23] on font "Visualizar" at bounding box center [1061, 23] width 61 height 19
type input "2"
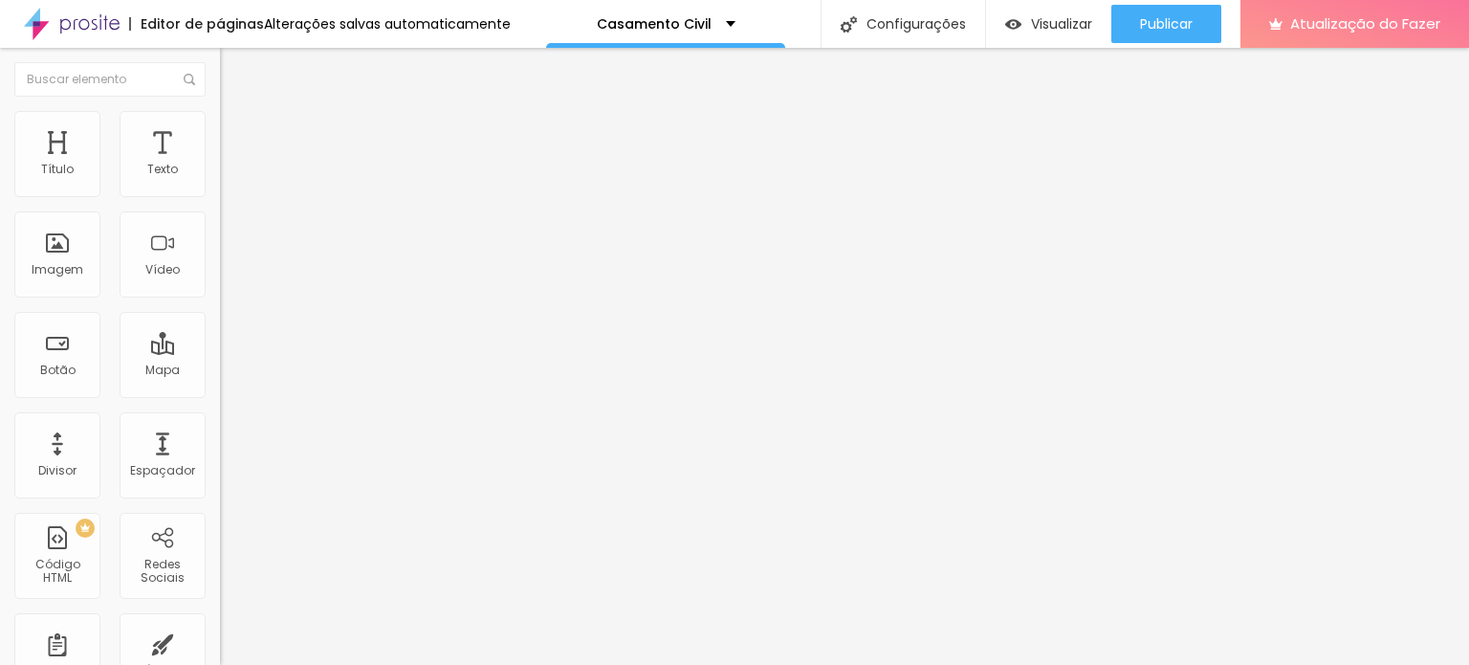
type input "2"
type input "11"
type input "12"
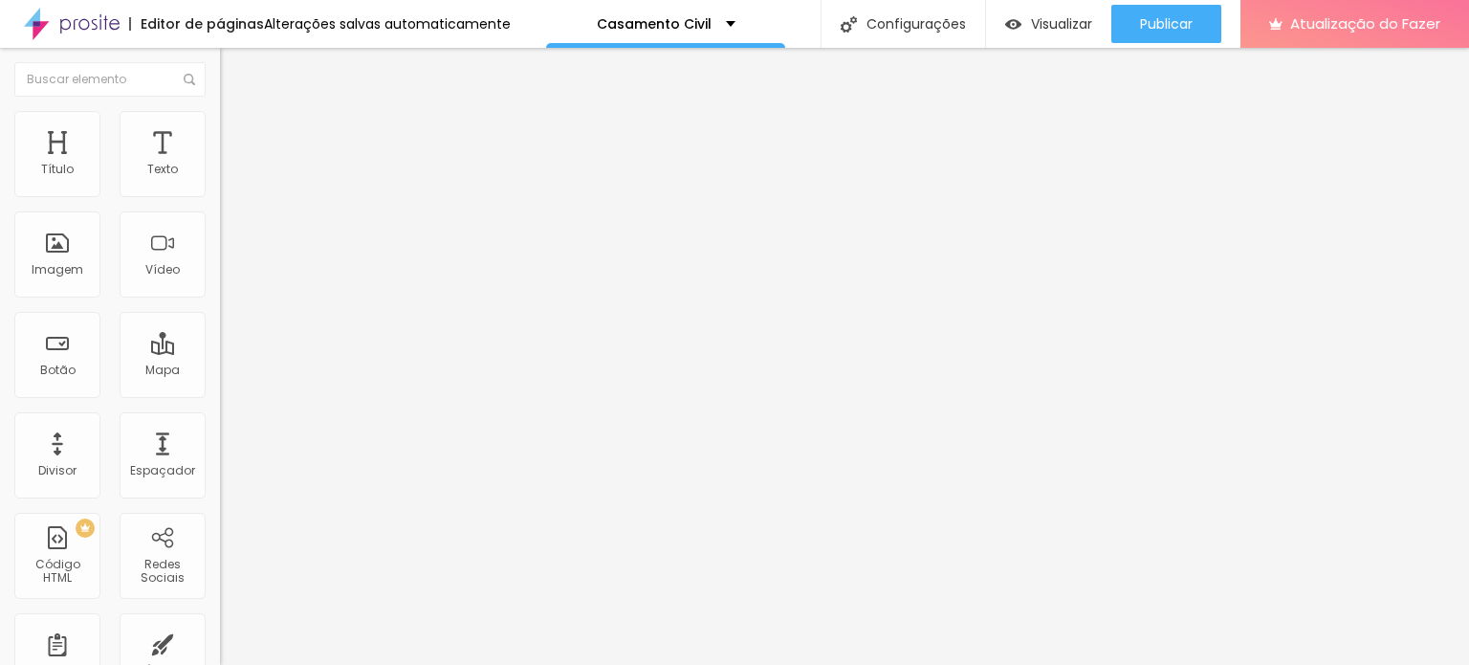
type input "4"
type input "1"
type input "0"
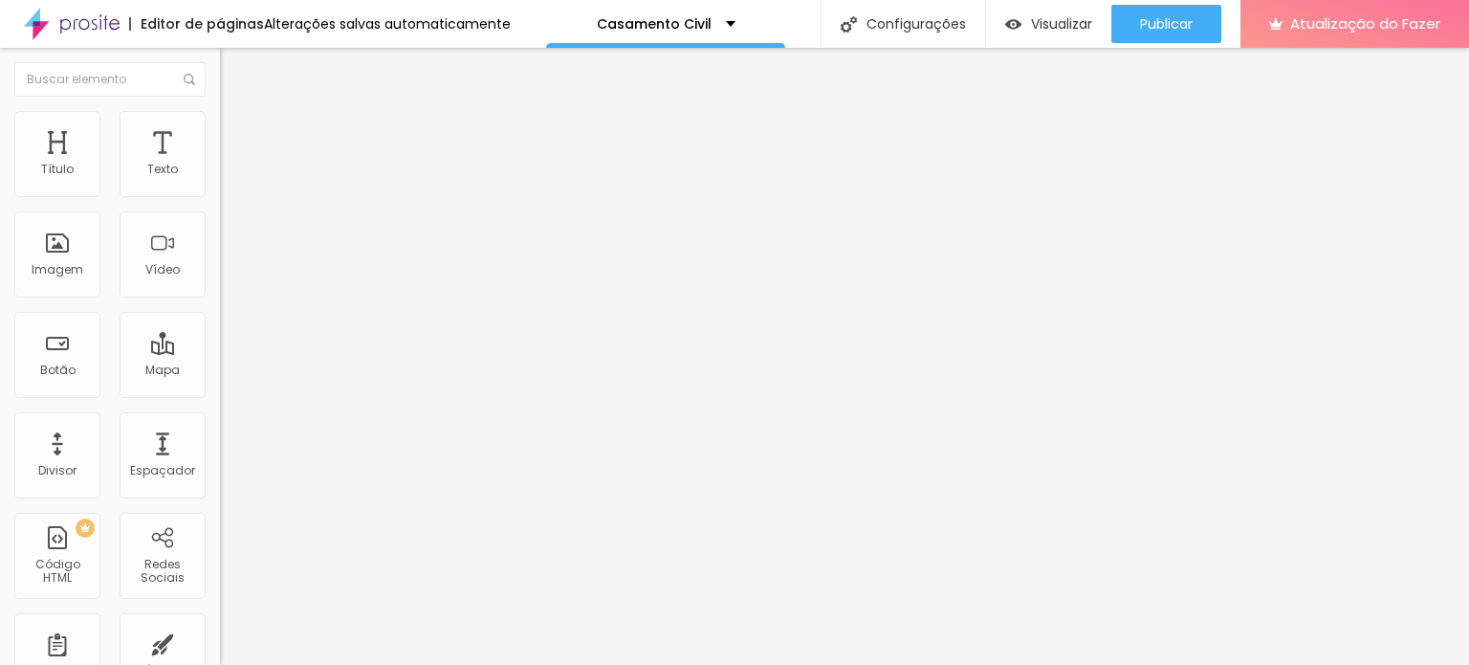
type input "0"
drag, startPoint x: 43, startPoint y: 515, endPoint x: 18, endPoint y: 518, distance: 25.2
type input "6"
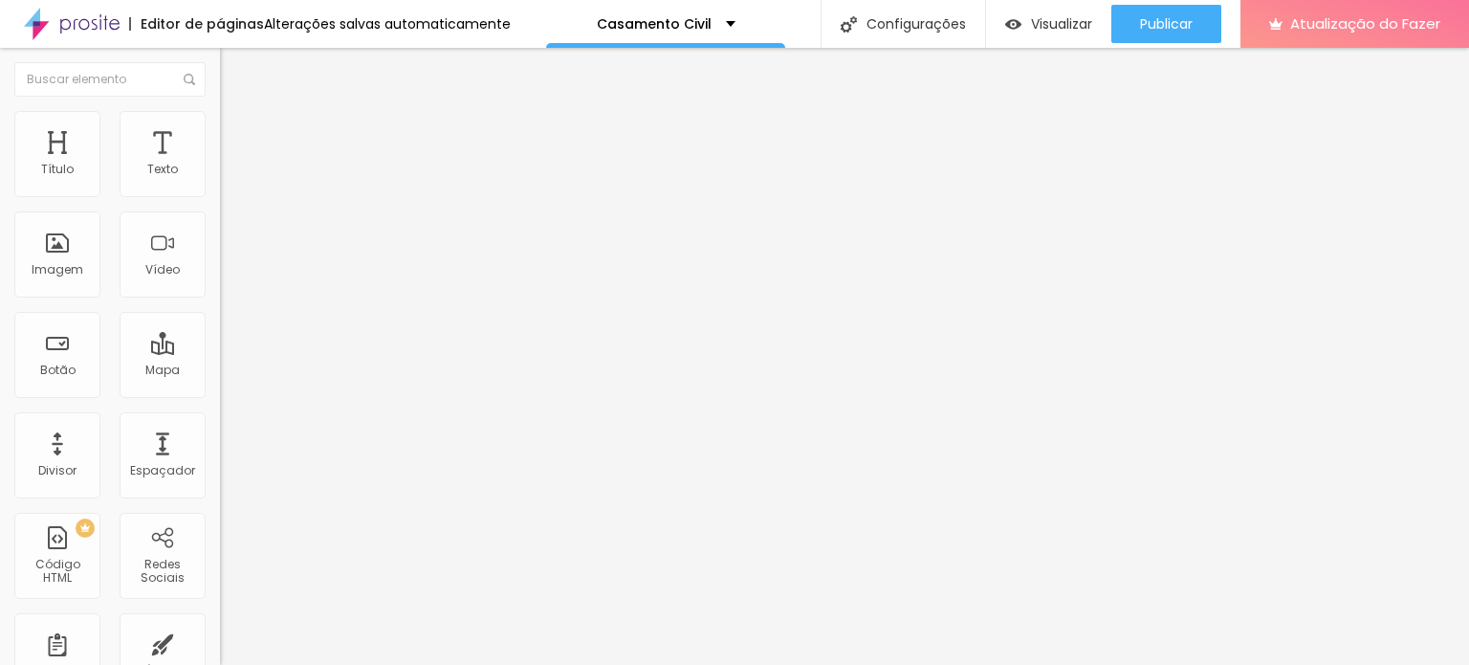
type input "10"
type input "11"
type input "12"
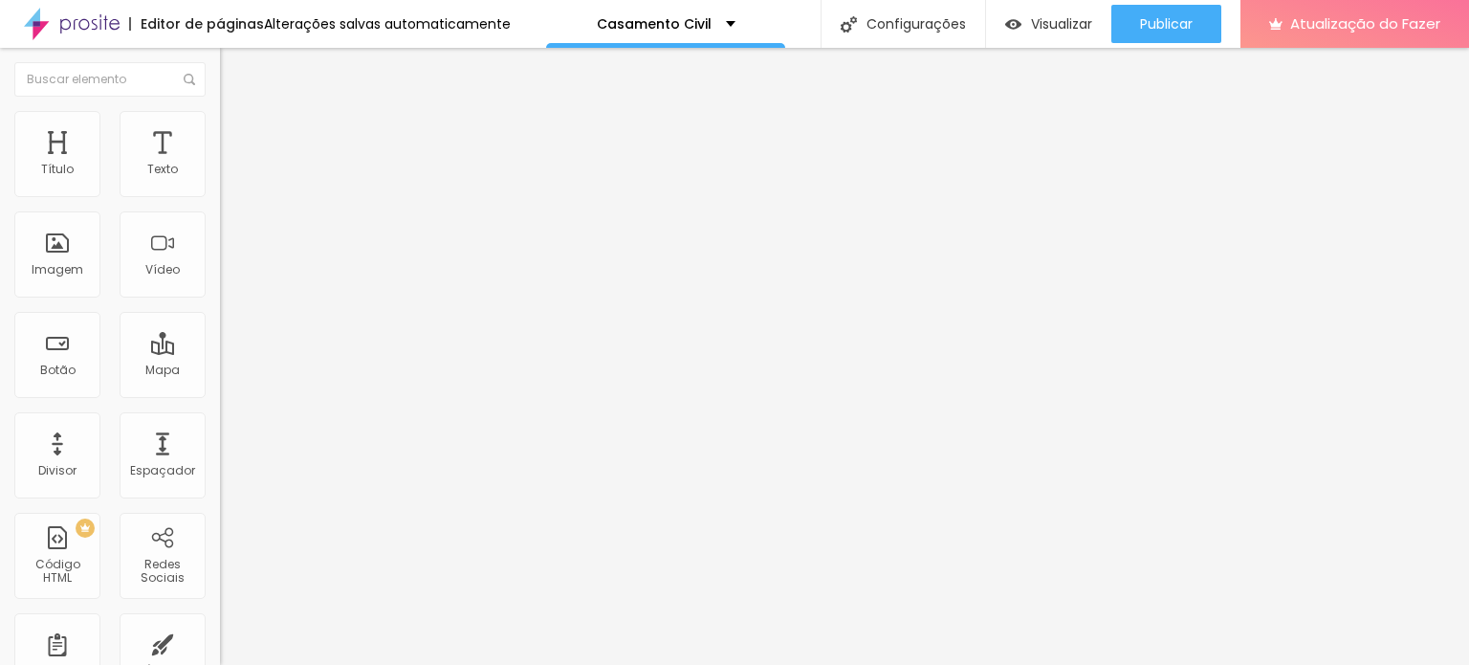
type input "12"
type input "4"
type input "0"
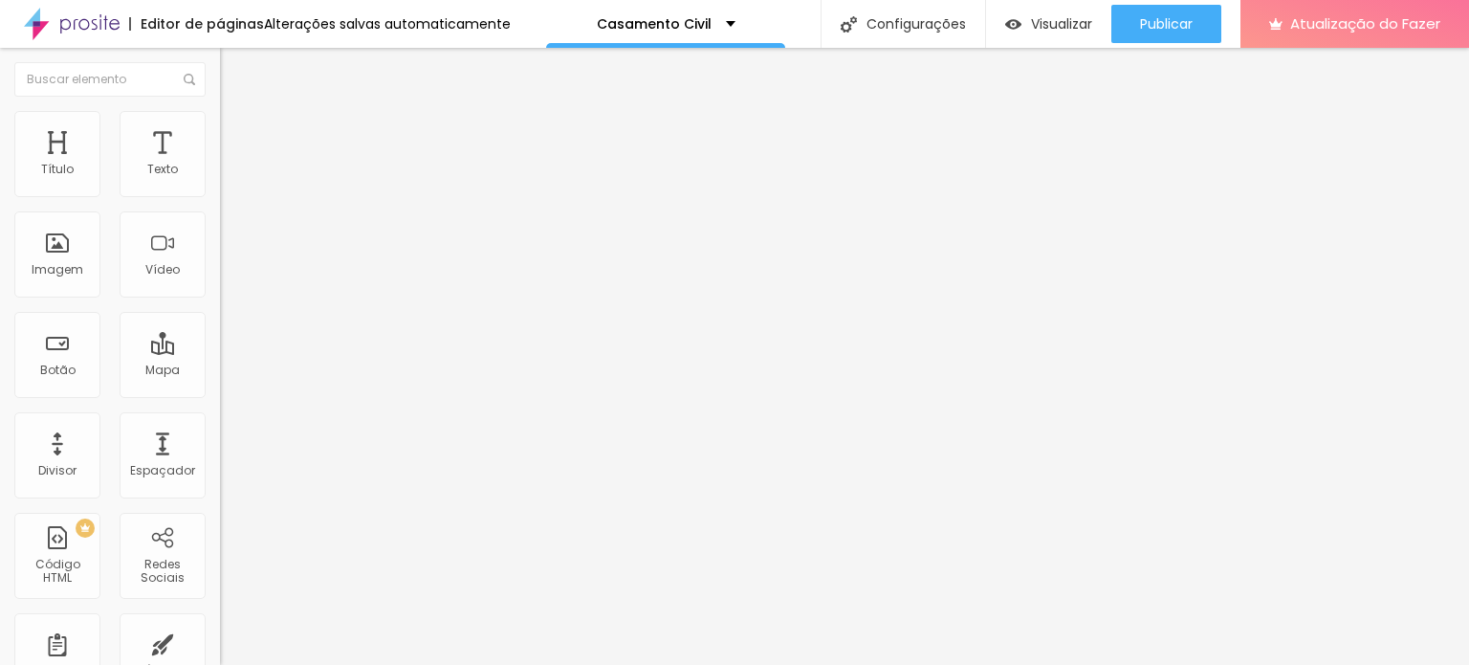
drag, startPoint x: 44, startPoint y: 515, endPoint x: 3, endPoint y: 516, distance: 41.2
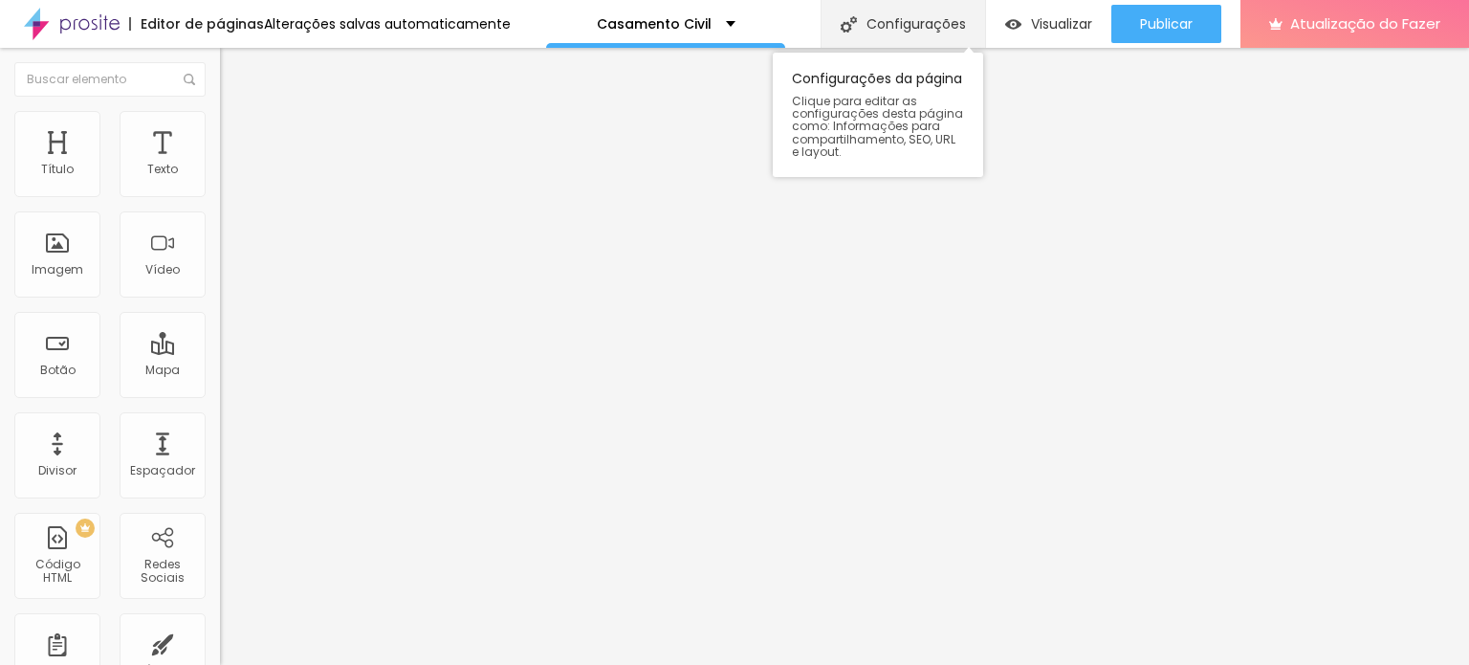
click at [904, 26] on font "Configurações" at bounding box center [916, 23] width 99 height 19
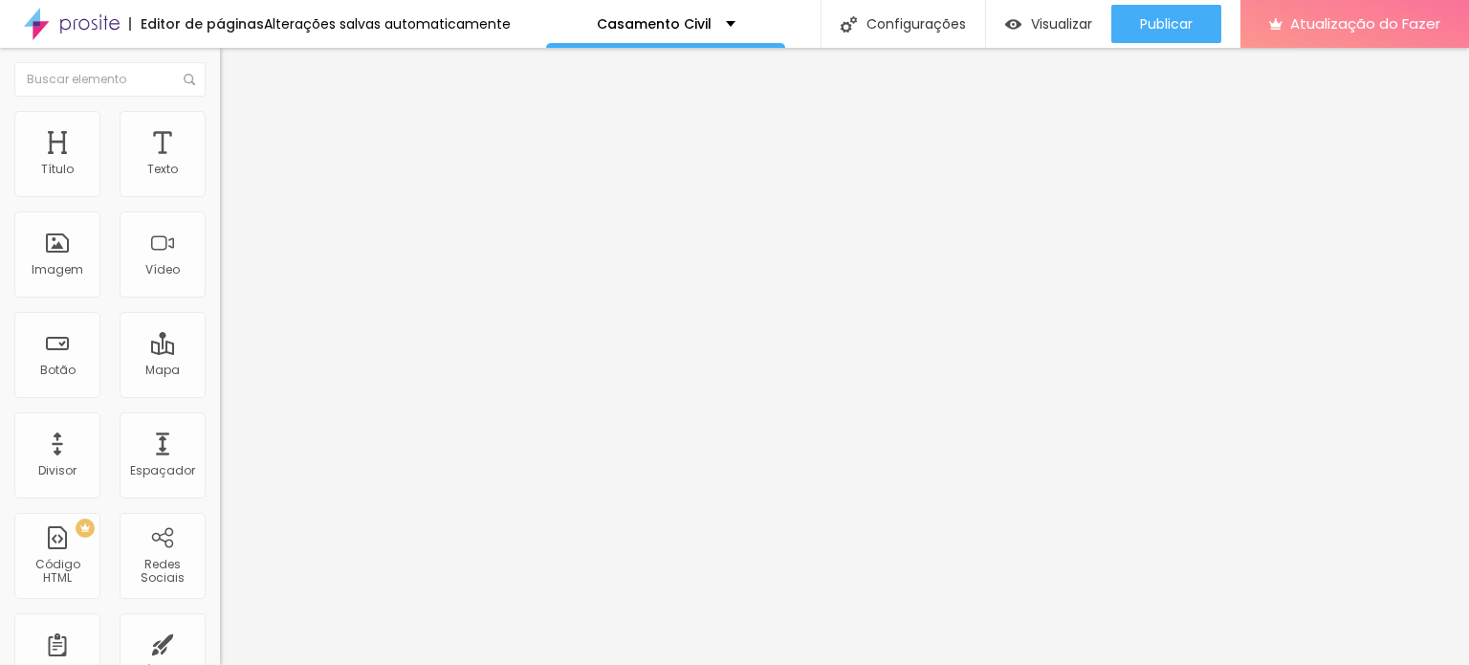
click at [220, 198] on div at bounding box center [330, 198] width 220 height 15
click at [220, 189] on img at bounding box center [226, 182] width 13 height 13
click at [220, 174] on img at bounding box center [226, 167] width 13 height 13
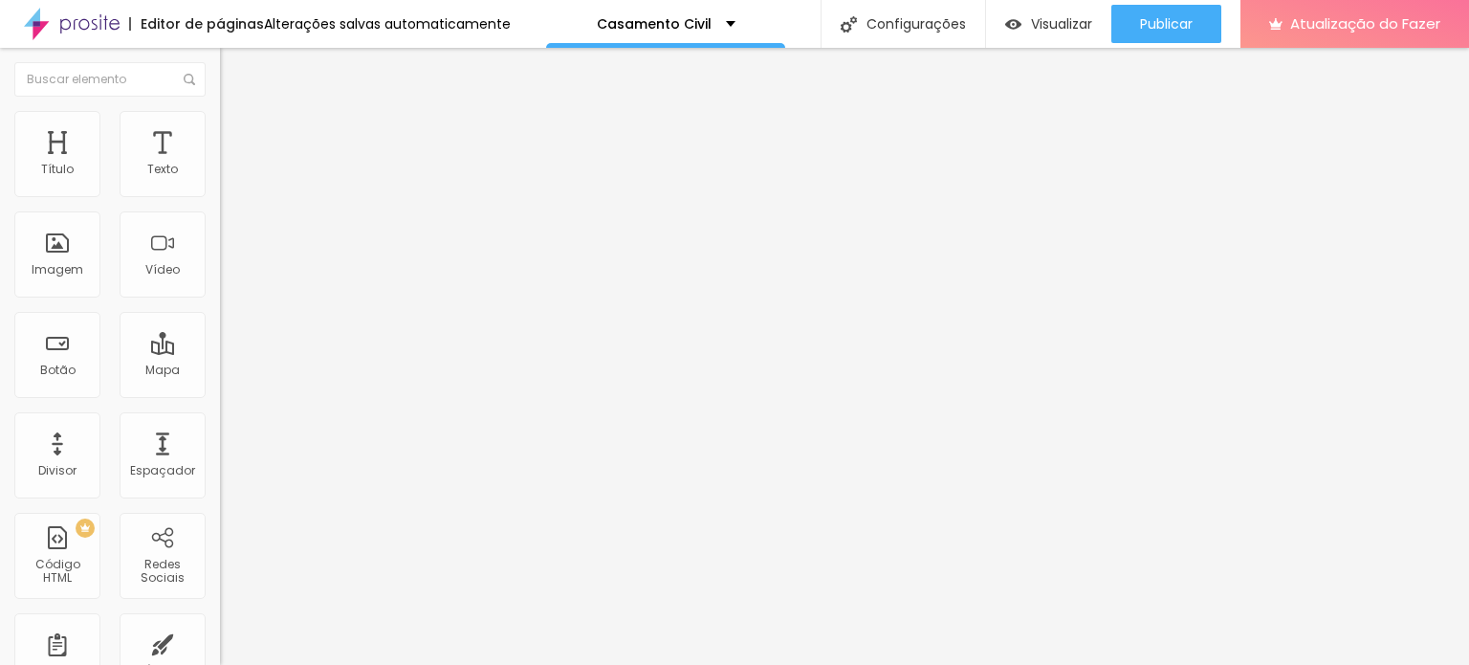
click at [237, 132] on font "Estilo" at bounding box center [252, 124] width 30 height 16
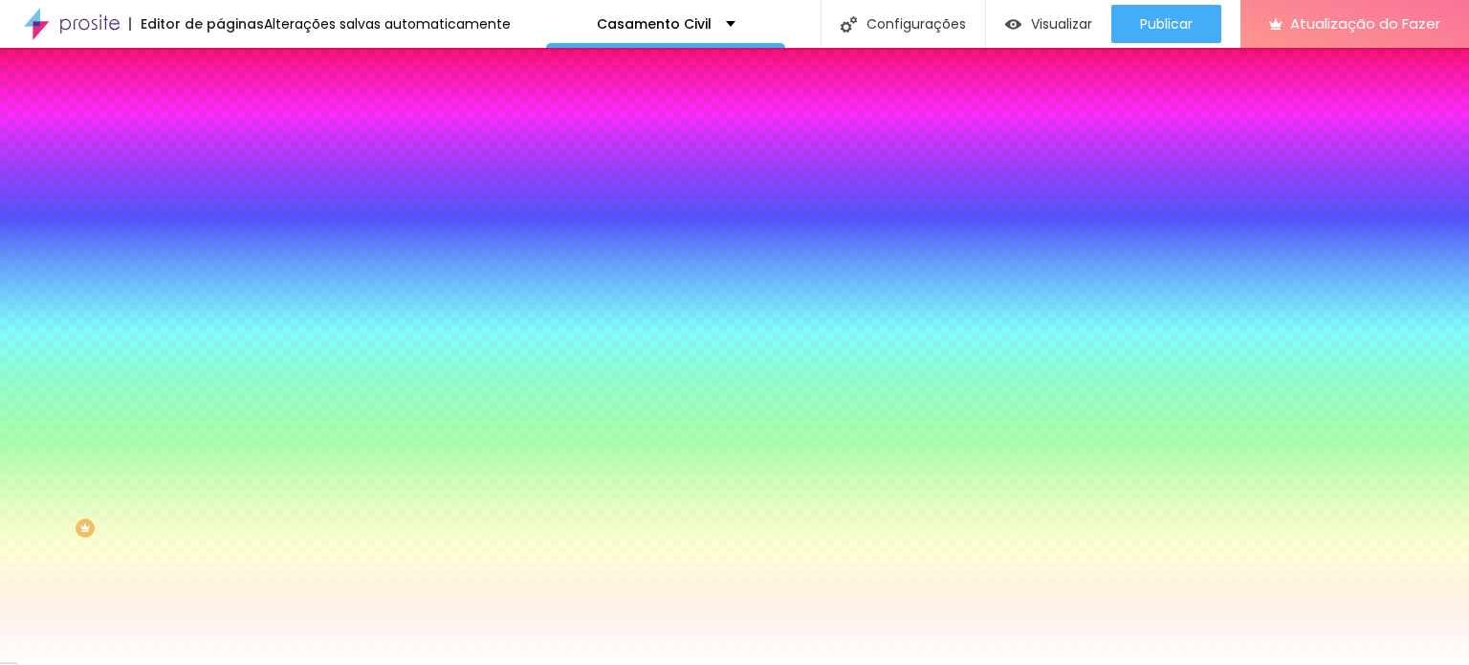
type input "38"
type input "83"
type input "98"
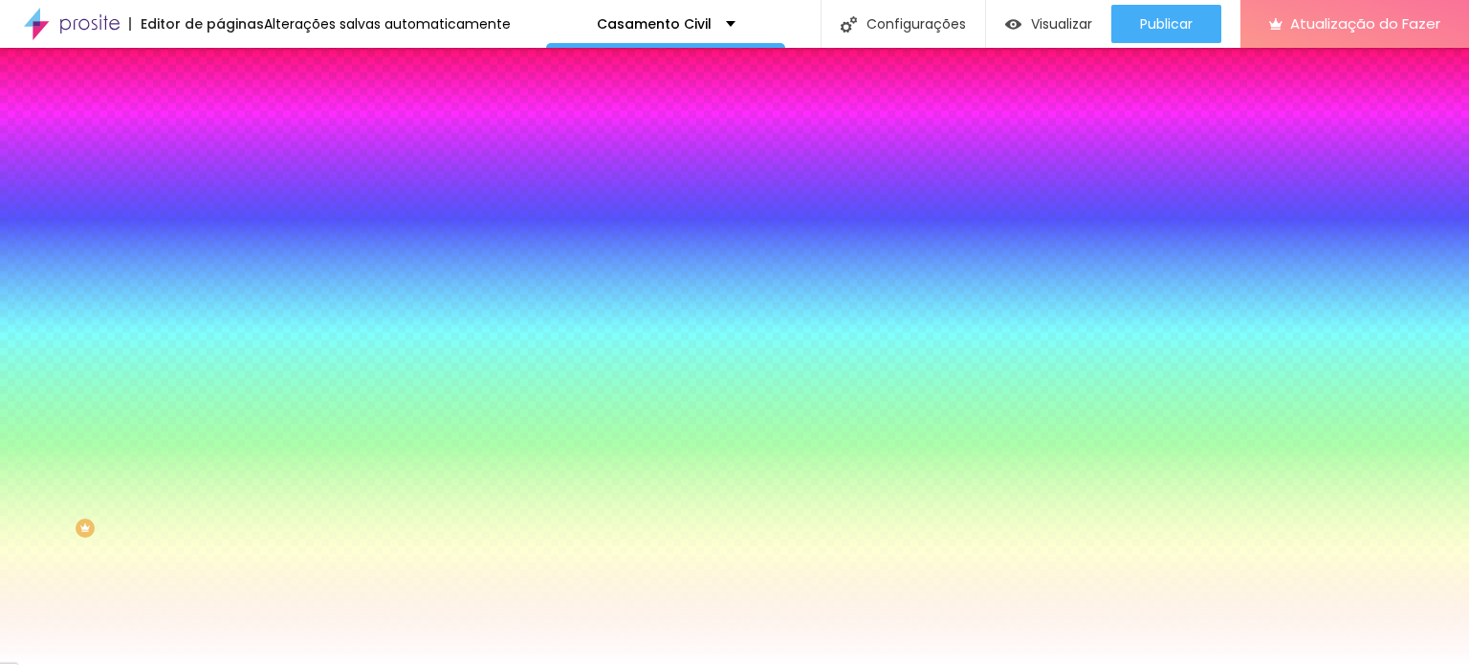
type input "98"
type input "114"
type input "127"
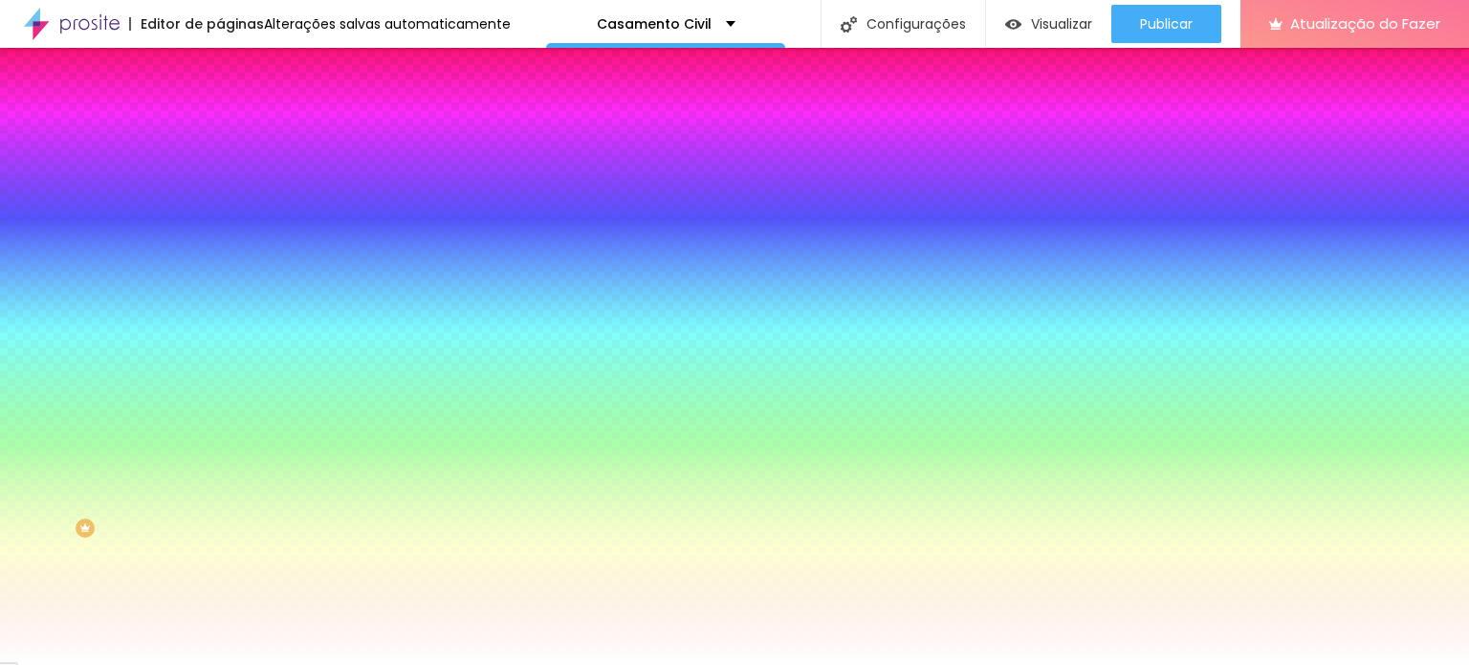
type input "129"
type input "136"
type input "144"
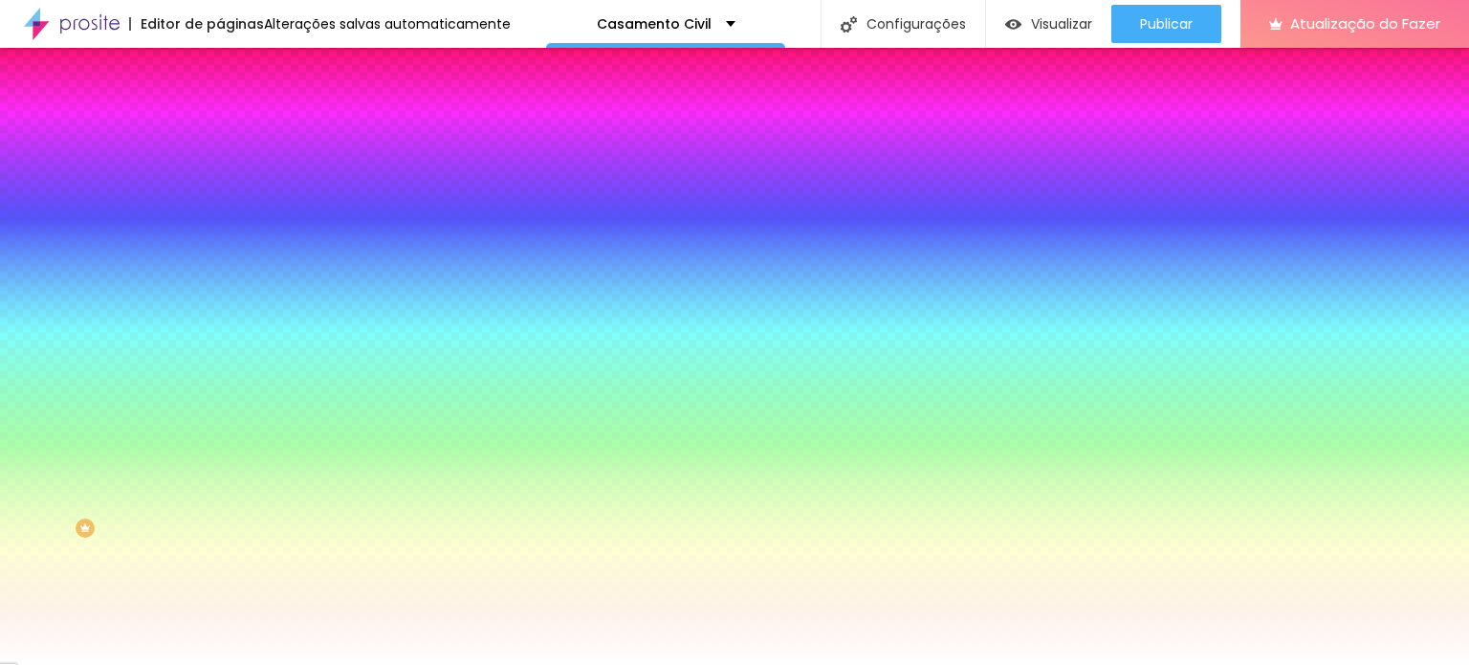
type input "144"
type input "146"
type input "149"
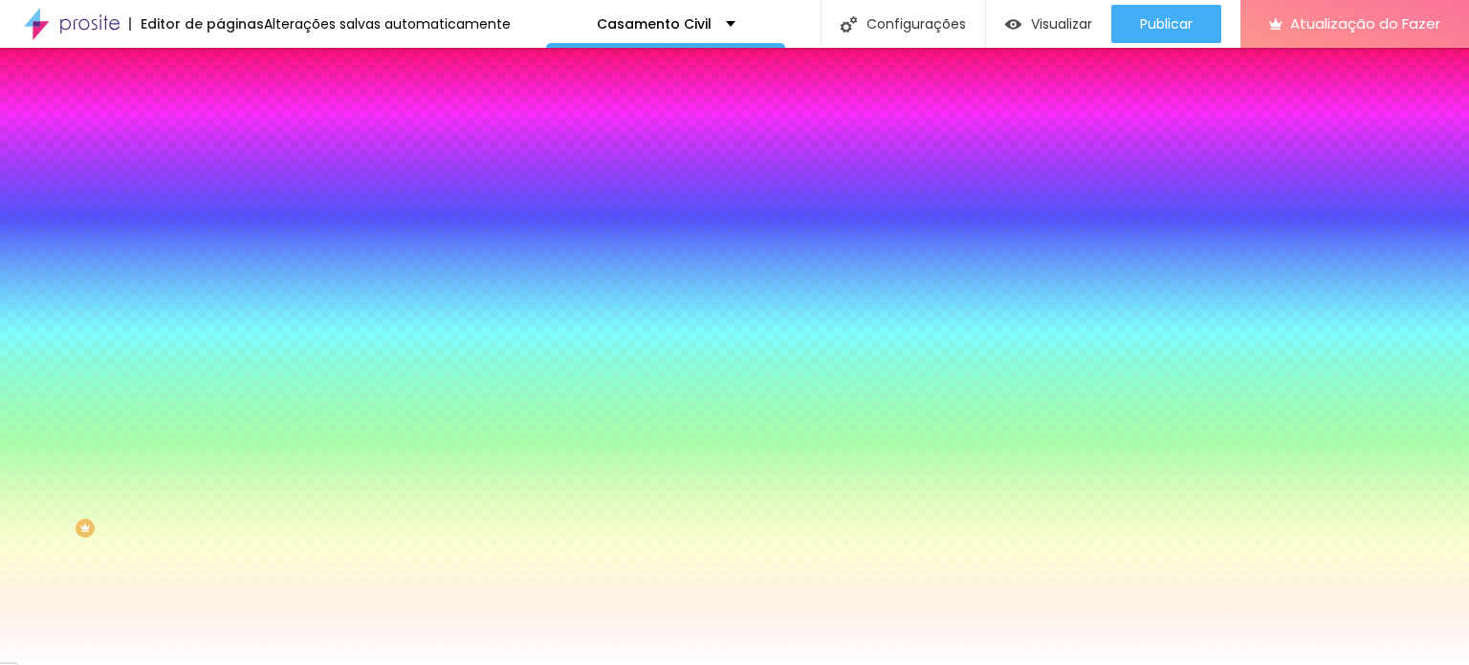
type input "150"
type input "94"
type input "0"
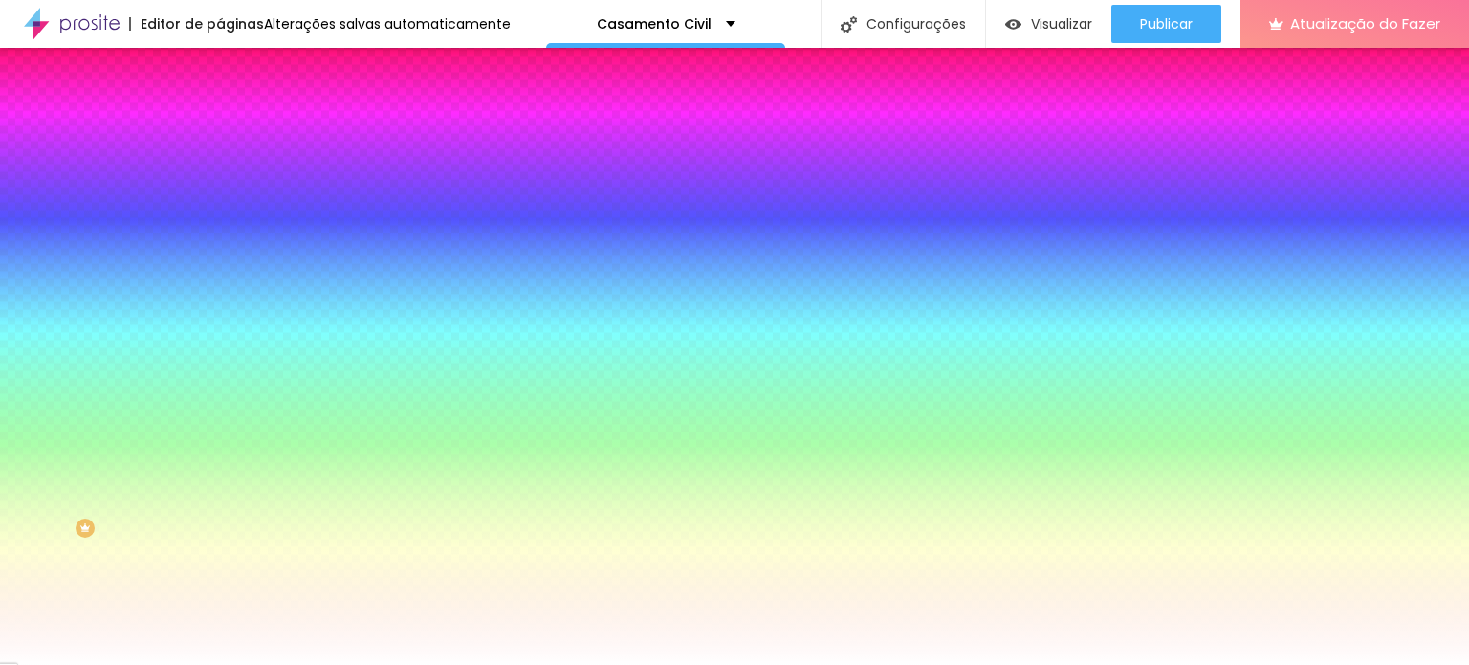
type input "0"
drag, startPoint x: 49, startPoint y: 229, endPoint x: 0, endPoint y: 242, distance: 50.6
click at [220, 424] on input "range" at bounding box center [281, 431] width 123 height 15
click at [237, 113] on font "Conteúdo" at bounding box center [266, 105] width 59 height 16
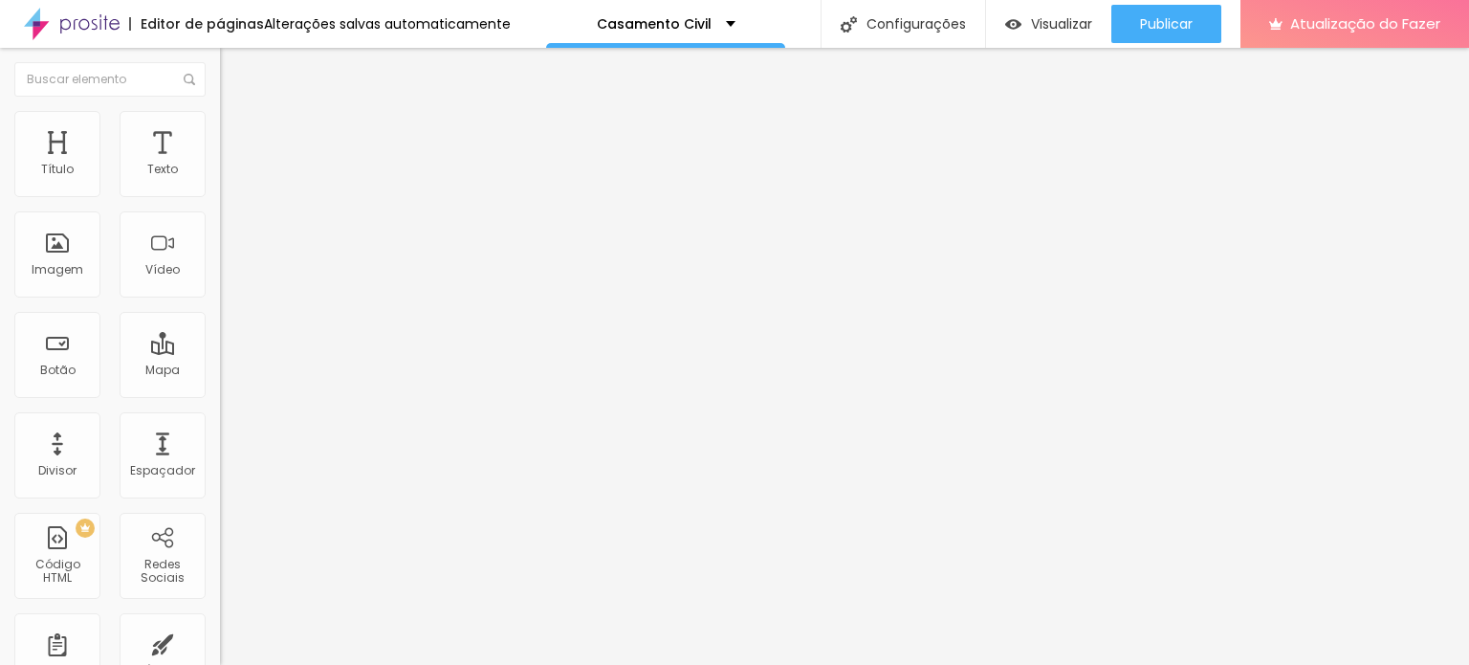
click at [220, 130] on li "Avançado" at bounding box center [330, 139] width 220 height 19
type input "5"
type input "40"
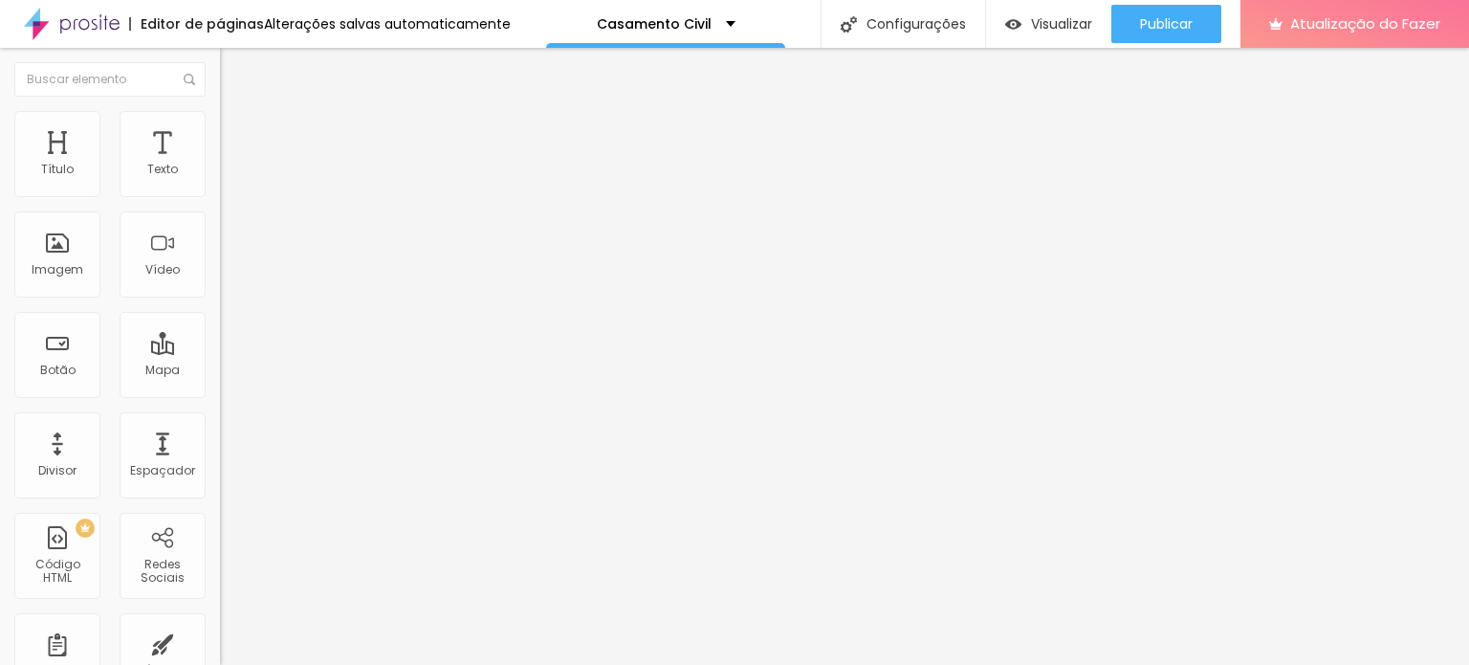
type input "45"
type input "50"
type input "45"
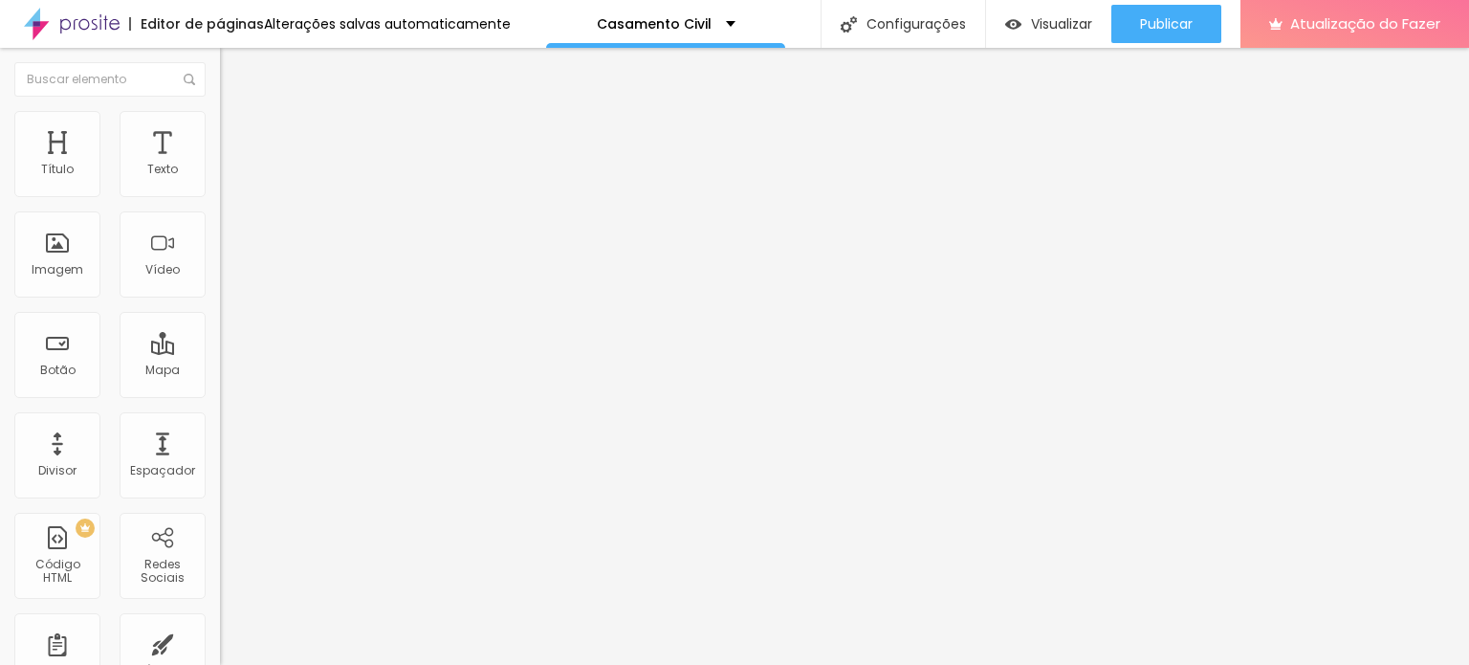
type input "45"
type input "40"
type input "35"
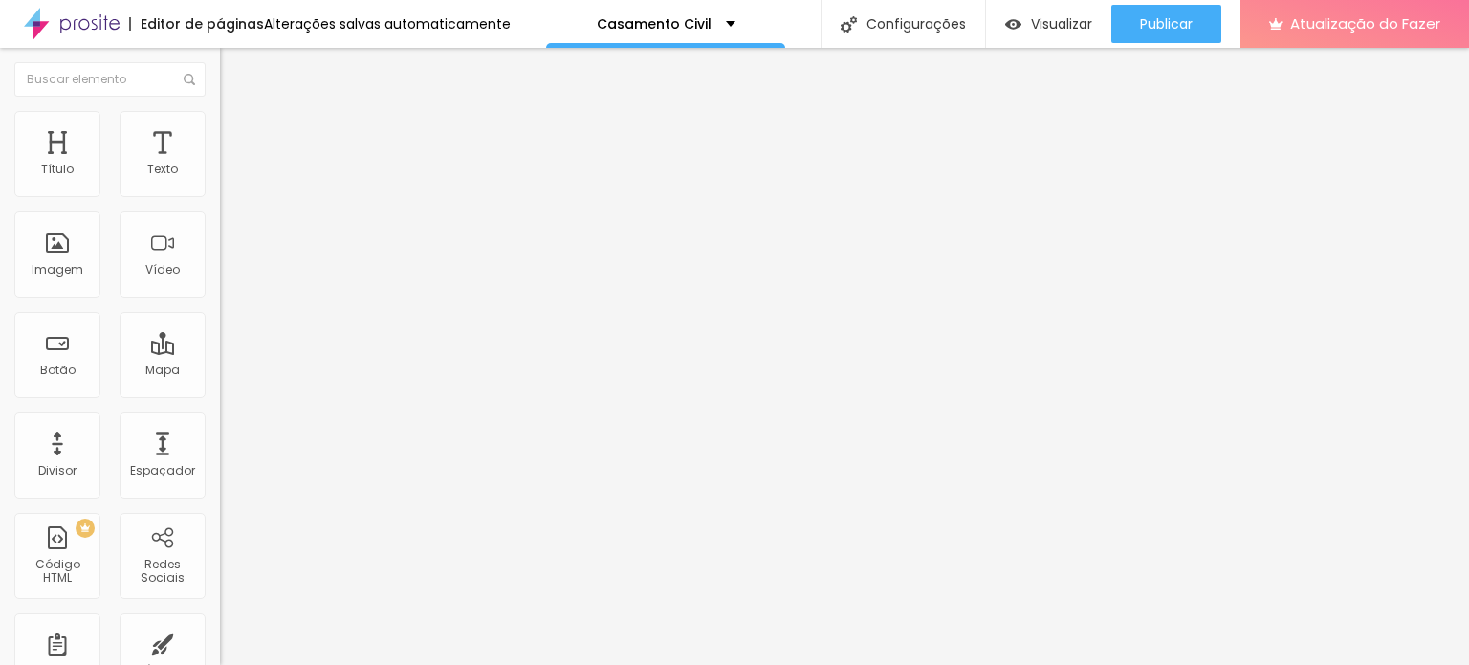
type input "30"
type input "25"
type input "20"
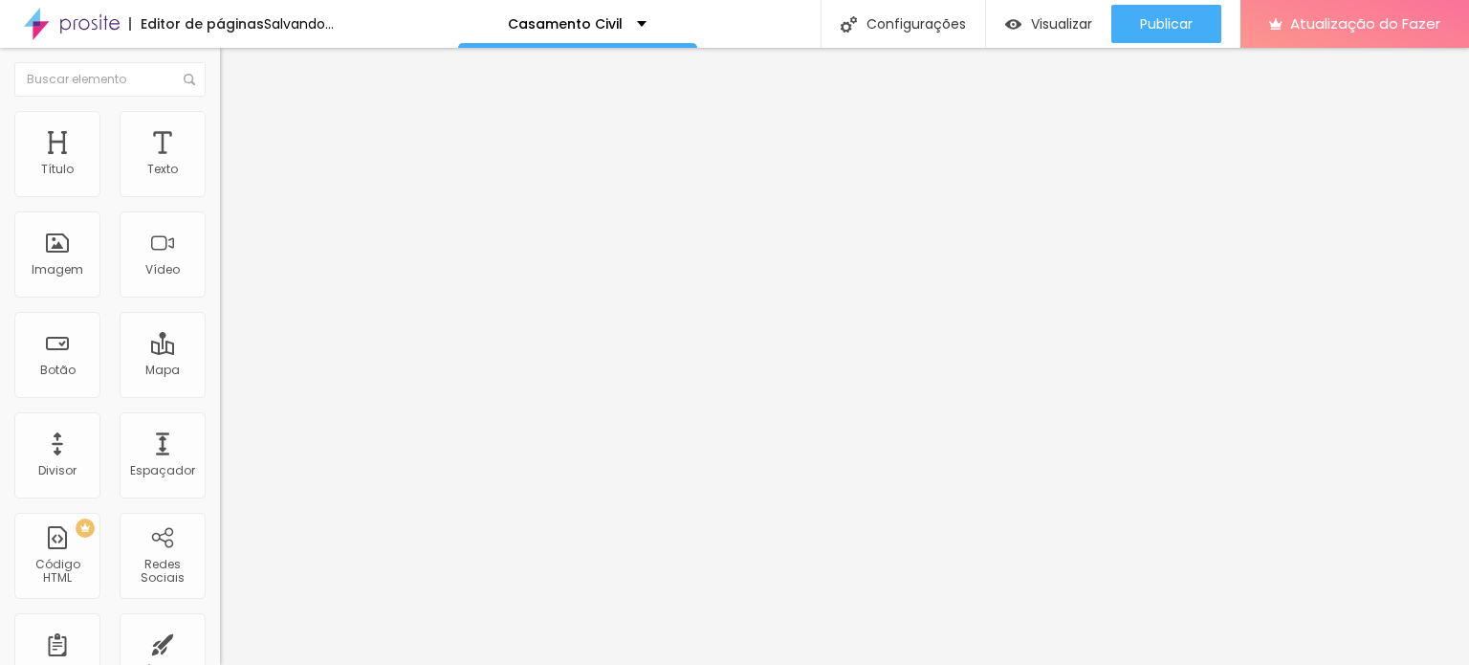
type input "20"
type input "15"
type input "10"
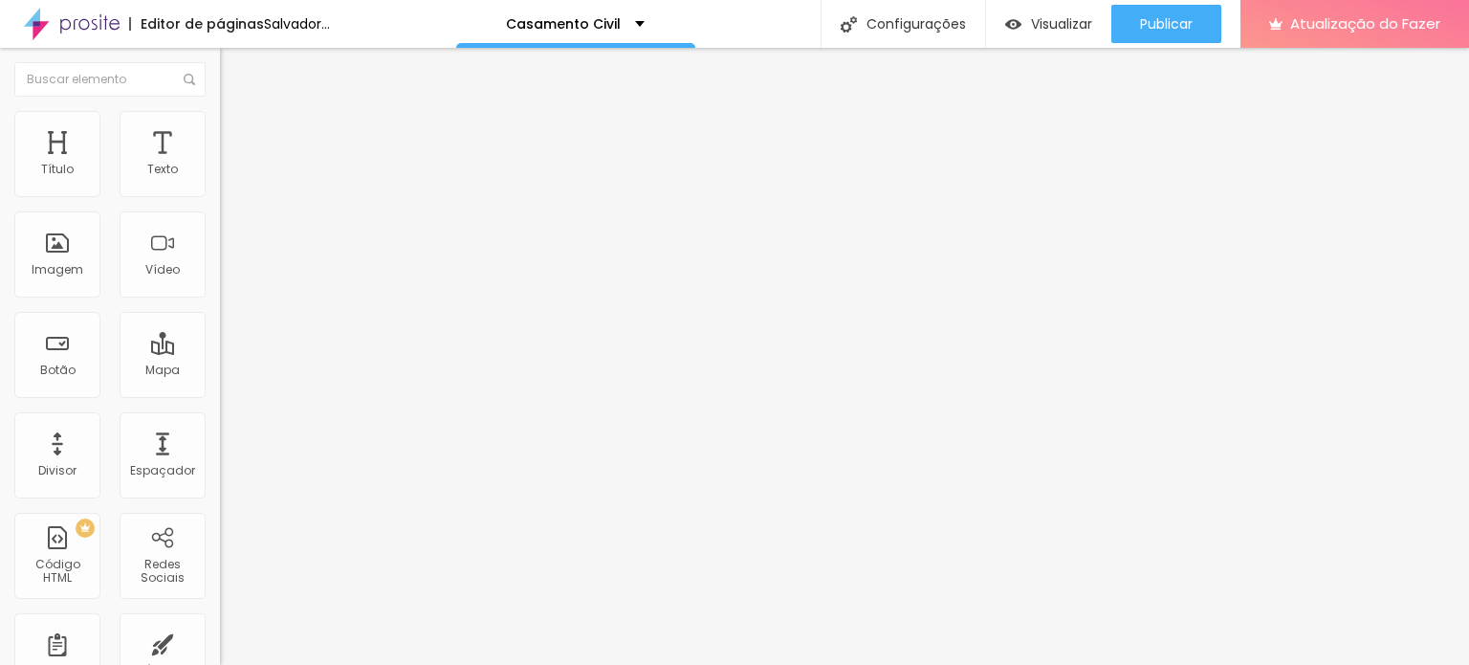
type input "30"
type input "40"
type input "45"
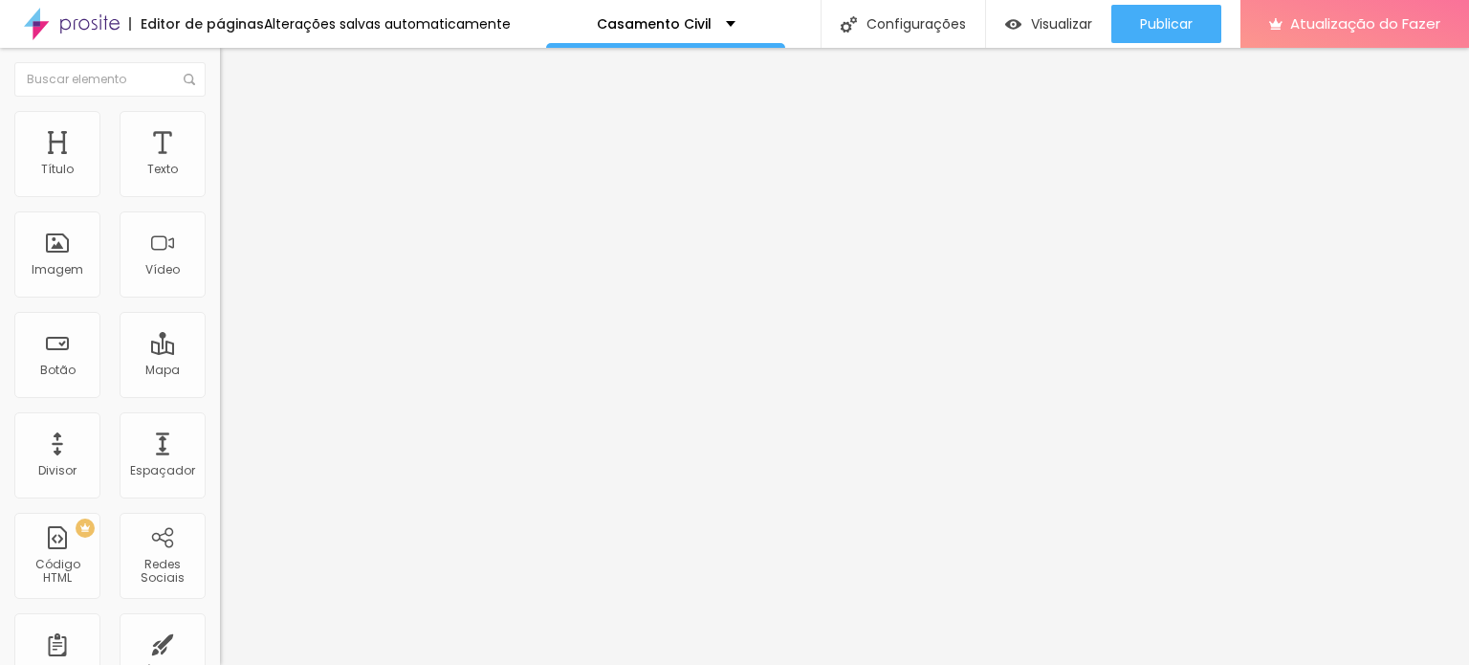
type input "45"
type input "50"
drag, startPoint x: 41, startPoint y: 188, endPoint x: 119, endPoint y: 214, distance: 81.7
type input "50"
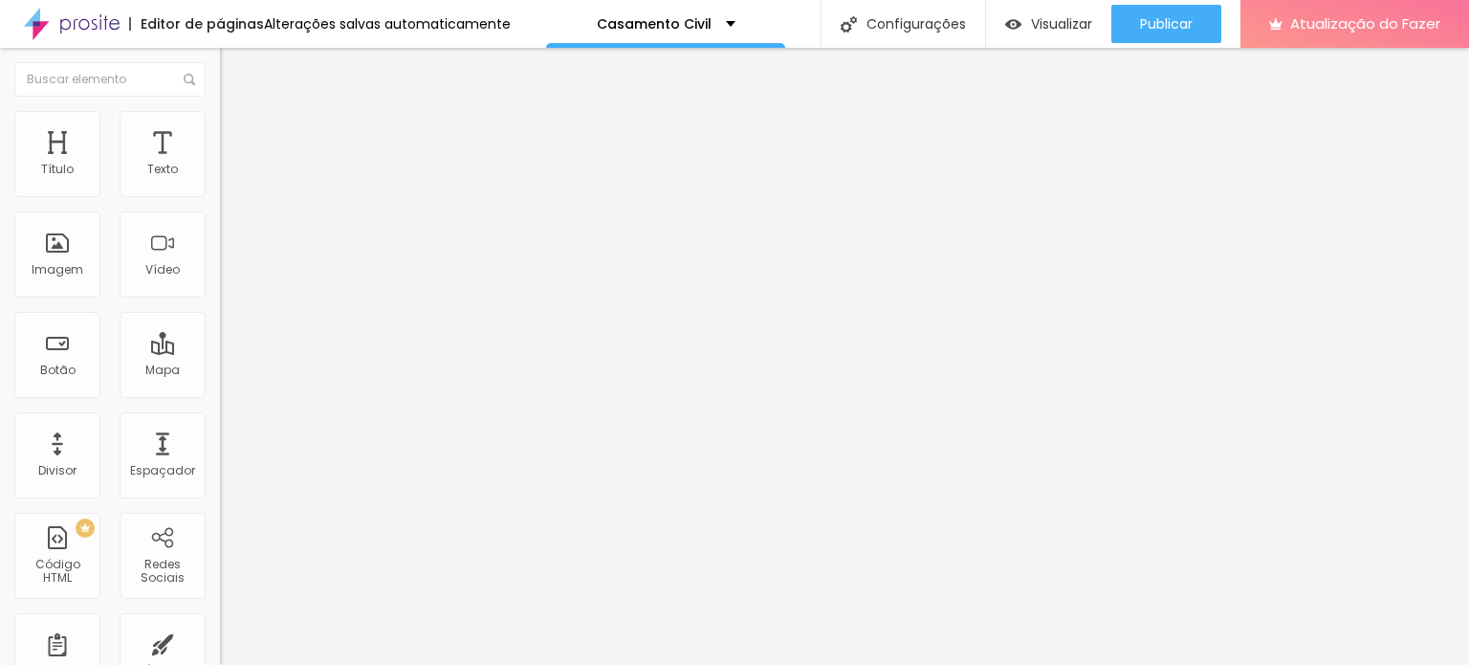
click at [220, 371] on input "range" at bounding box center [281, 378] width 123 height 15
click at [220, 125] on li "Avançado" at bounding box center [330, 120] width 220 height 19
click at [237, 113] on font "Estilo" at bounding box center [252, 105] width 30 height 16
click at [234, 68] on img "button" at bounding box center [241, 69] width 15 height 15
click at [234, 69] on img "button" at bounding box center [241, 69] width 15 height 15
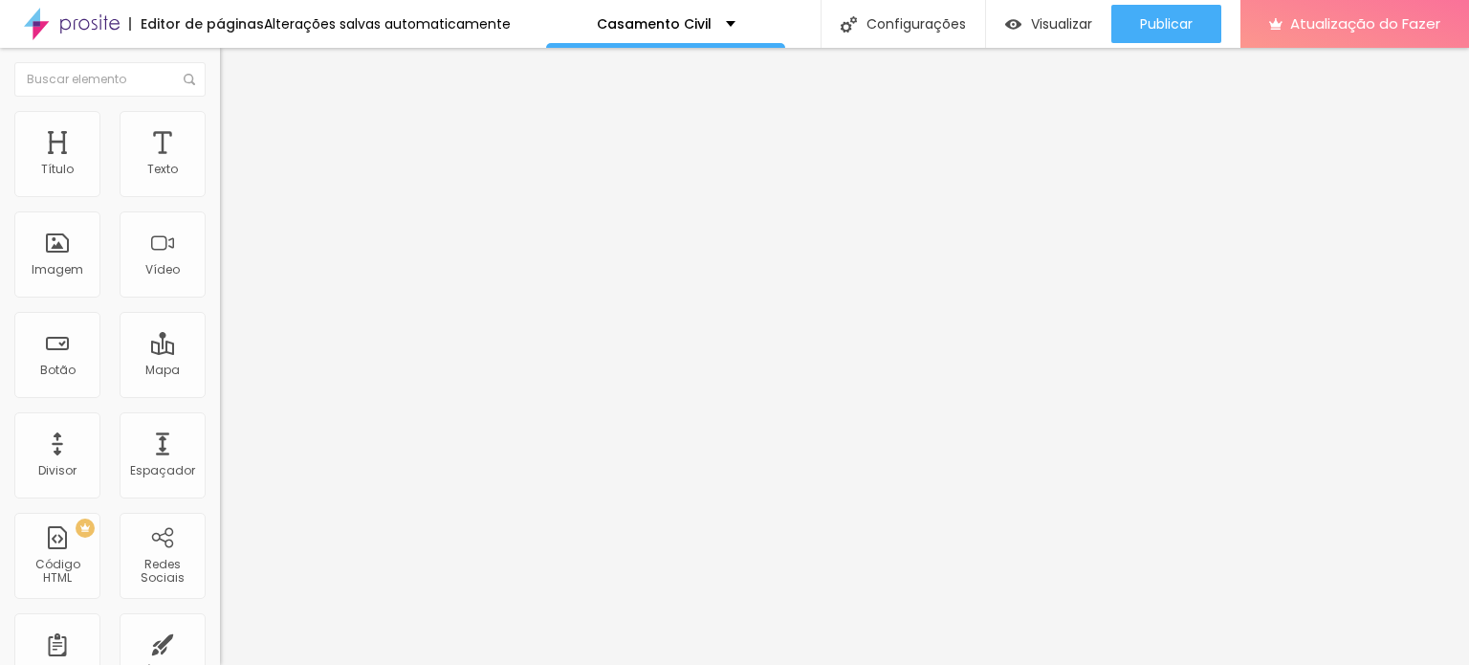
click at [228, 178] on icon "button" at bounding box center [233, 171] width 11 height 11
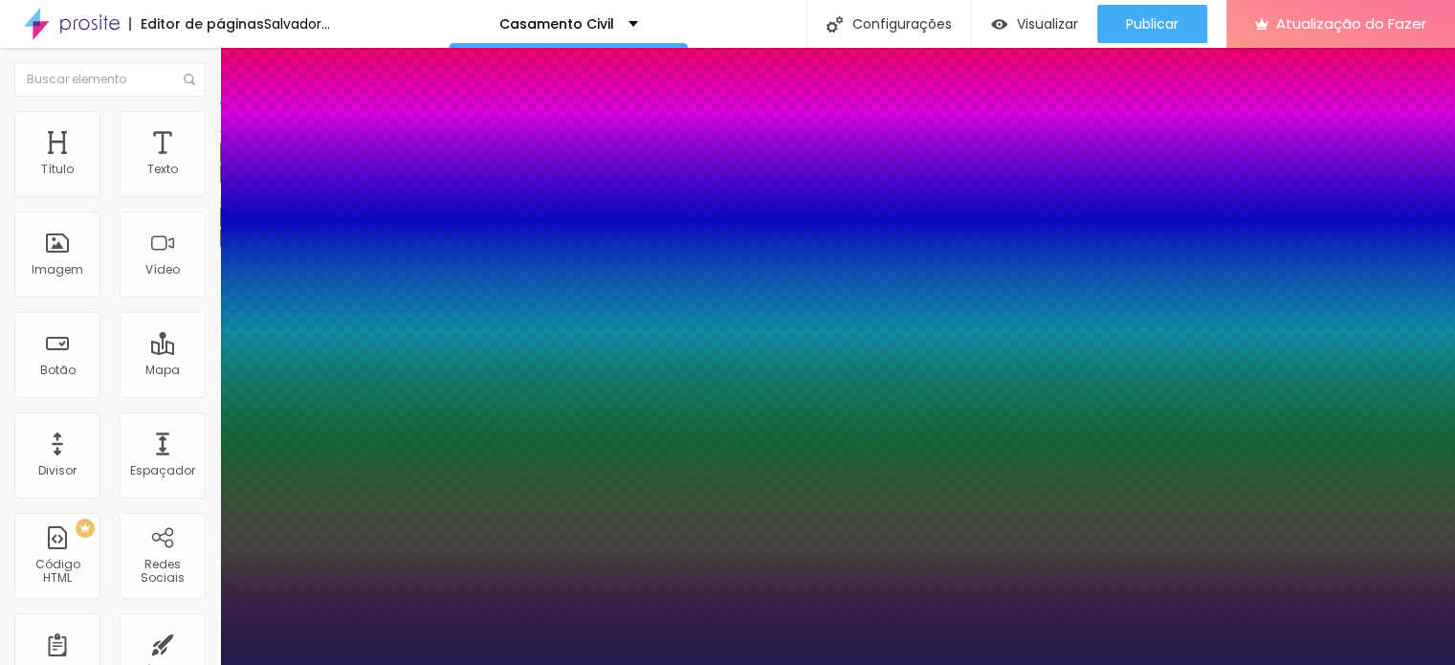
type input "1"
type input "14"
type input "1"
type input "16"
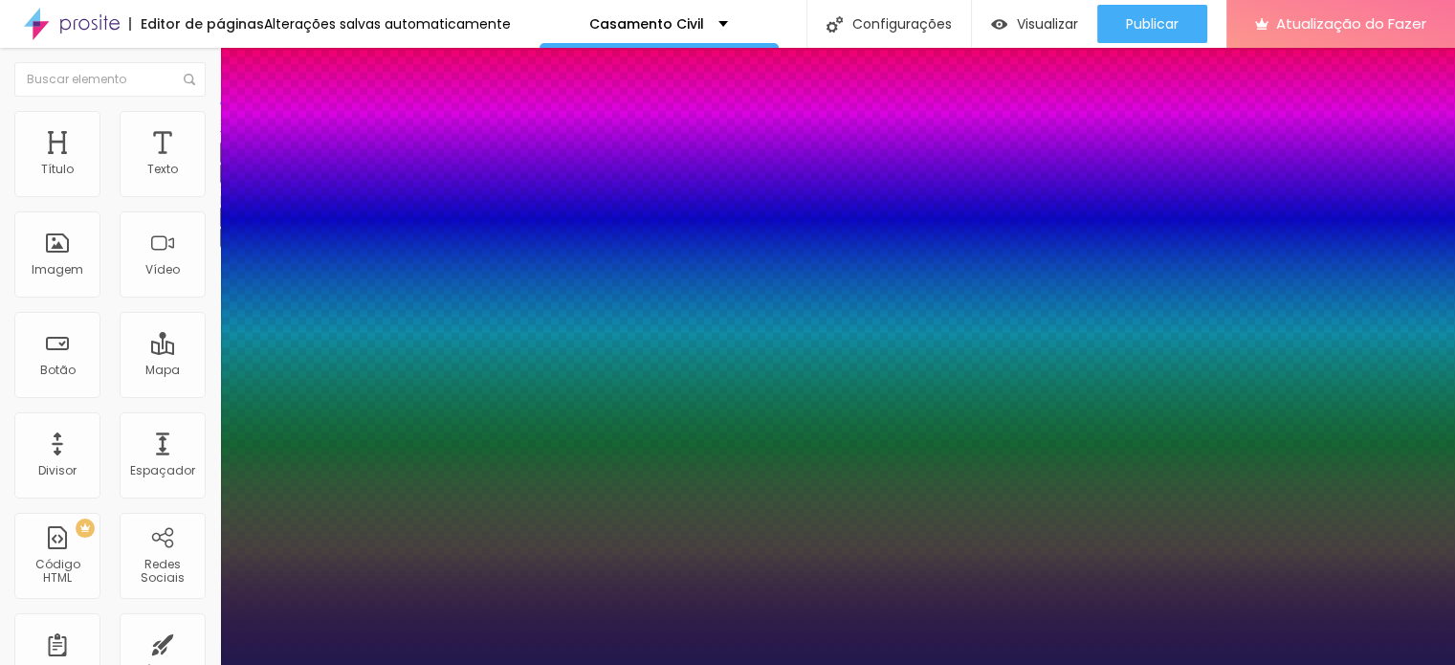
type input "16"
type input "1"
type input "17"
type input "1"
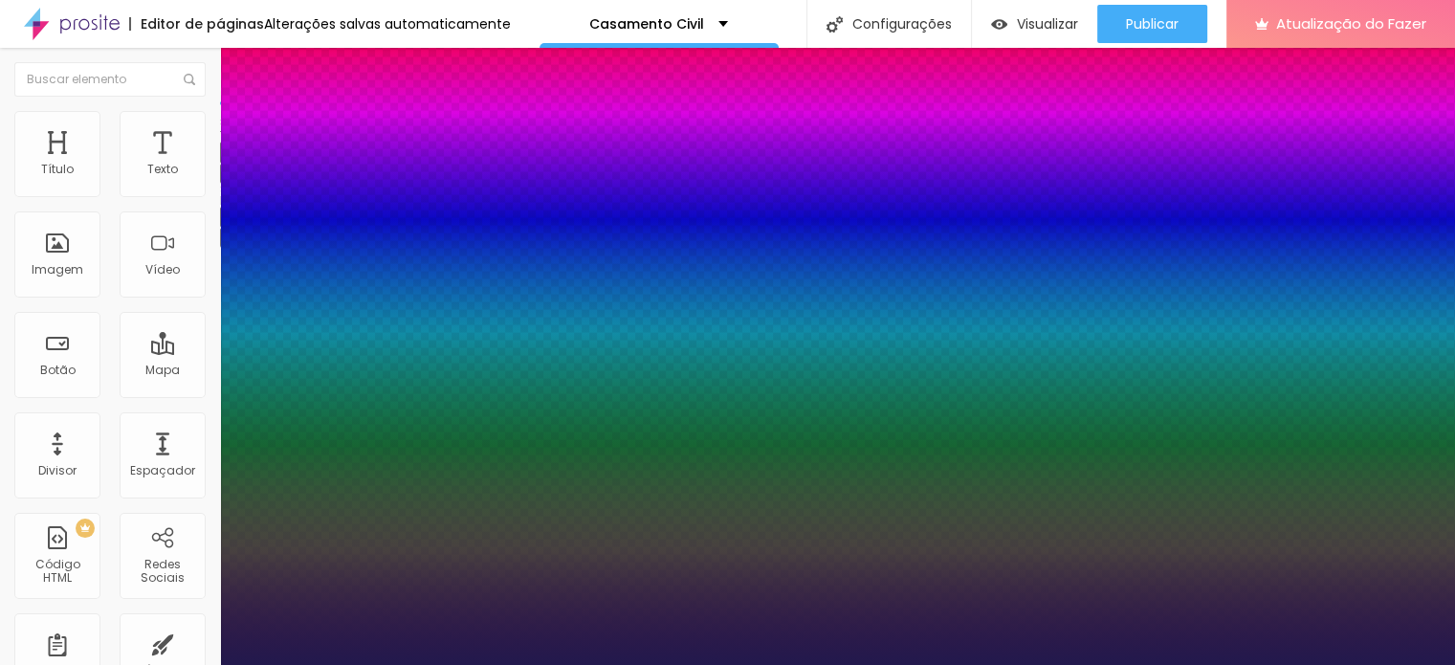
type input "19"
type input "1"
type input "20"
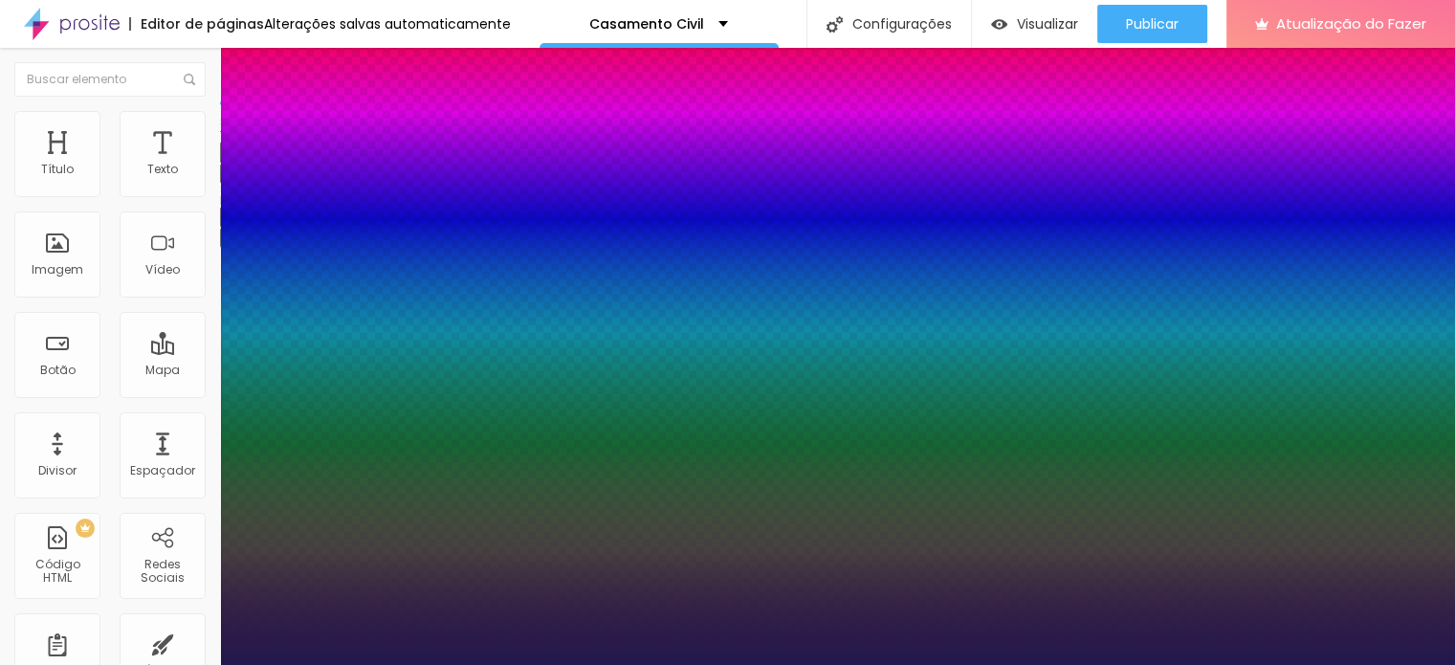
type input "1"
type input "19"
type input "1"
type input "18"
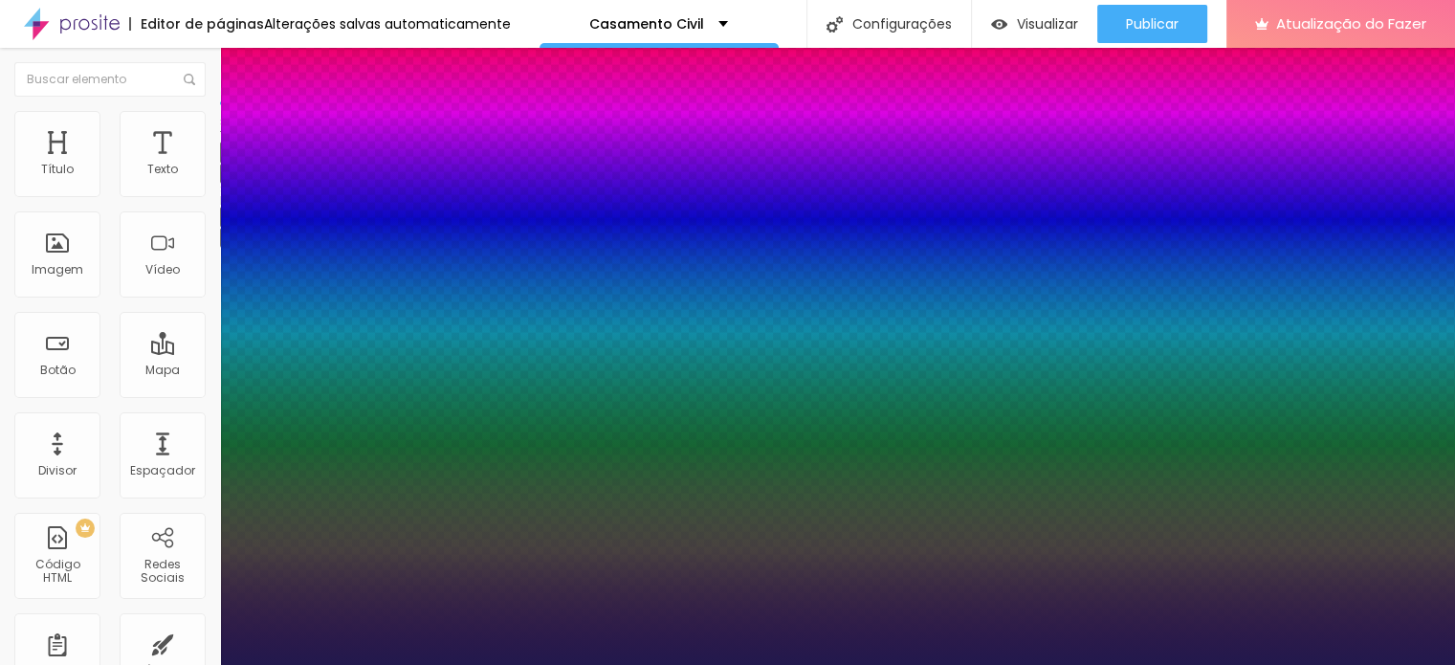
type input "18"
type input "1"
type input "20"
type input "1"
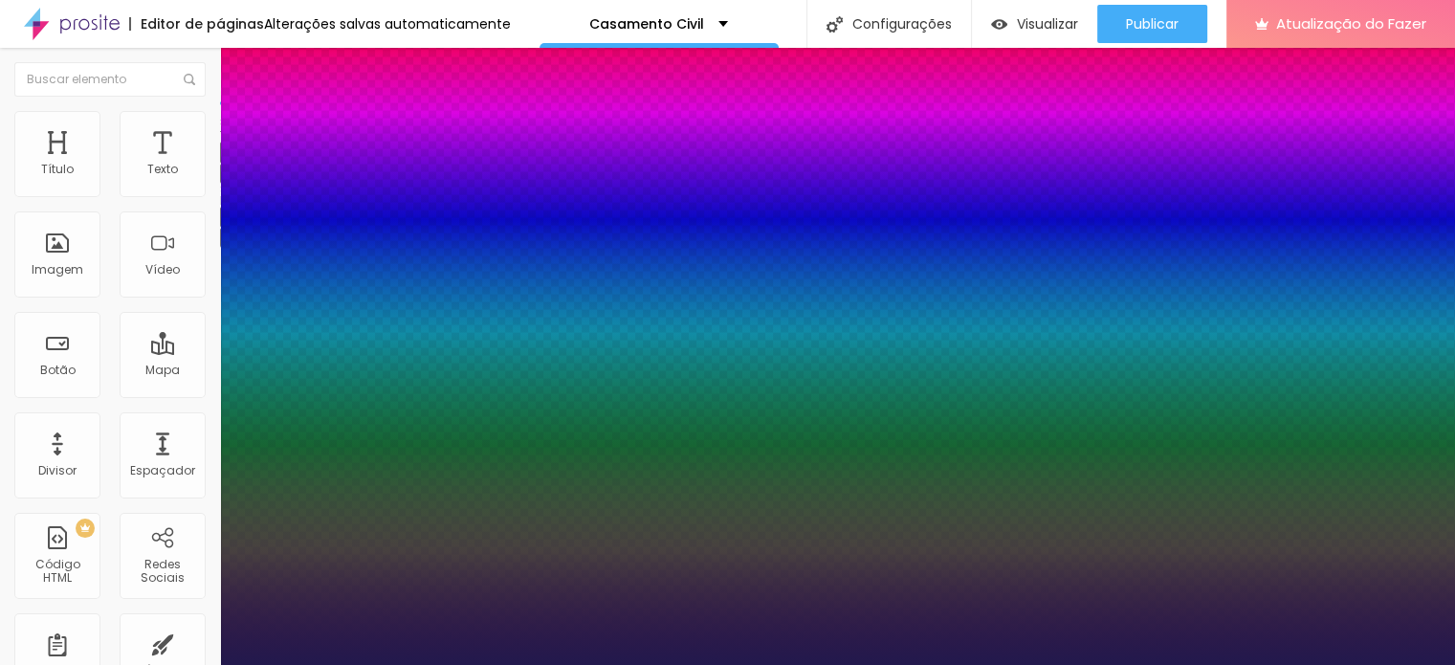
type input "20"
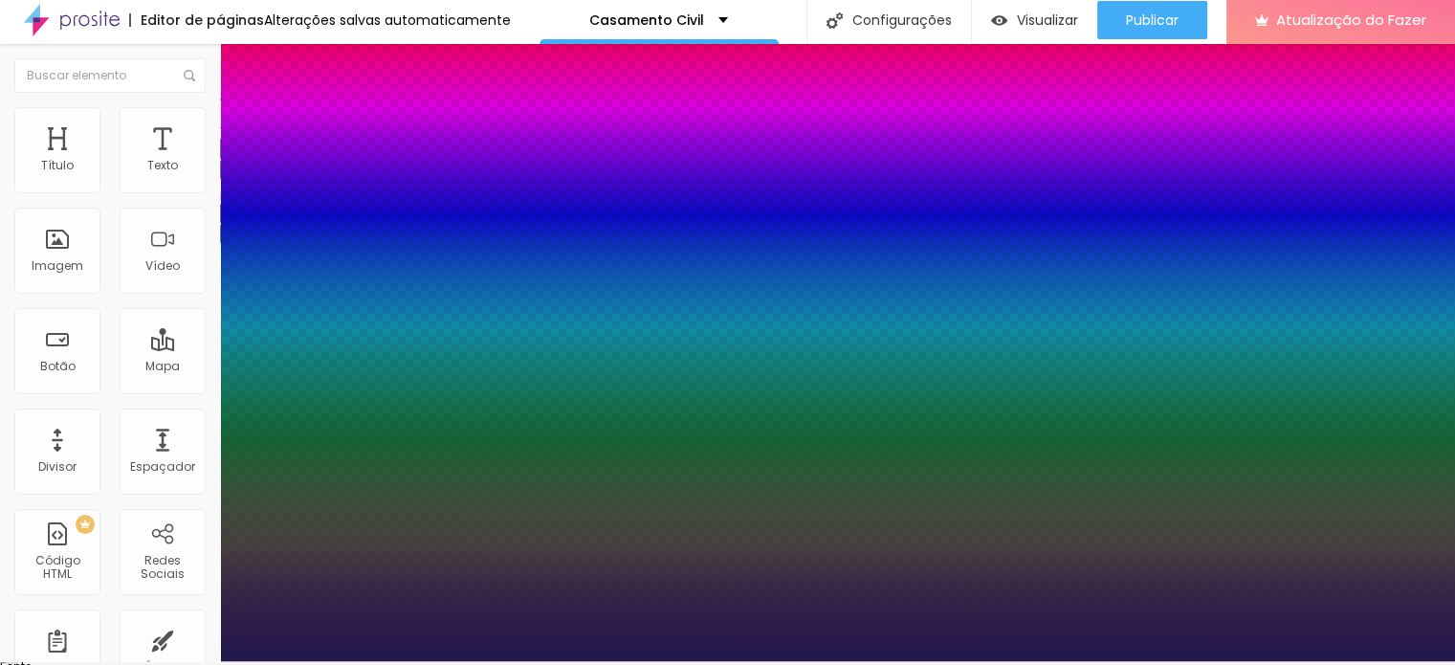
scroll to position [5, 0]
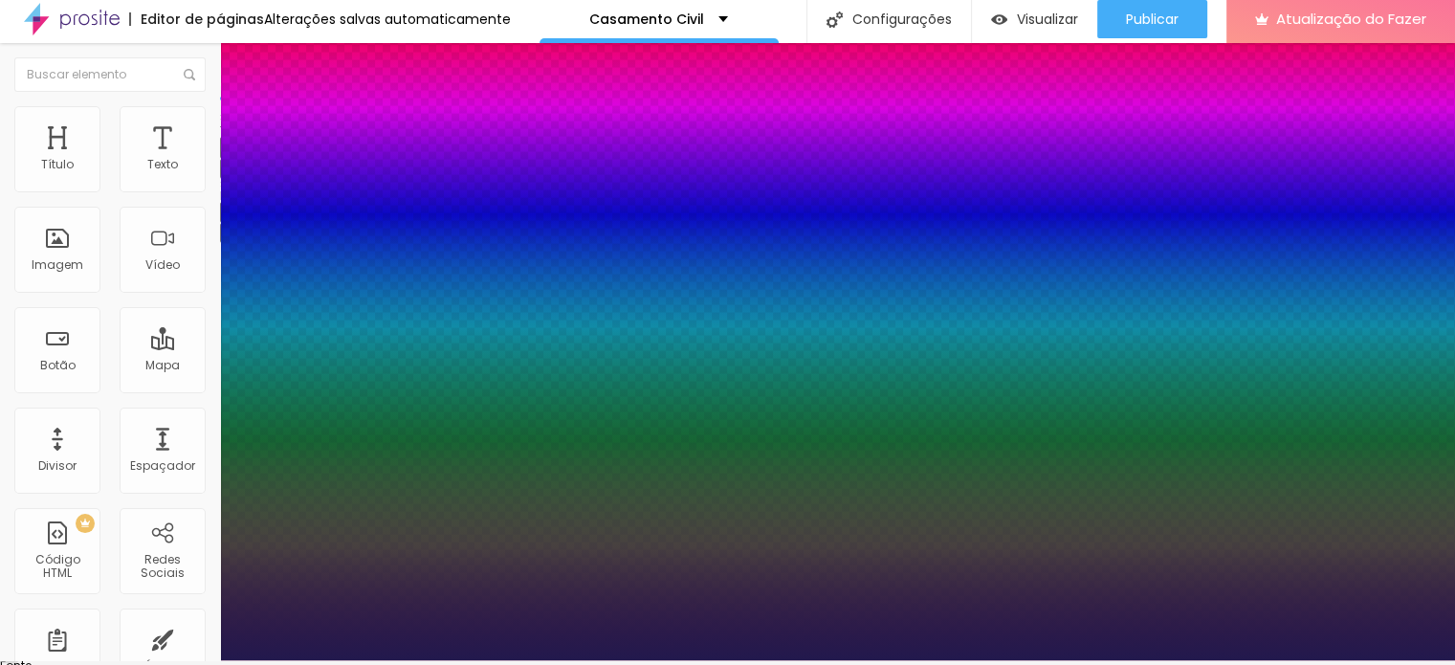
click at [1135, 660] on div at bounding box center [727, 660] width 1455 height 0
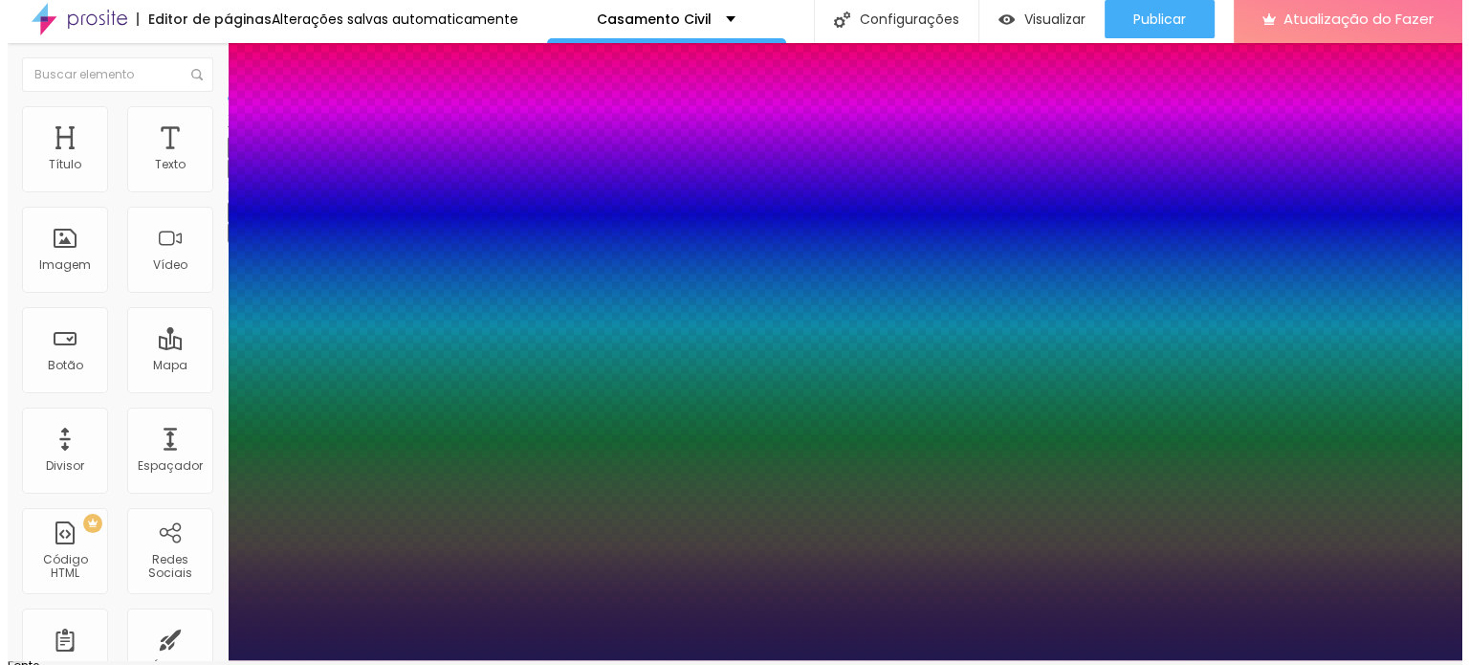
scroll to position [0, 0]
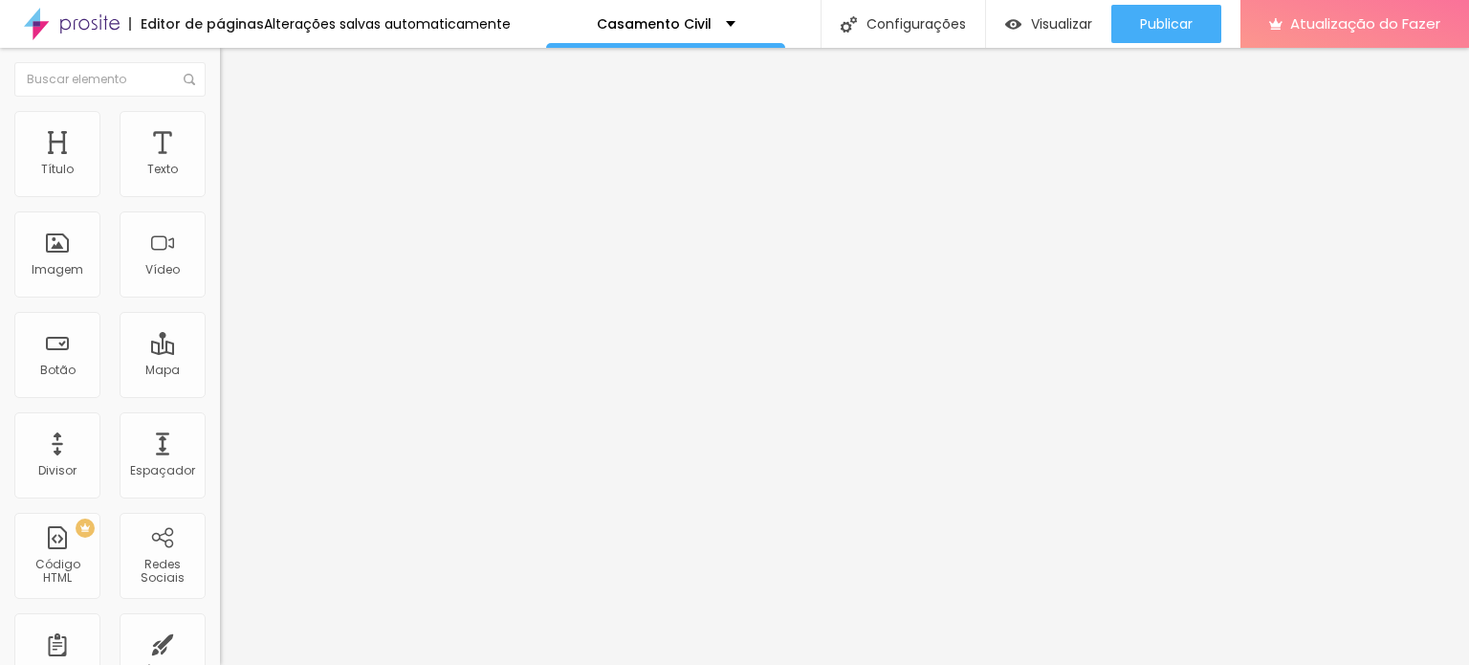
click at [228, 178] on icon "button" at bounding box center [233, 171] width 11 height 11
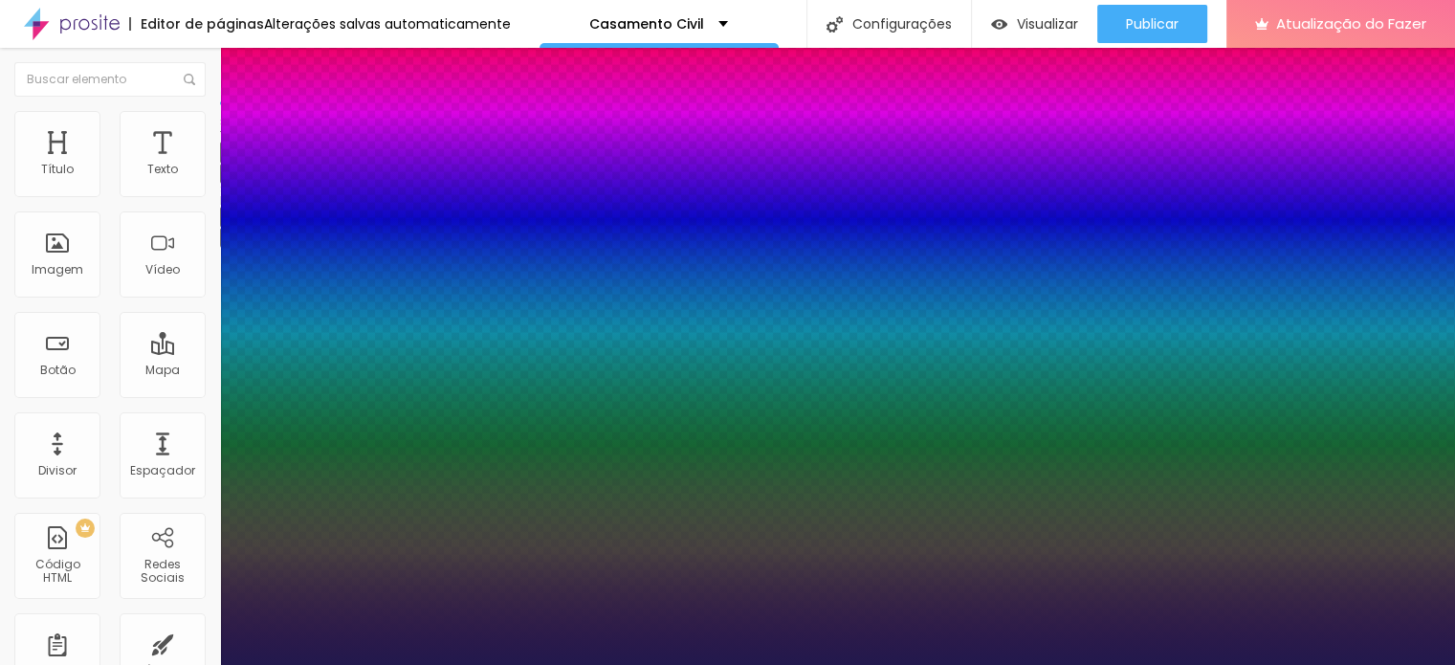
type input "1"
drag, startPoint x: 428, startPoint y: 331, endPoint x: 418, endPoint y: 328, distance: 10.0
type input "8"
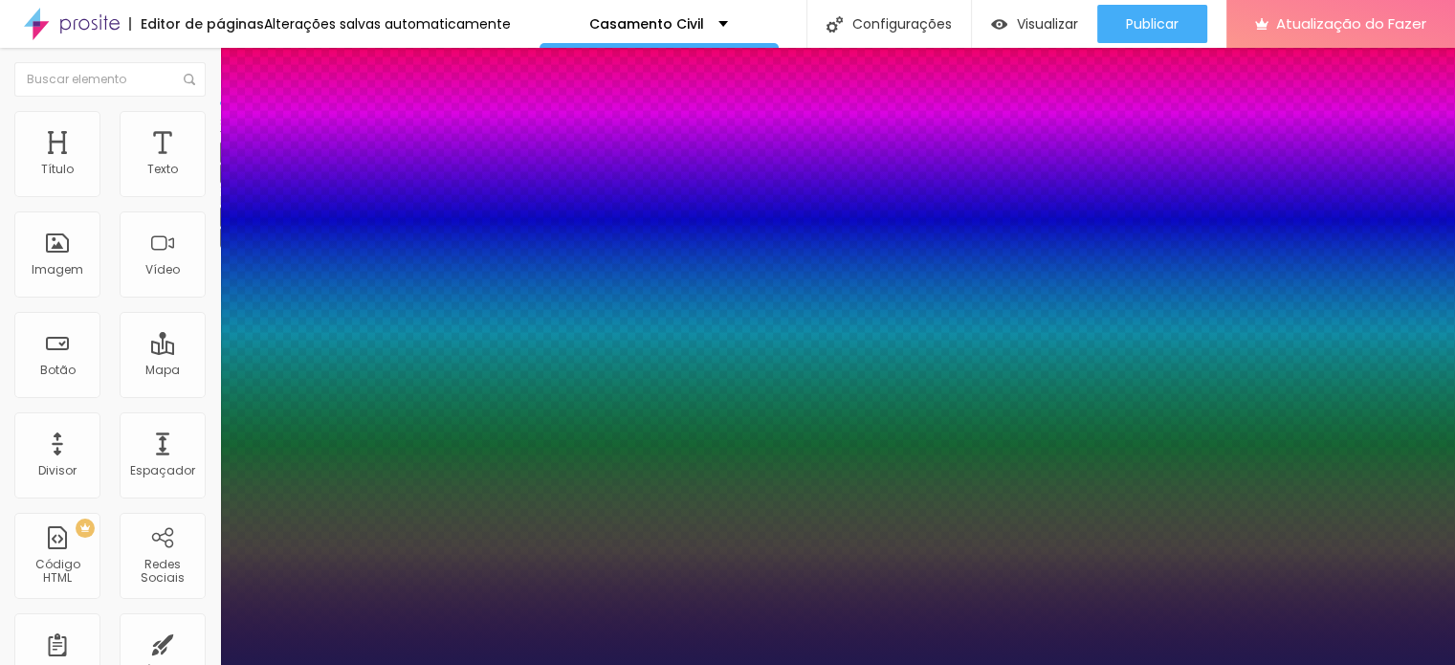
type input "1"
type input "18"
type input "1"
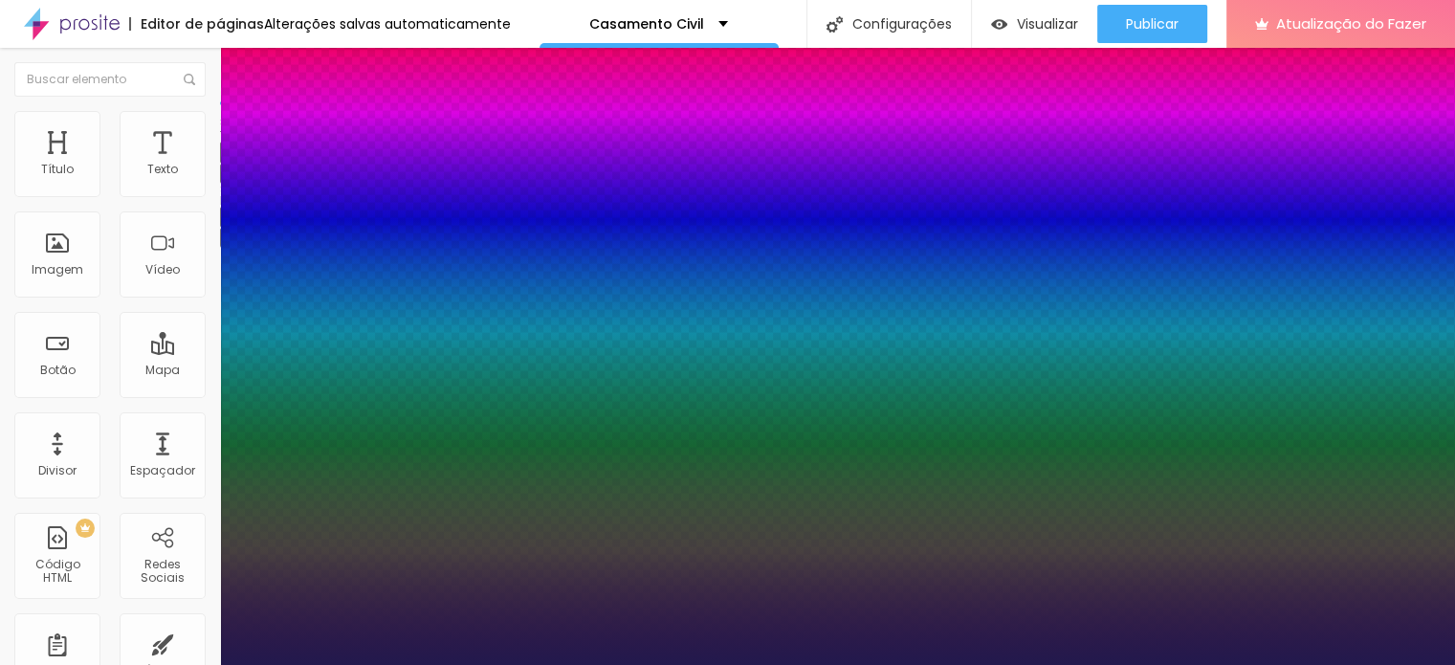
type input "18"
click at [1091, 664] on div at bounding box center [727, 665] width 1455 height 0
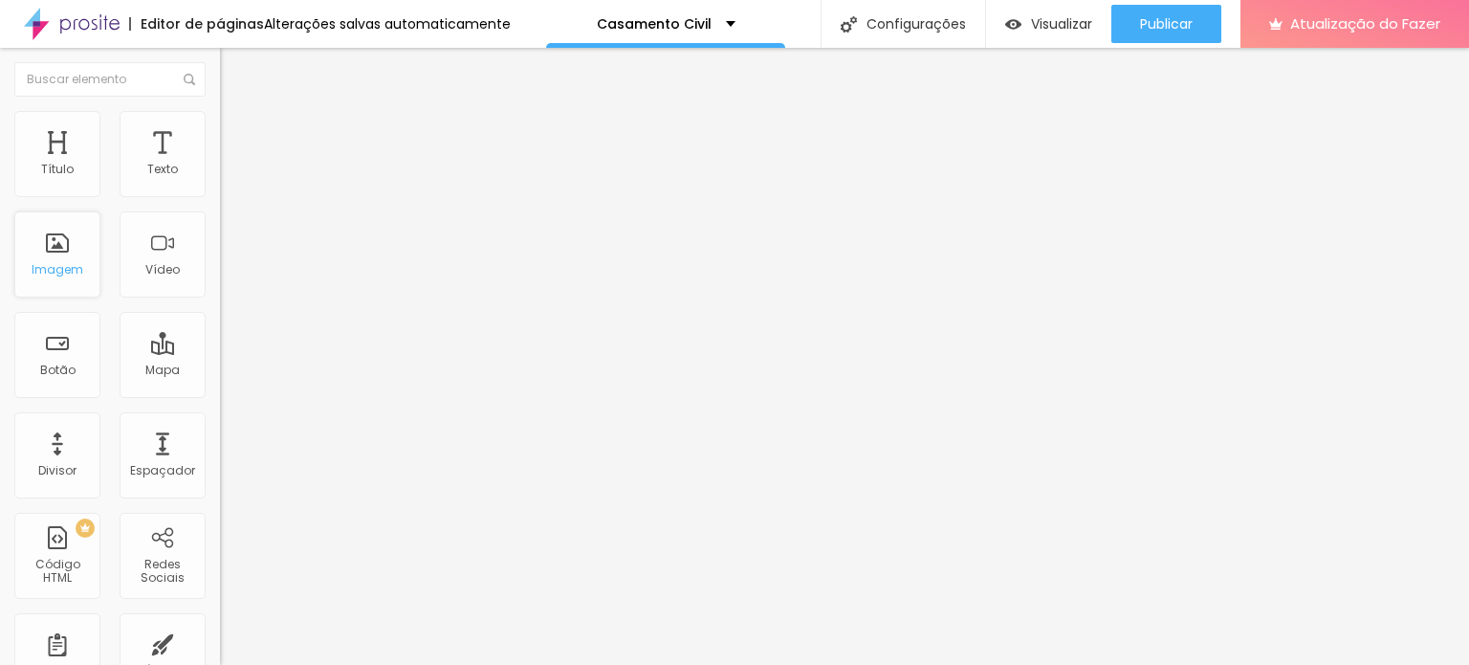
click at [54, 262] on font "Imagem" at bounding box center [58, 269] width 52 height 16
click at [231, 165] on font "Adicionar imagem" at bounding box center [287, 156] width 112 height 16
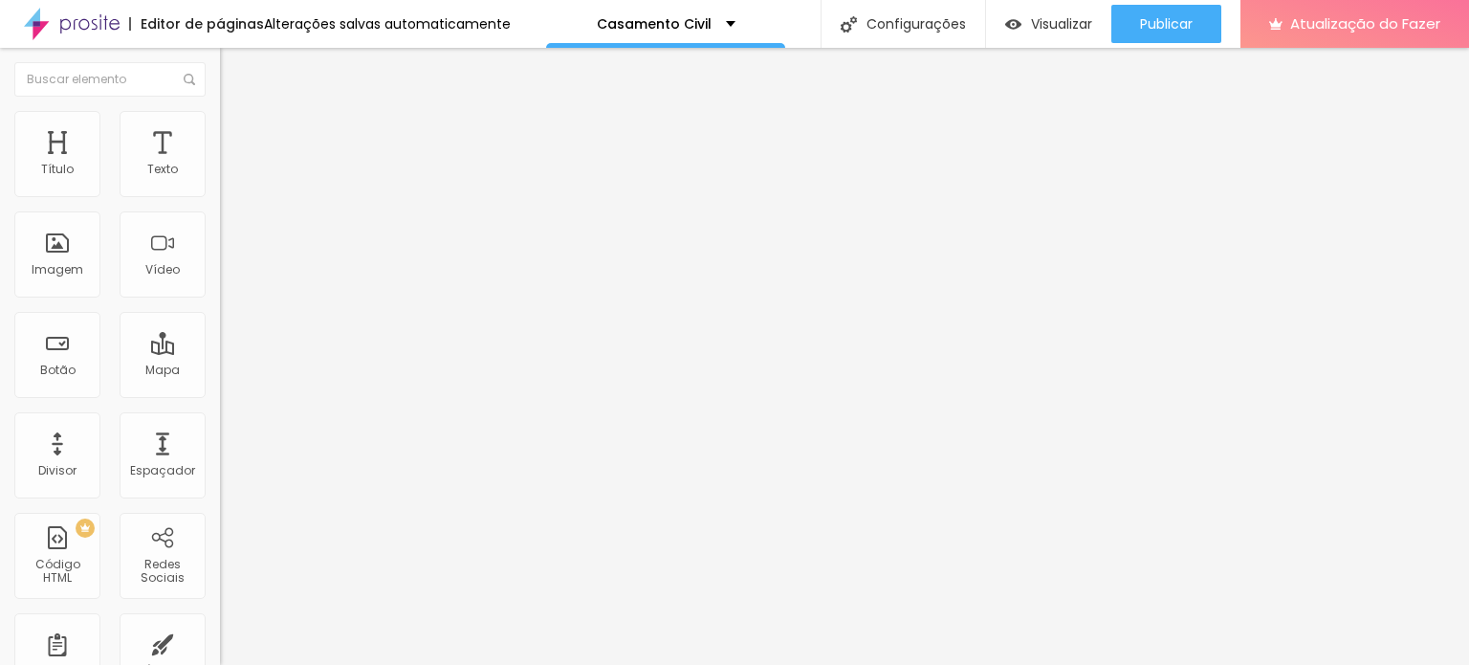
click at [220, 275] on div at bounding box center [330, 266] width 220 height 15
click at [220, 273] on img at bounding box center [226, 265] width 13 height 13
click at [220, 299] on span "Original" at bounding box center [243, 291] width 46 height 16
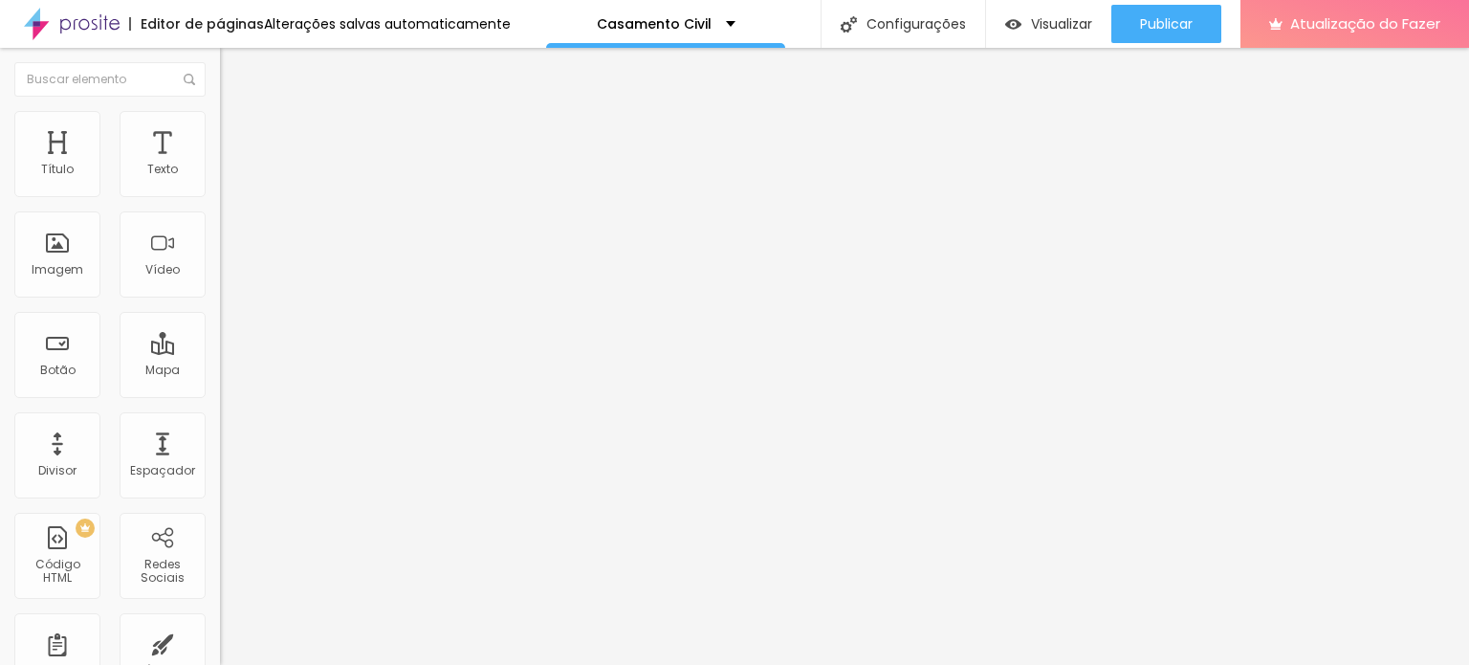
click at [220, 334] on span "Quadrado" at bounding box center [251, 326] width 62 height 16
click at [220, 322] on font "Padrão" at bounding box center [241, 314] width 43 height 16
click at [220, 311] on font "Cinema" at bounding box center [244, 303] width 48 height 16
click at [220, 352] on font "Original" at bounding box center [243, 344] width 46 height 16
click at [220, 125] on li "Avançado" at bounding box center [330, 120] width 220 height 19
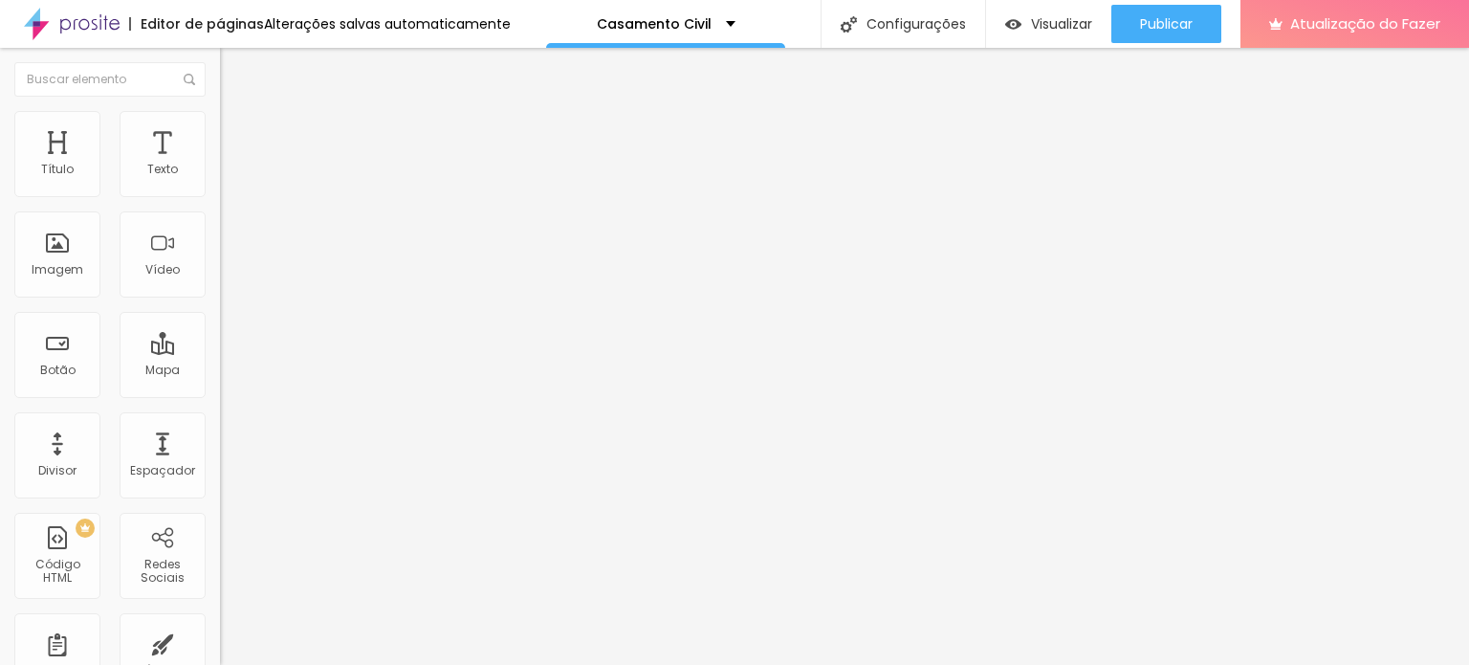
type input "5"
type input "0"
type input "2"
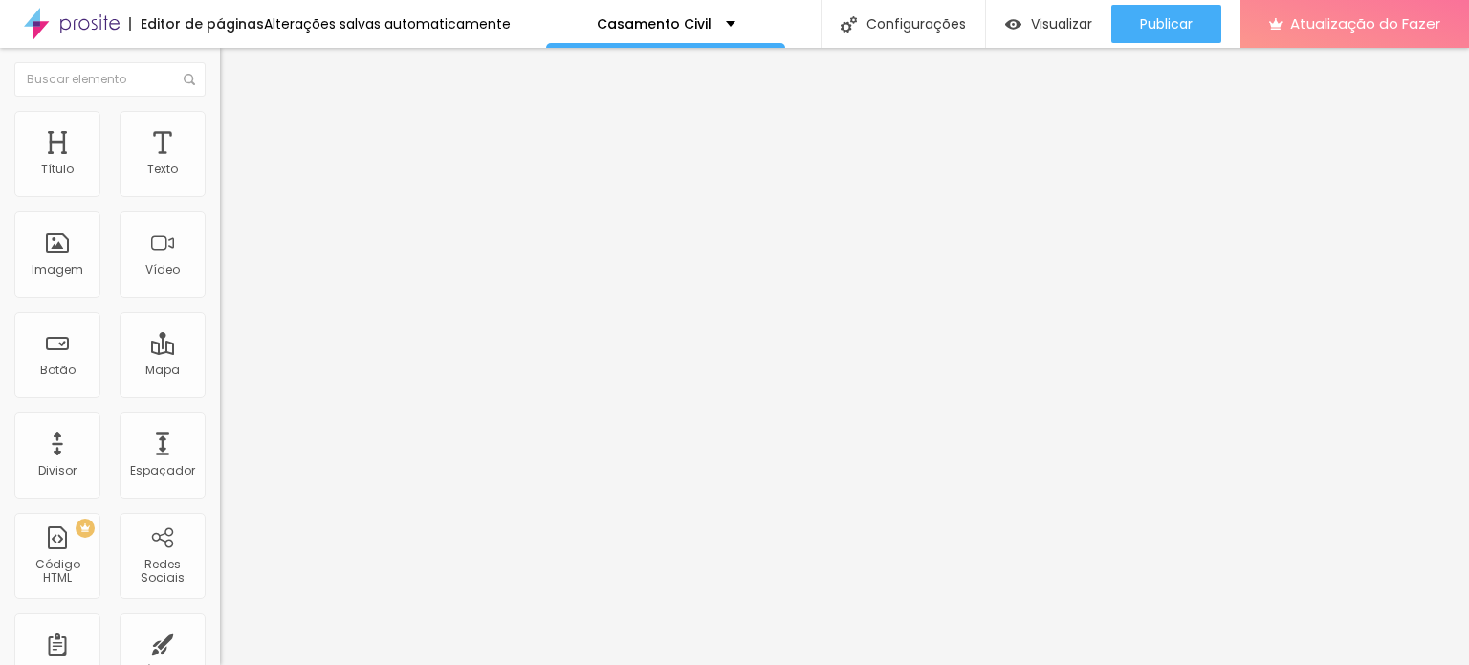
type input "2"
type input "10"
type input "11"
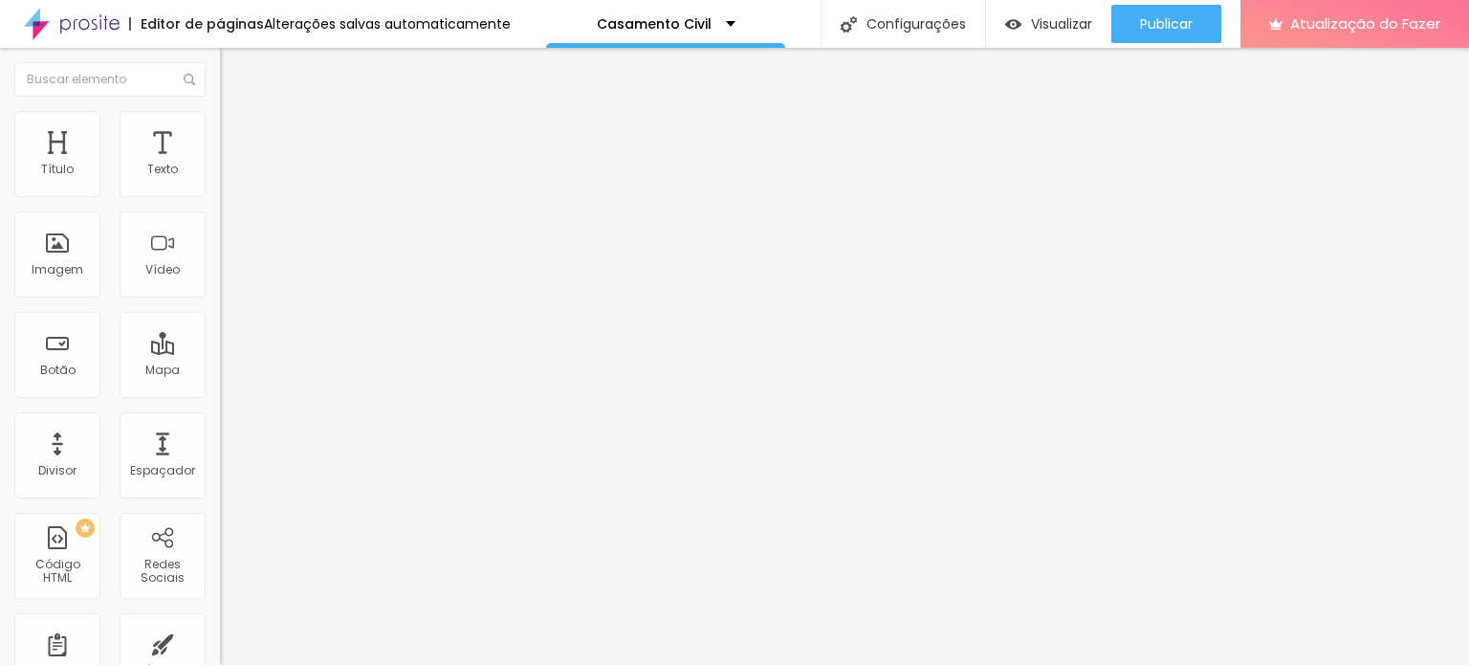
type input "12"
type input "10"
type input "9"
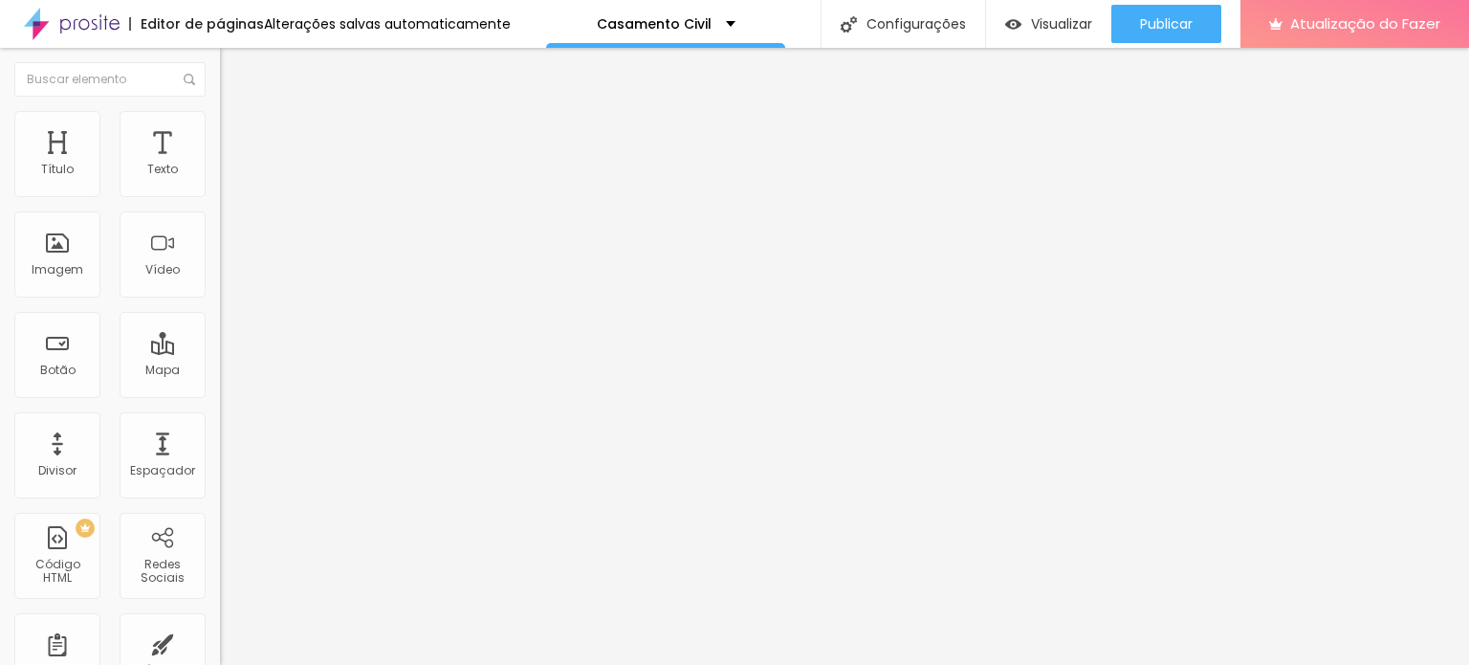
type input "9"
type input "7"
type input "6"
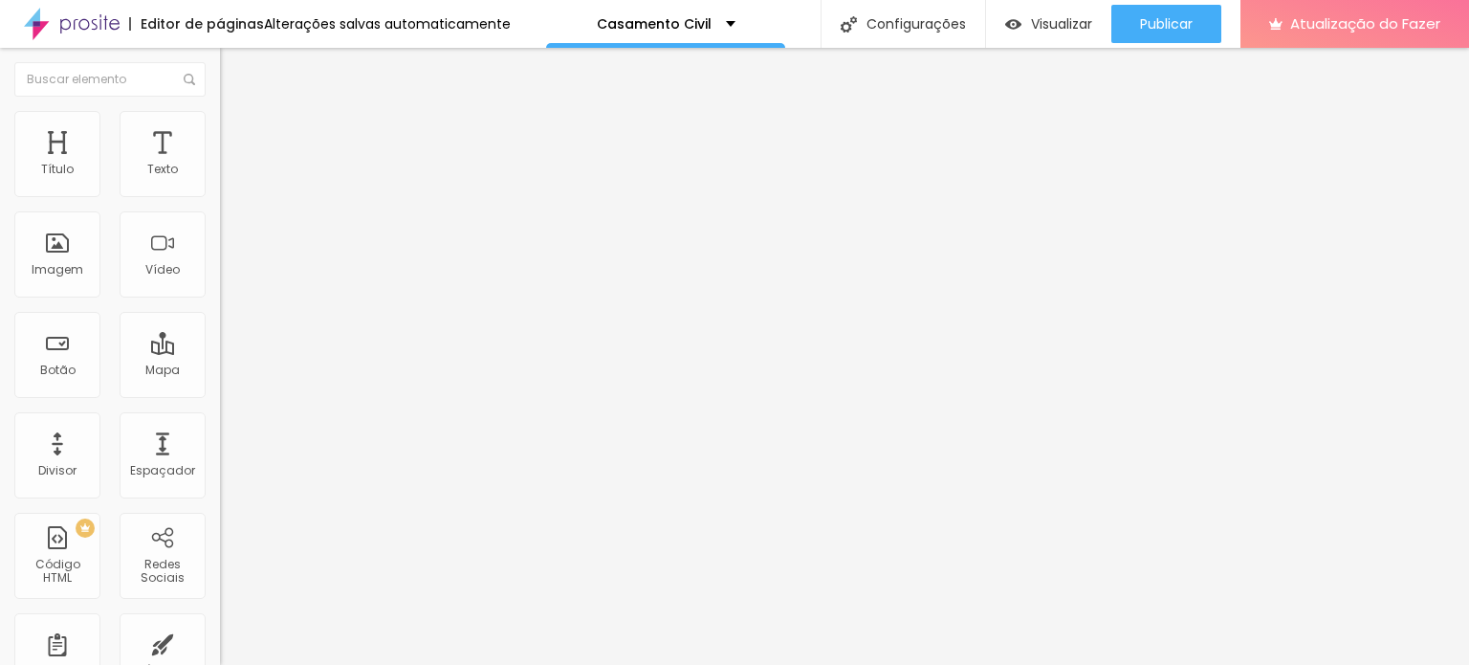
type input "5"
type input "6"
type input "7"
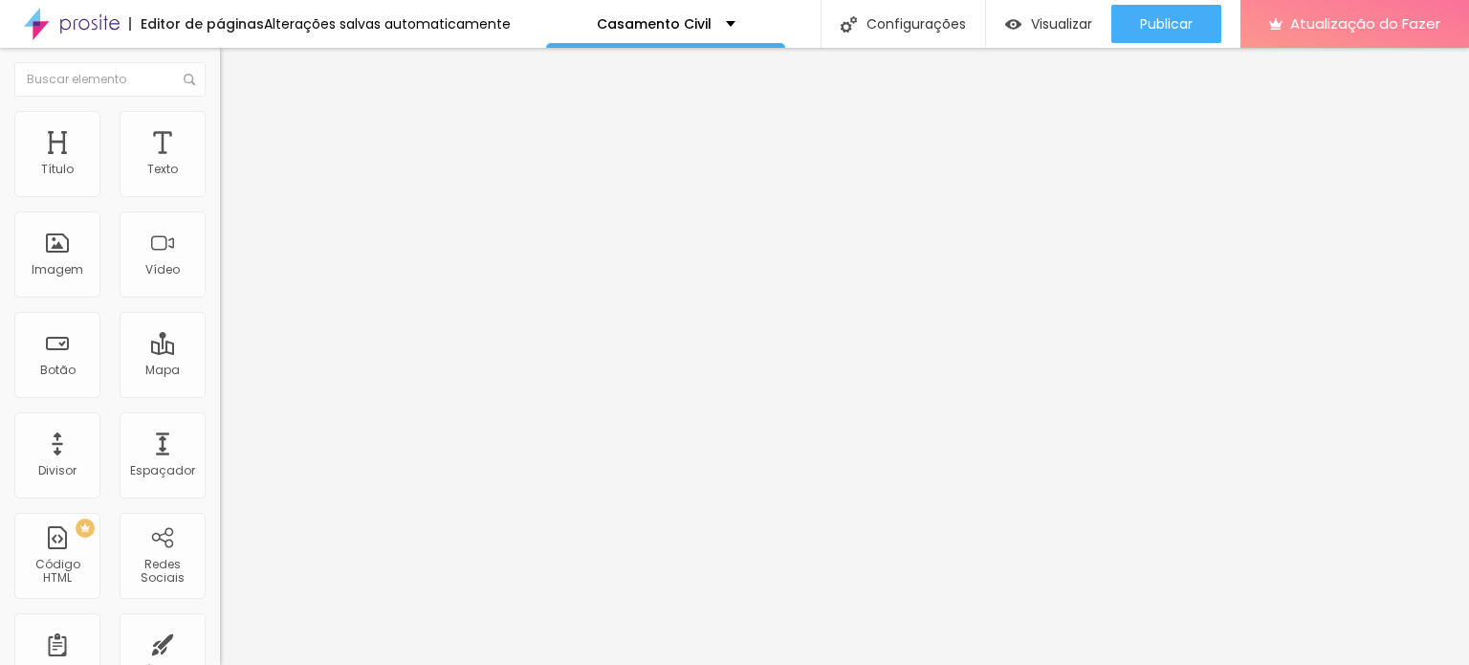
type input "7"
type input "9"
type input "10"
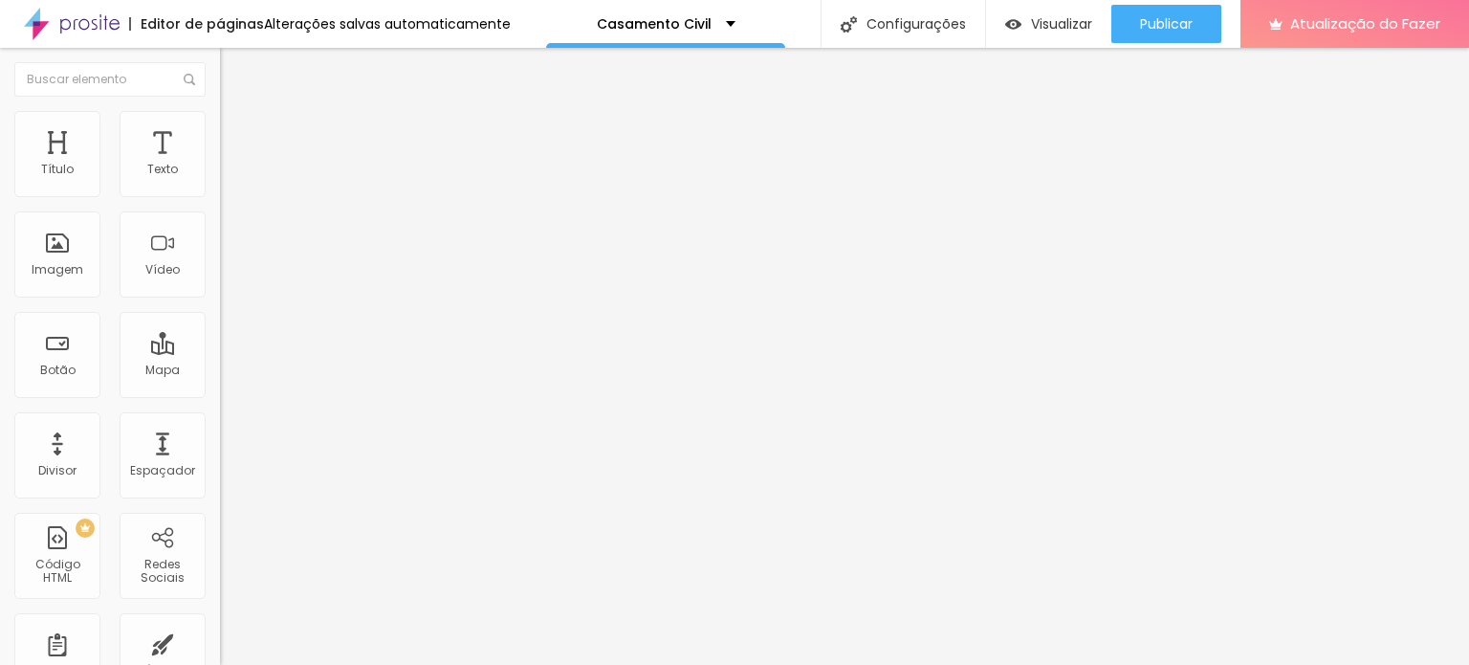
click at [220, 352] on input "range" at bounding box center [281, 359] width 123 height 15
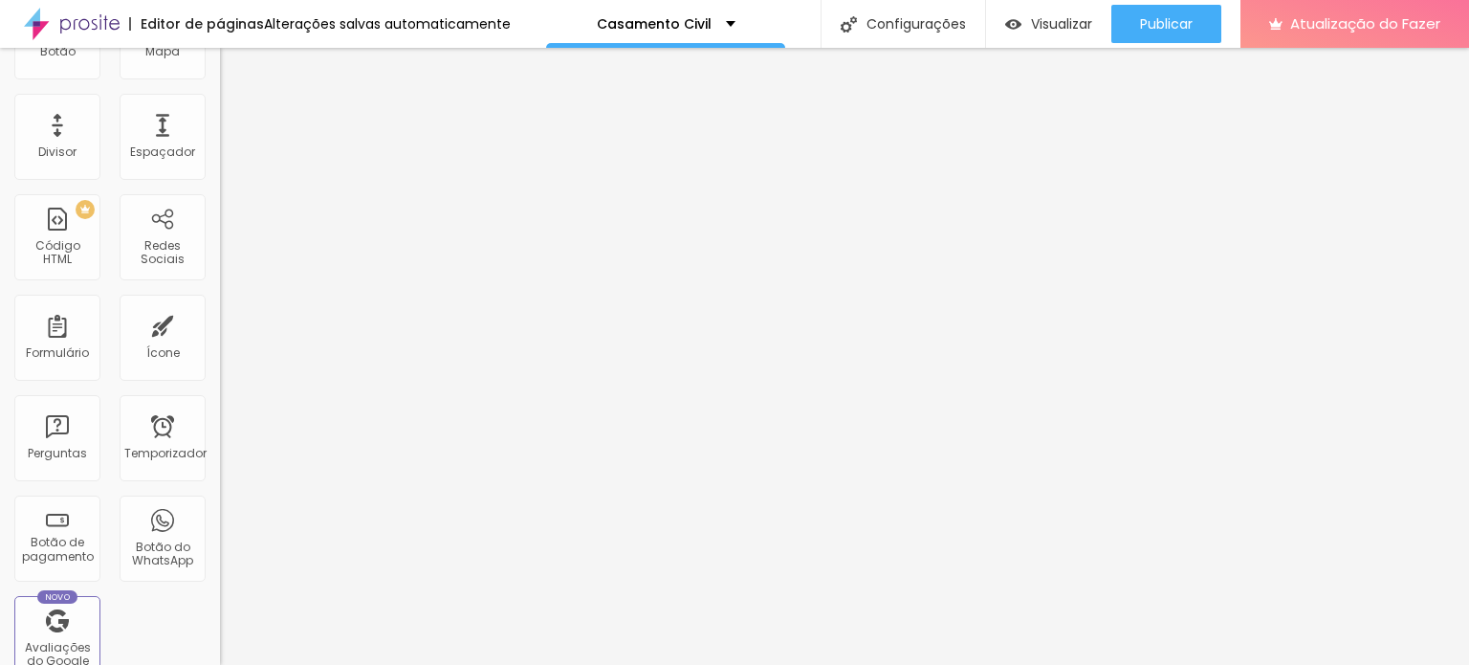
scroll to position [0, 0]
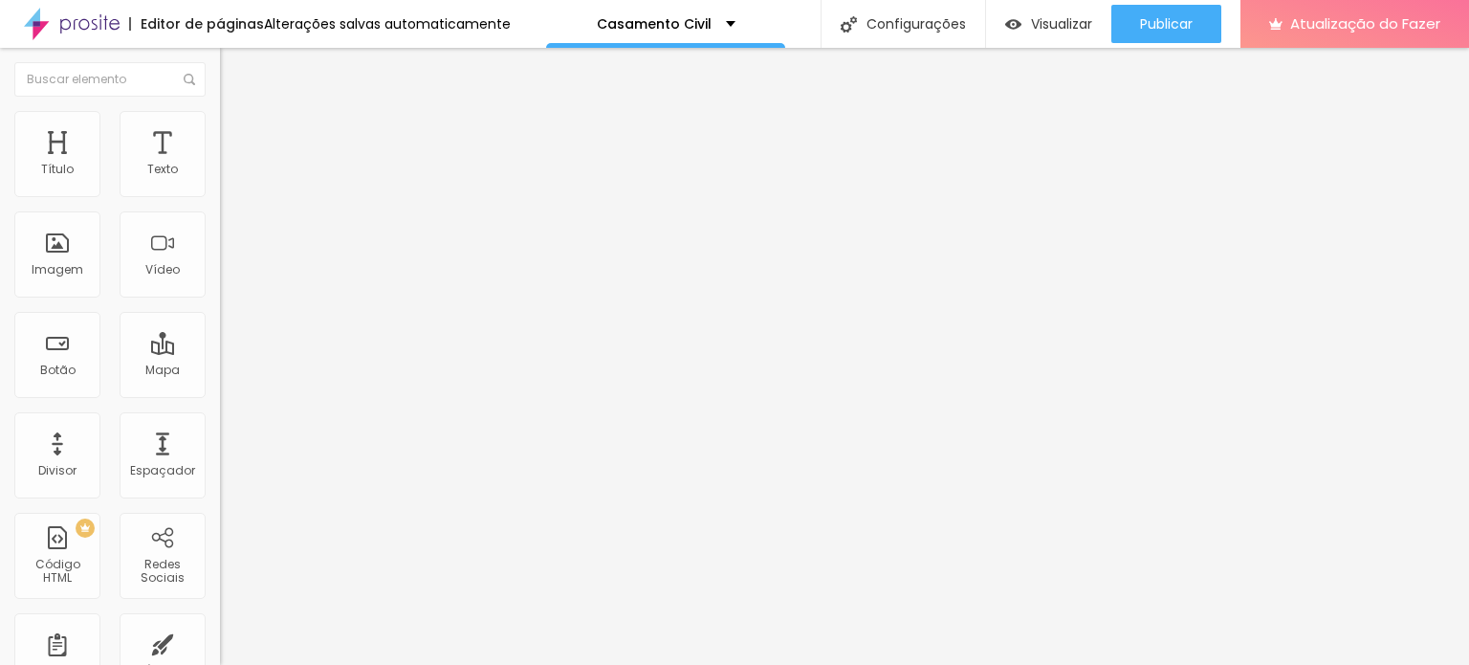
click at [237, 132] on font "Avançado" at bounding box center [268, 124] width 63 height 16
click at [237, 128] on font "Avançado" at bounding box center [268, 124] width 63 height 16
click at [220, 125] on li "Estilo" at bounding box center [330, 120] width 220 height 19
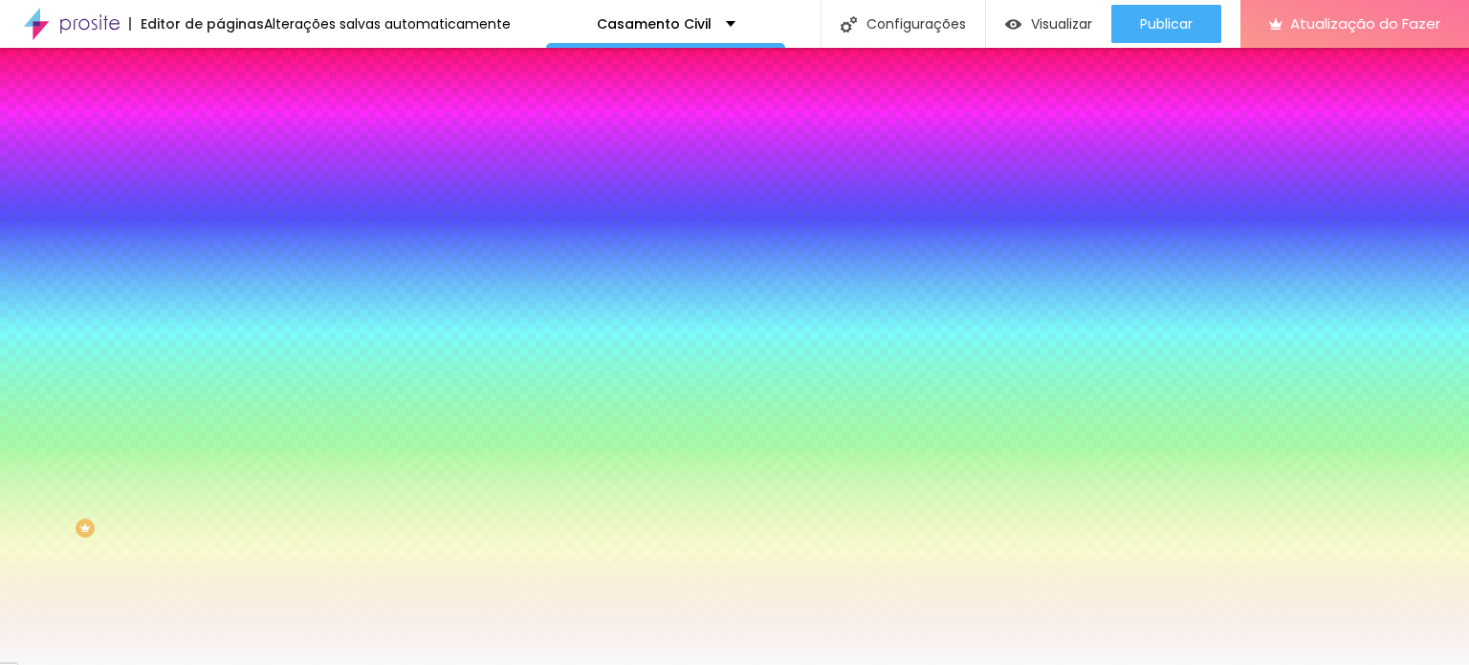
click at [220, 130] on li "Avançado" at bounding box center [330, 139] width 220 height 19
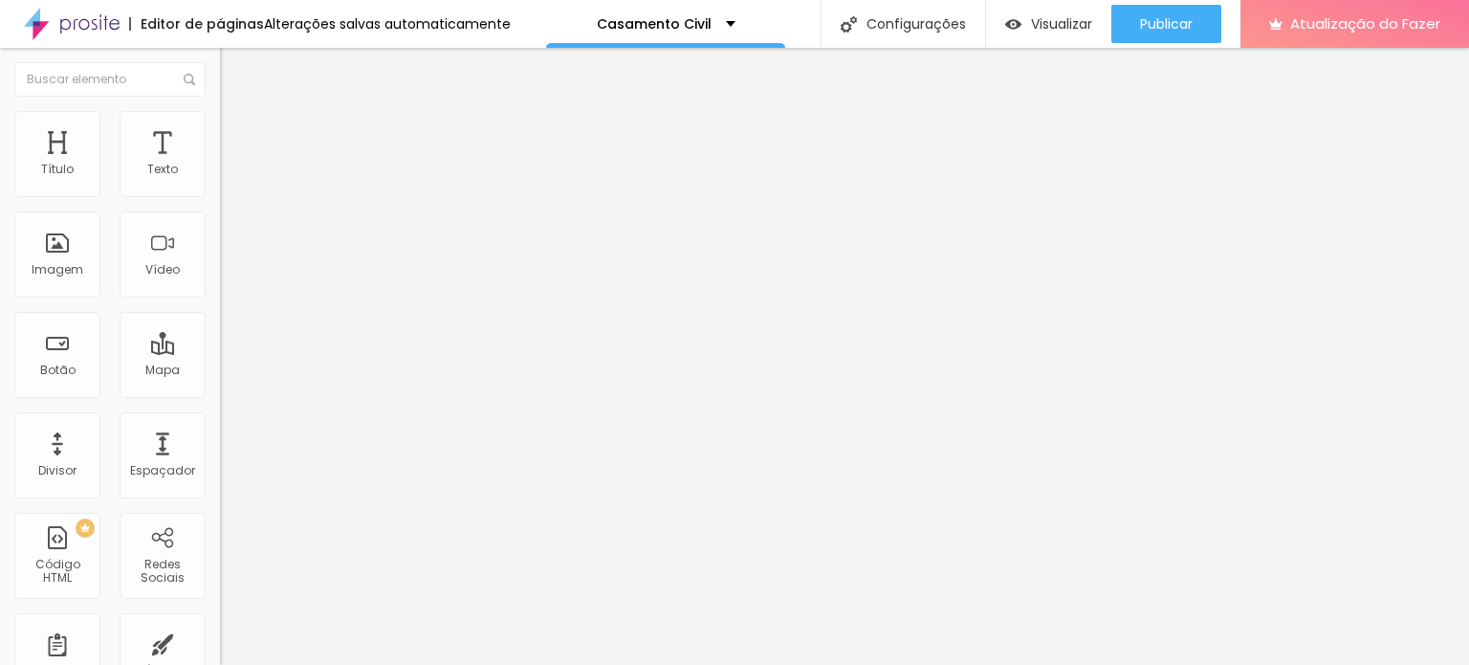
type input "35"
type input "5"
type input "0"
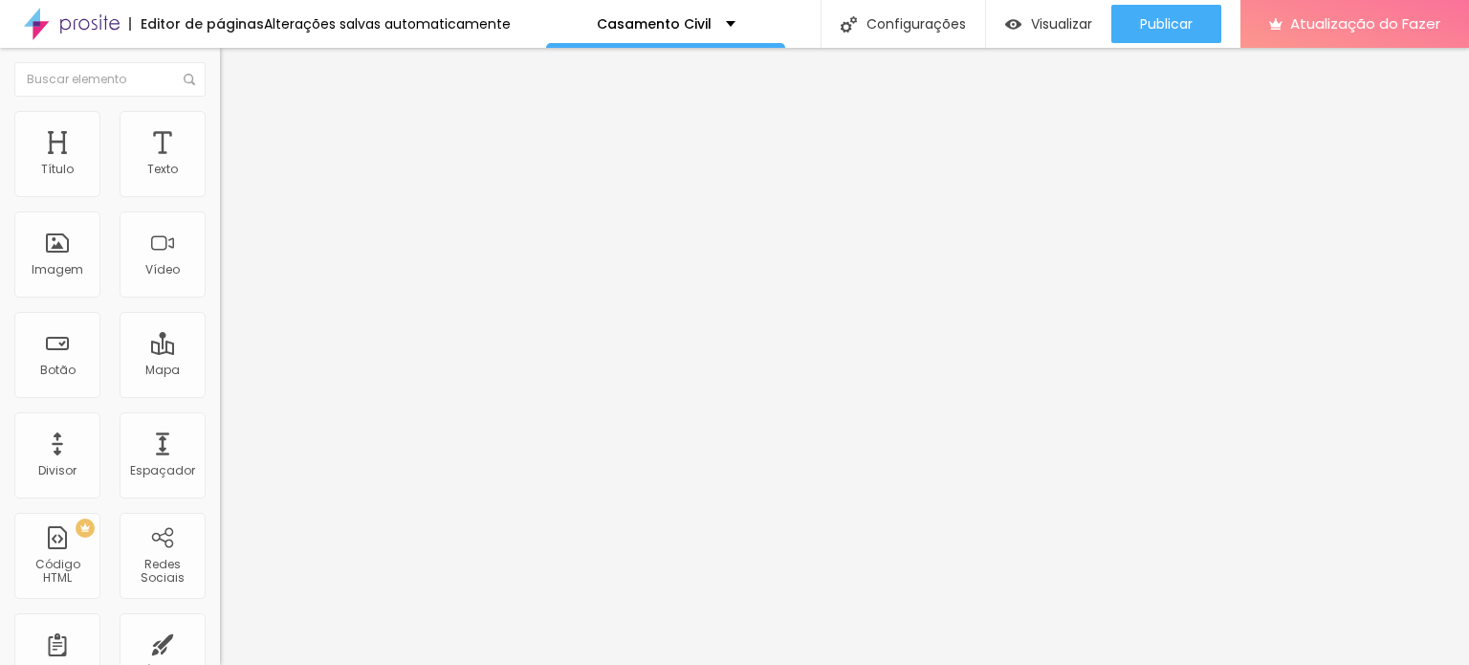
type input "0"
type input "35"
type input "50"
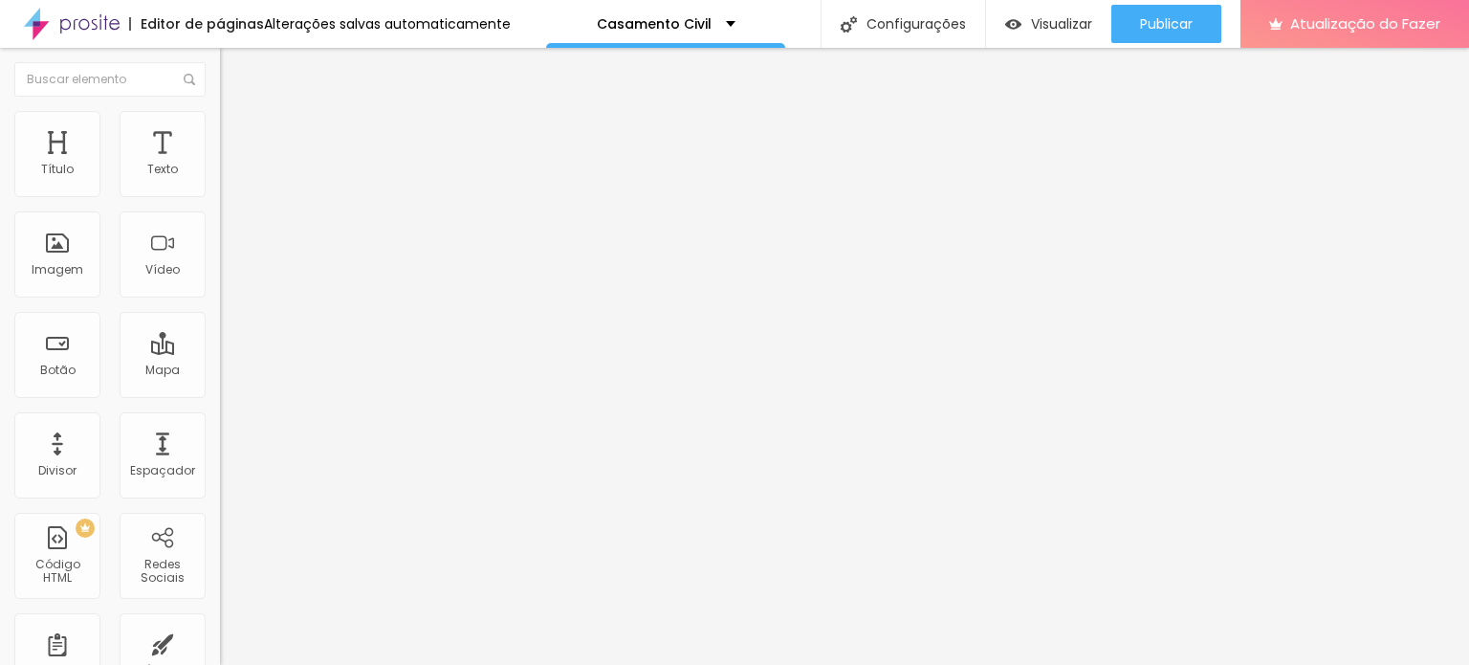
drag, startPoint x: 115, startPoint y: 188, endPoint x: 199, endPoint y: 193, distance: 84.3
click at [220, 371] on input "range" at bounding box center [281, 378] width 123 height 15
click at [234, 65] on img "button" at bounding box center [241, 69] width 15 height 15
click at [231, 165] on font "Adicionar imagem" at bounding box center [287, 156] width 112 height 16
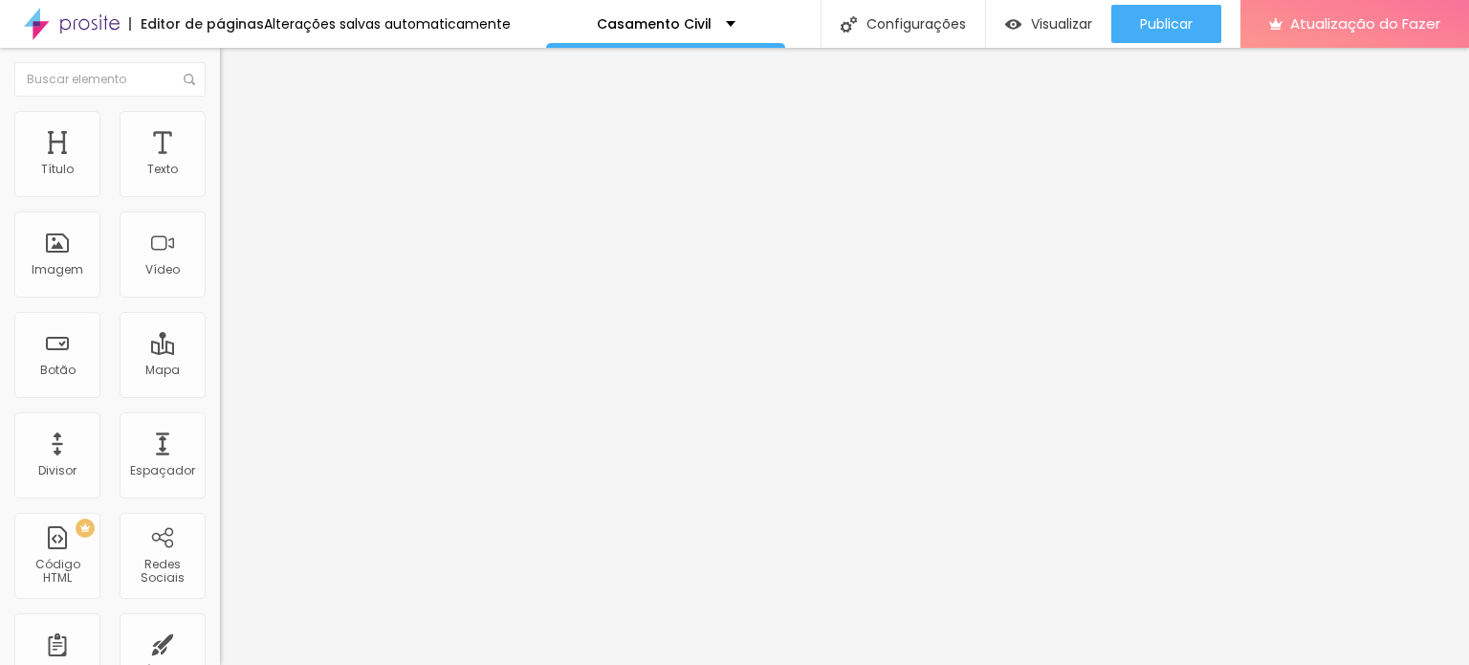
click at [220, 299] on font "Original" at bounding box center [243, 291] width 46 height 16
click at [220, 334] on span "Quadrado" at bounding box center [251, 326] width 62 height 16
click at [220, 242] on img at bounding box center [226, 235] width 13 height 13
click at [220, 275] on div at bounding box center [330, 266] width 220 height 15
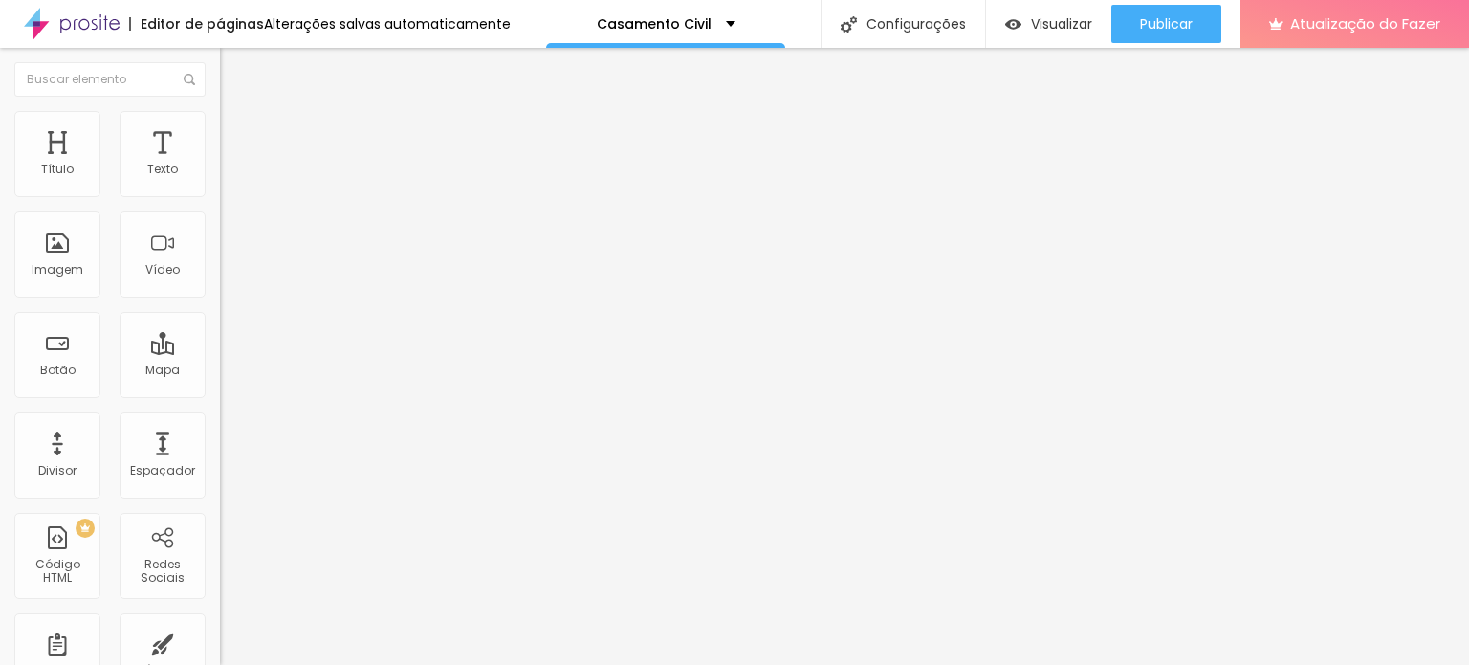
click at [236, 340] on font "Quadrado" at bounding box center [267, 332] width 62 height 16
click at [1047, 27] on font "Visualizar" at bounding box center [1061, 23] width 61 height 19
